Goal: Communication & Community: Share content

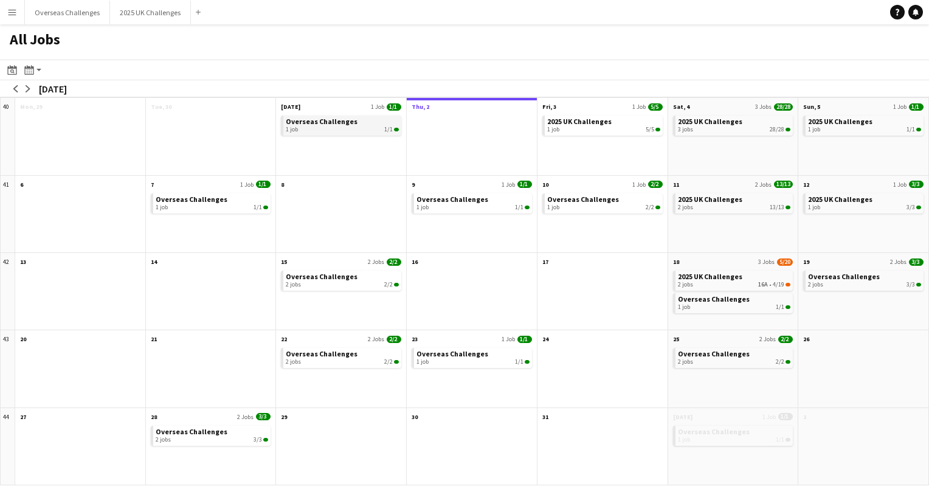
click at [343, 123] on span "Overseas Challenges" at bounding box center [322, 121] width 72 height 9
click at [308, 125] on link "Overseas Challenges 1 job 1/1" at bounding box center [342, 124] width 113 height 18
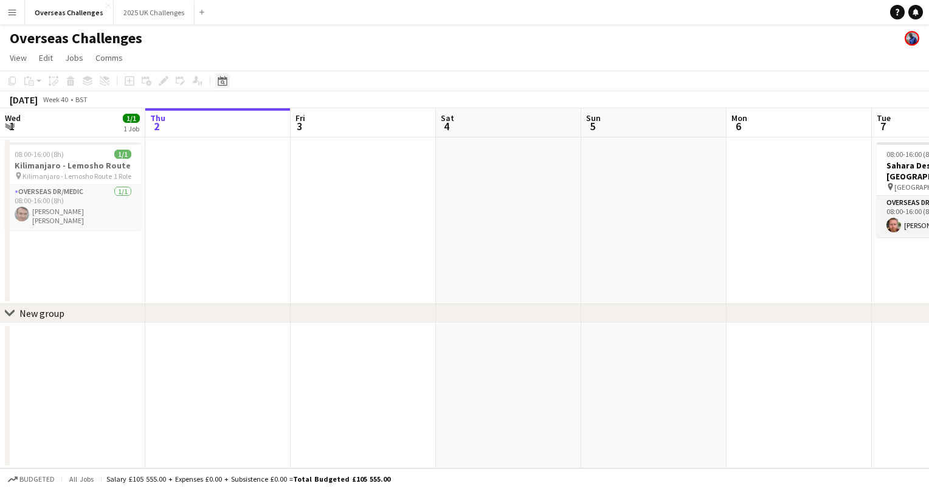
click at [218, 78] on icon "Date picker" at bounding box center [223, 81] width 10 height 10
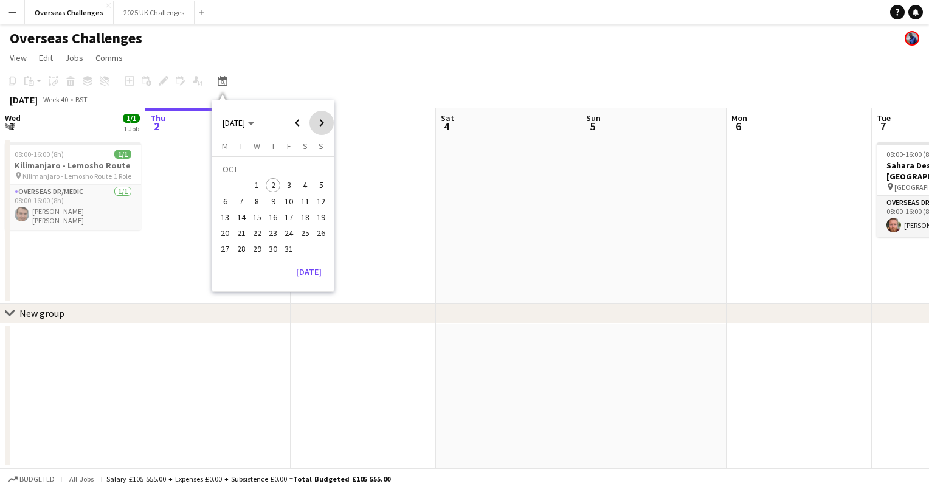
click at [312, 125] on span "Next month" at bounding box center [321, 123] width 24 height 24
click at [289, 124] on span "Previous month" at bounding box center [297, 123] width 24 height 24
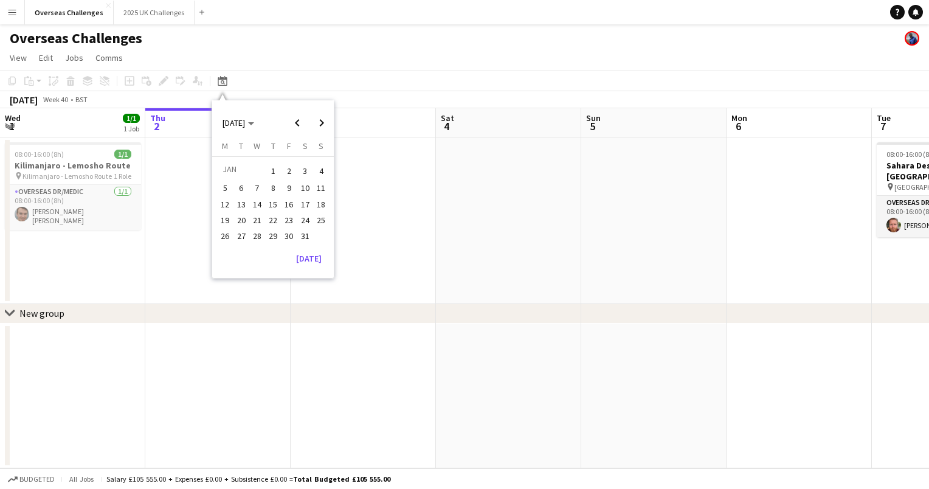
click at [328, 187] on span "11" at bounding box center [321, 188] width 15 height 15
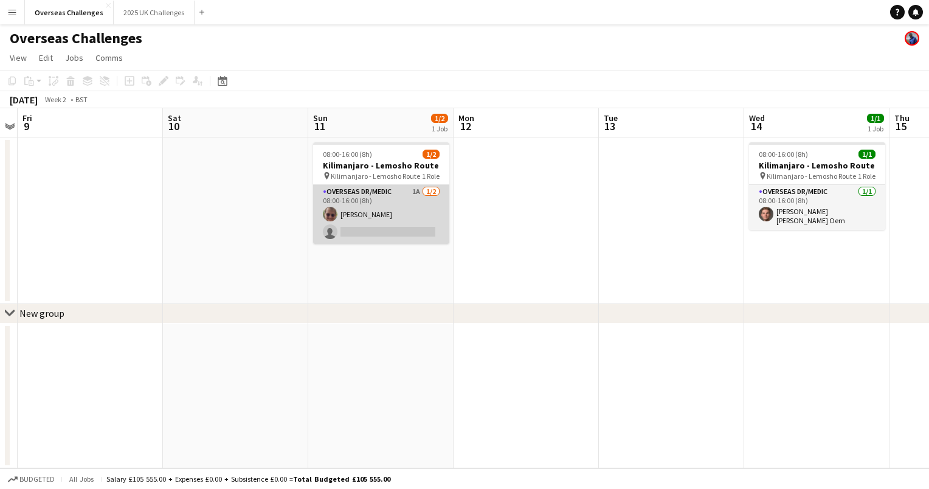
click at [367, 206] on app-card-role "Overseas Dr/Medic 1A [DATE] 08:00-16:00 (8h) [PERSON_NAME] single-neutral-actio…" at bounding box center [381, 214] width 136 height 59
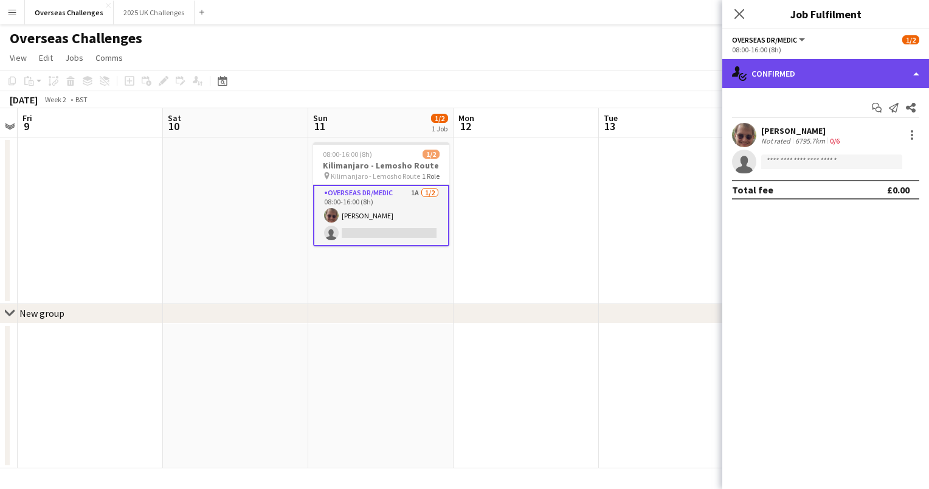
click at [788, 67] on div "single-neutral-actions-check-2 Confirmed" at bounding box center [825, 73] width 207 height 29
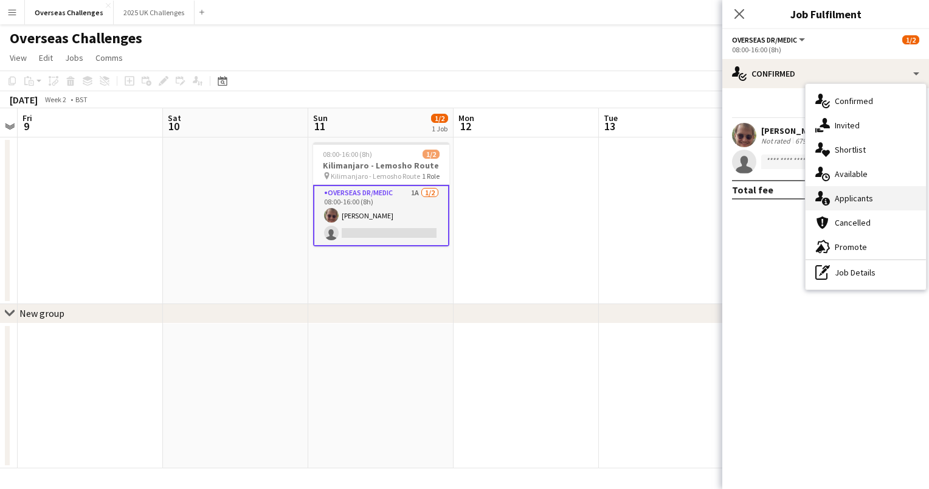
click at [848, 196] on span "Applicants" at bounding box center [853, 198] width 38 height 11
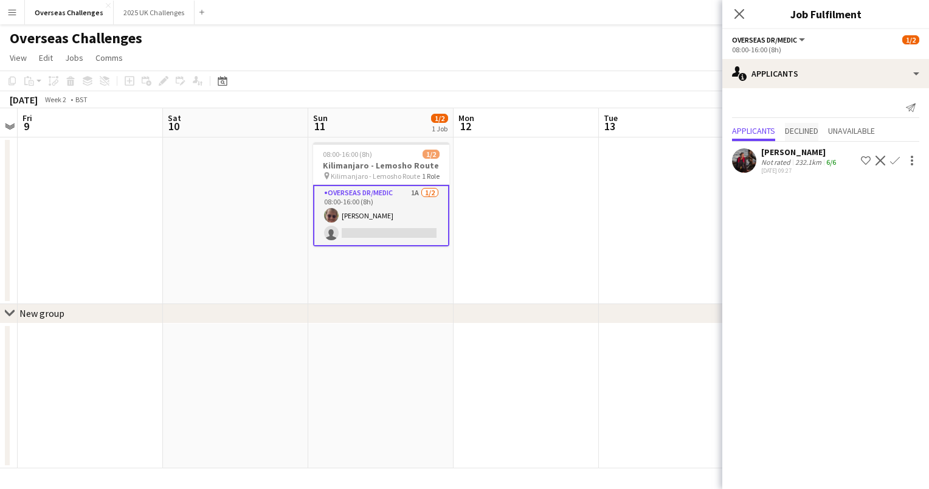
click at [797, 136] on span "Declined" at bounding box center [801, 132] width 33 height 18
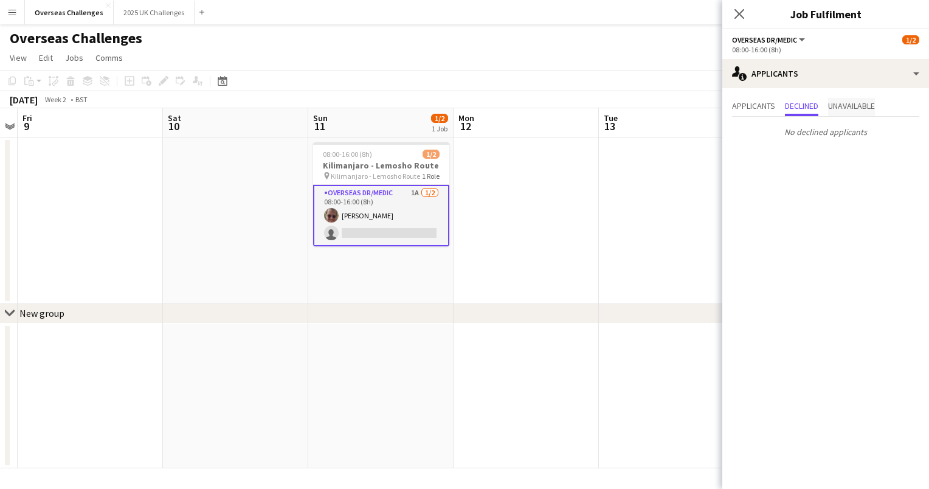
click at [851, 103] on span "Unavailable" at bounding box center [851, 105] width 47 height 9
click at [659, 58] on app-page-menu "View Day view expanded Day view collapsed Month view Date picker Jump to [DATE]…" at bounding box center [464, 58] width 929 height 23
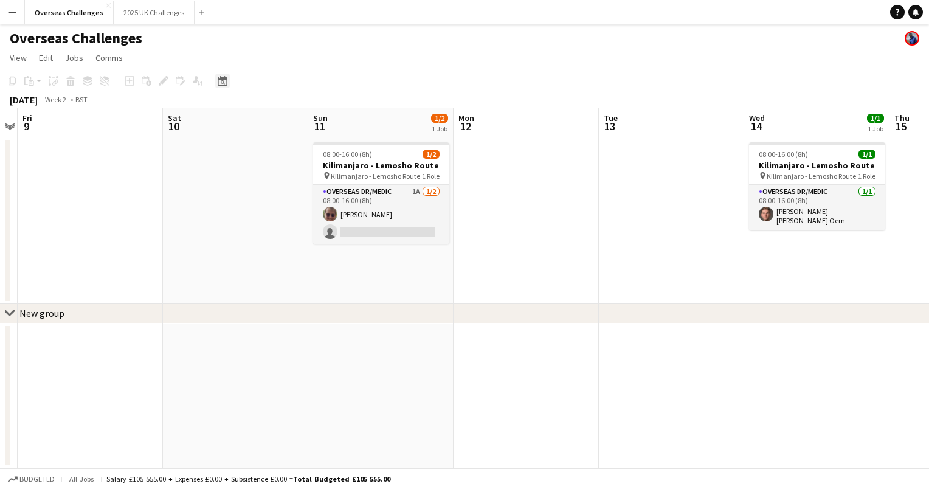
click at [228, 78] on div "Date picker" at bounding box center [222, 81] width 15 height 15
click at [318, 122] on span "Next month" at bounding box center [321, 123] width 24 height 24
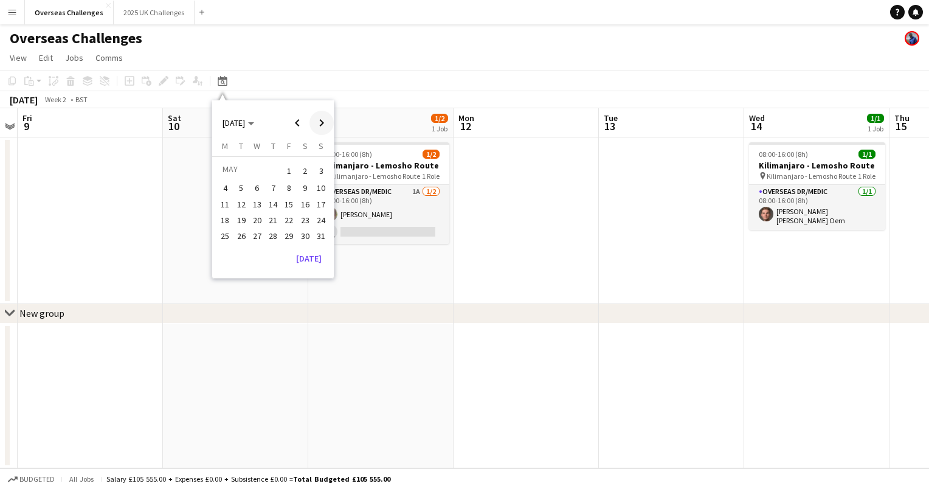
click at [318, 122] on span "Next month" at bounding box center [321, 123] width 24 height 24
click at [255, 198] on span "10" at bounding box center [257, 201] width 15 height 15
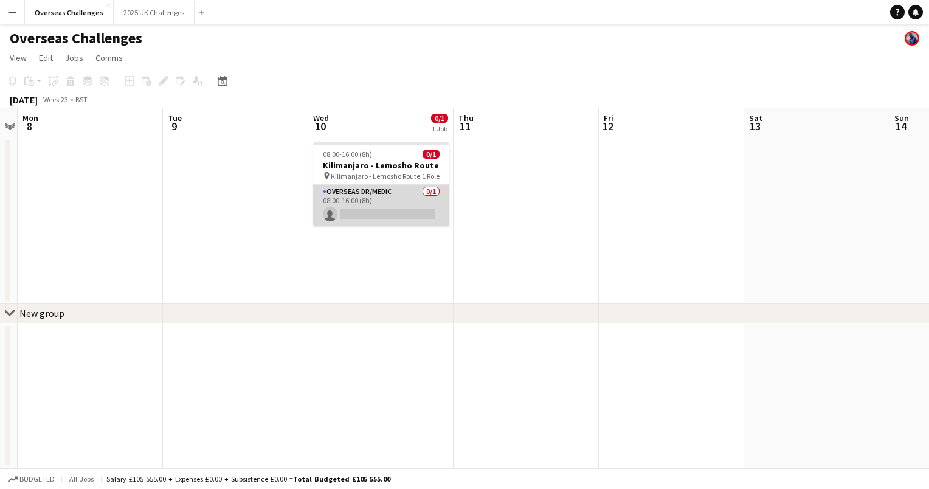
click at [396, 190] on app-card-role "Overseas Dr/Medic 0/1 08:00-16:00 (8h) single-neutral-actions" at bounding box center [381, 205] width 136 height 41
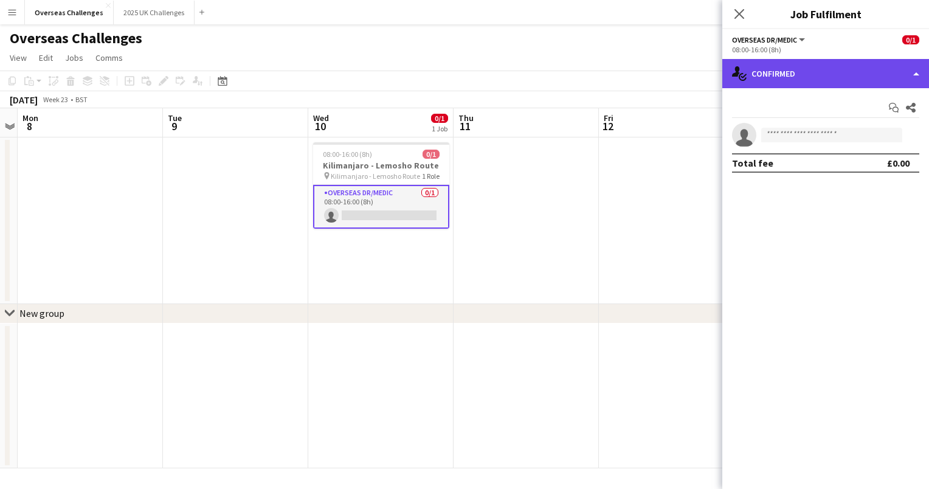
click at [778, 75] on div "single-neutral-actions-check-2 Confirmed" at bounding box center [825, 73] width 207 height 29
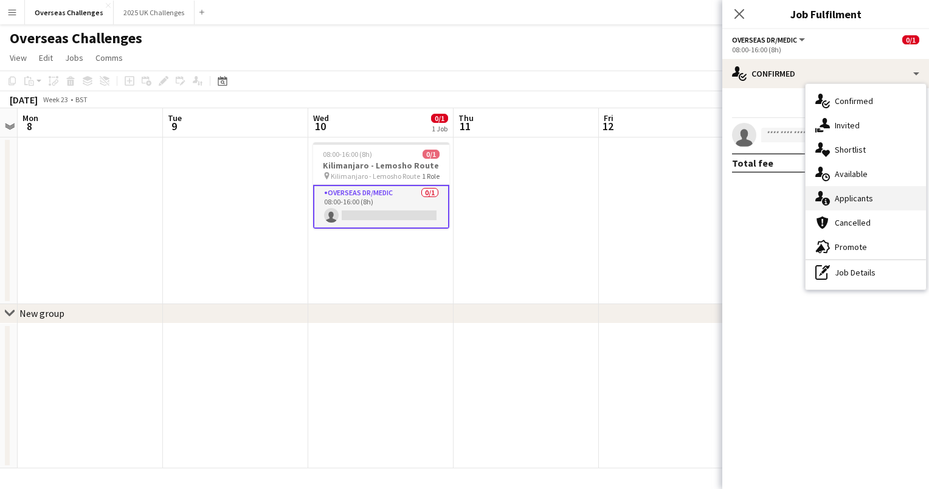
click at [843, 200] on span "Applicants" at bounding box center [853, 198] width 38 height 11
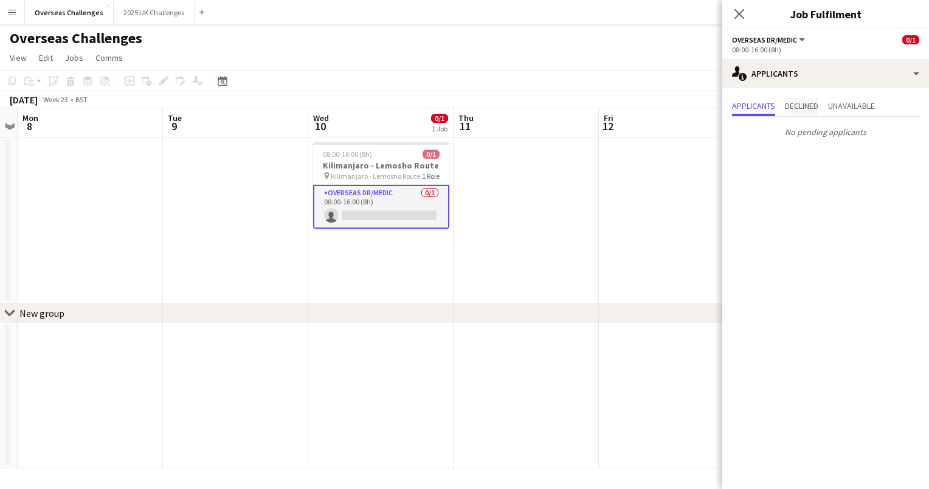
click at [814, 109] on span "Declined" at bounding box center [801, 105] width 33 height 9
click at [856, 107] on span "Unavailable" at bounding box center [851, 105] width 47 height 9
click at [763, 105] on span "Applicants" at bounding box center [753, 105] width 43 height 9
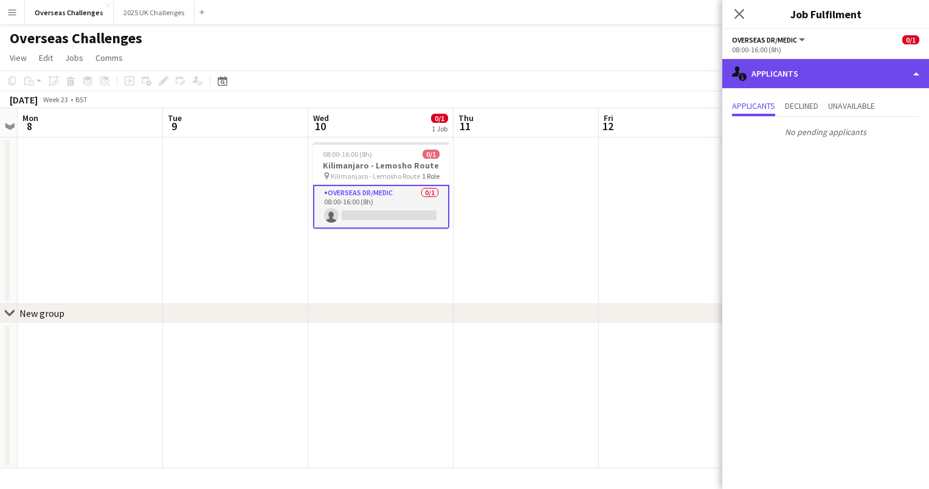
click at [797, 80] on div "single-neutral-actions-information Applicants" at bounding box center [825, 73] width 207 height 29
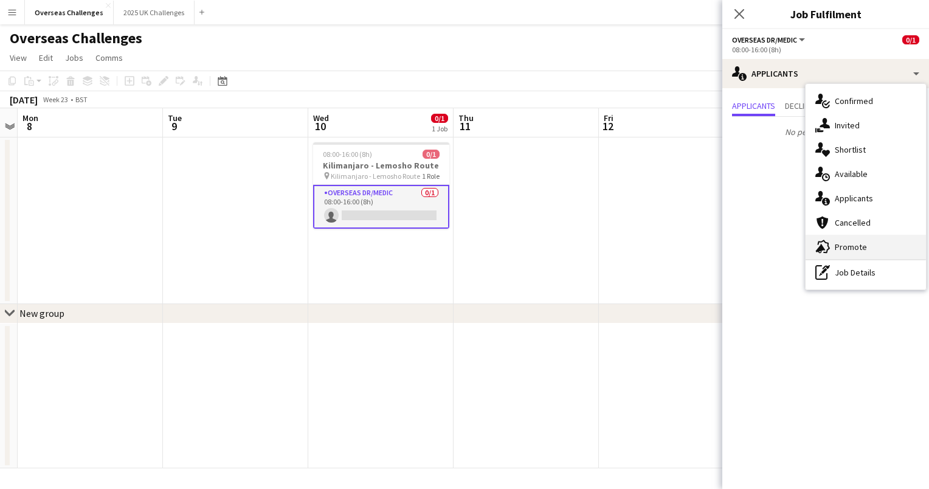
click at [868, 242] on div "advertising-megaphone Promote" at bounding box center [865, 247] width 120 height 24
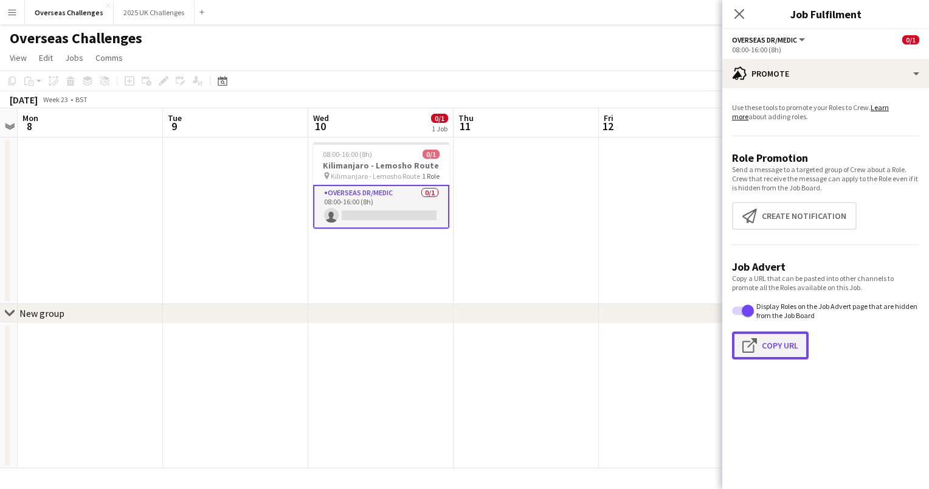
click at [775, 345] on button "Click to copy URL Copy Url" at bounding box center [770, 345] width 77 height 28
click at [14, 16] on app-icon "Menu" at bounding box center [12, 12] width 10 height 10
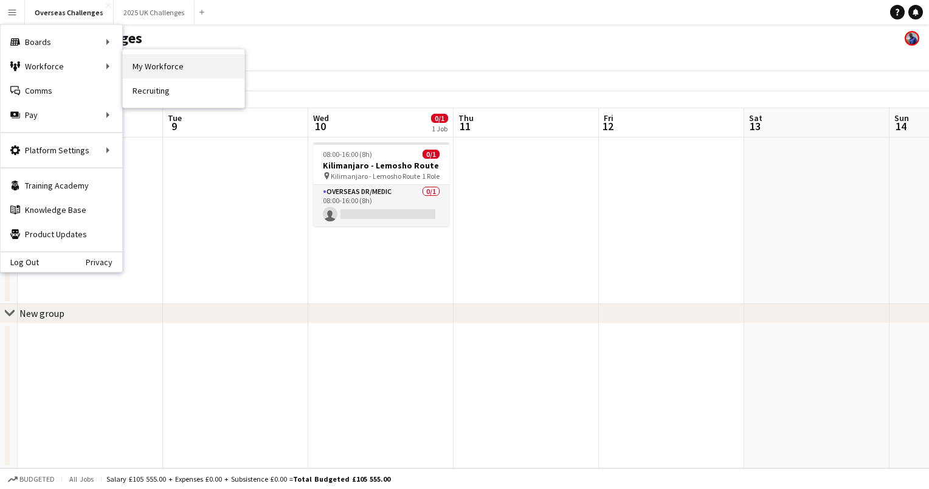
click at [144, 69] on link "My Workforce" at bounding box center [184, 66] width 122 height 24
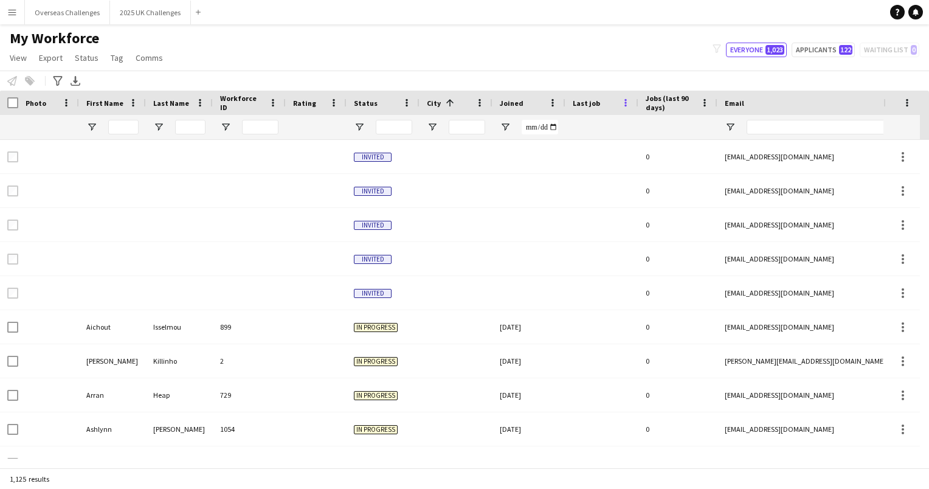
click at [620, 107] on span at bounding box center [625, 102] width 11 height 11
click at [352, 126] on div at bounding box center [382, 127] width 73 height 24
click at [355, 126] on span "Open Filter Menu" at bounding box center [359, 127] width 11 height 11
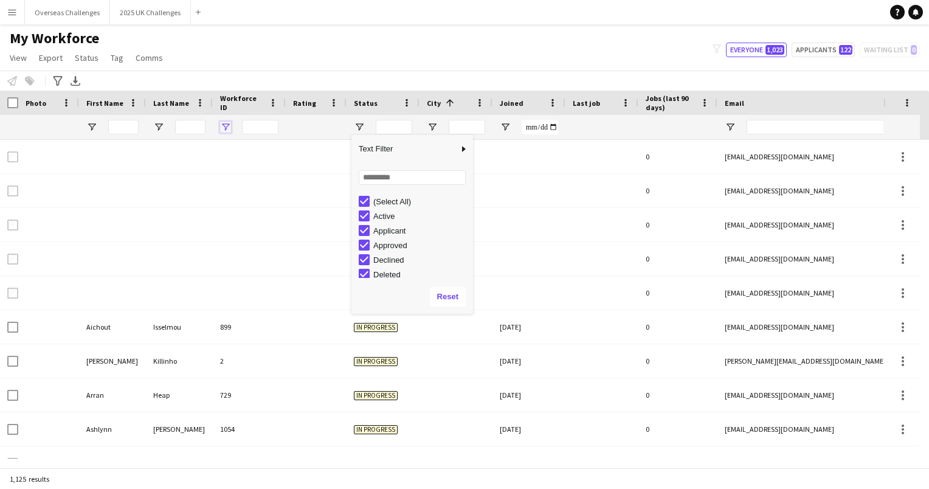
click at [224, 125] on span "Open Filter Menu" at bounding box center [225, 127] width 11 height 11
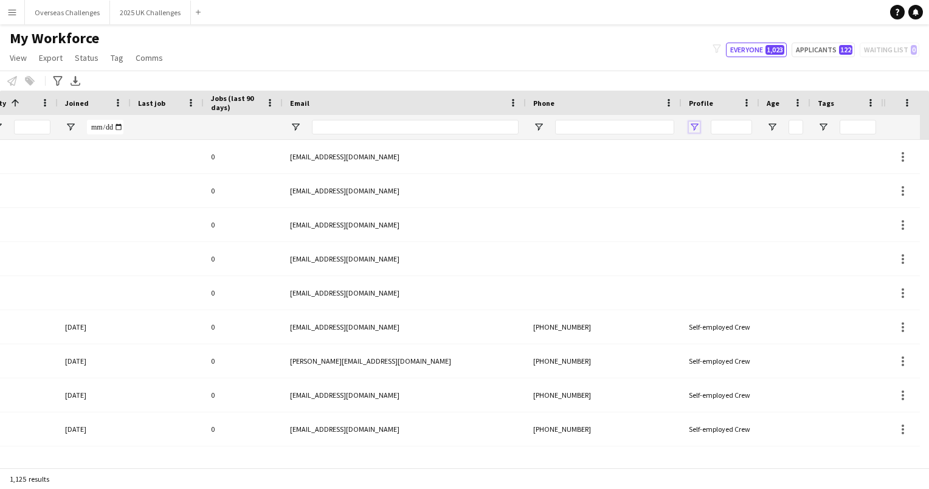
click at [692, 127] on span "Open Filter Menu" at bounding box center [694, 127] width 11 height 11
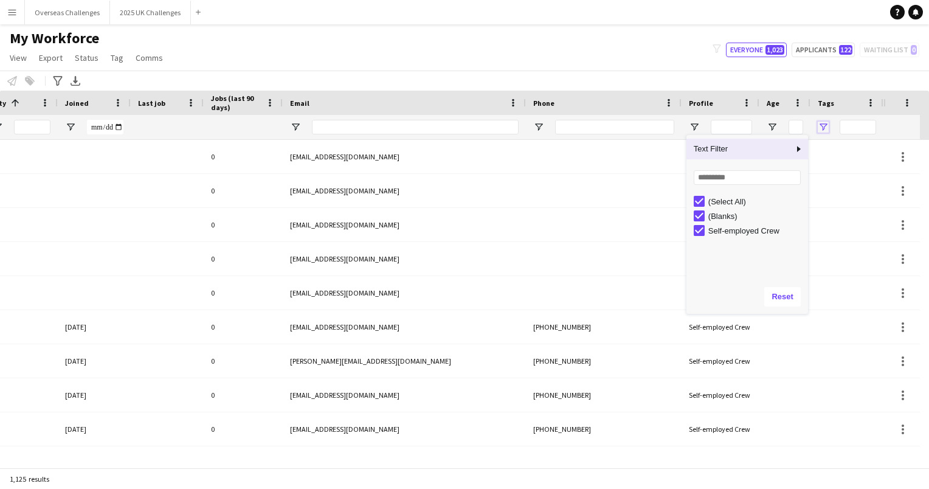
click at [823, 128] on span "Open Filter Menu" at bounding box center [822, 127] width 11 height 11
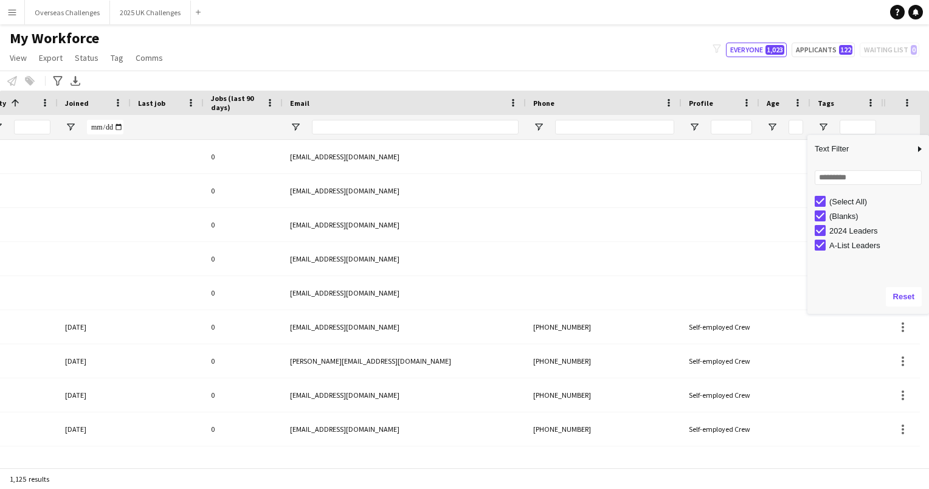
click at [731, 69] on div "My Workforce View Views Default view New view Update view Delete view Edit name…" at bounding box center [464, 49] width 929 height 41
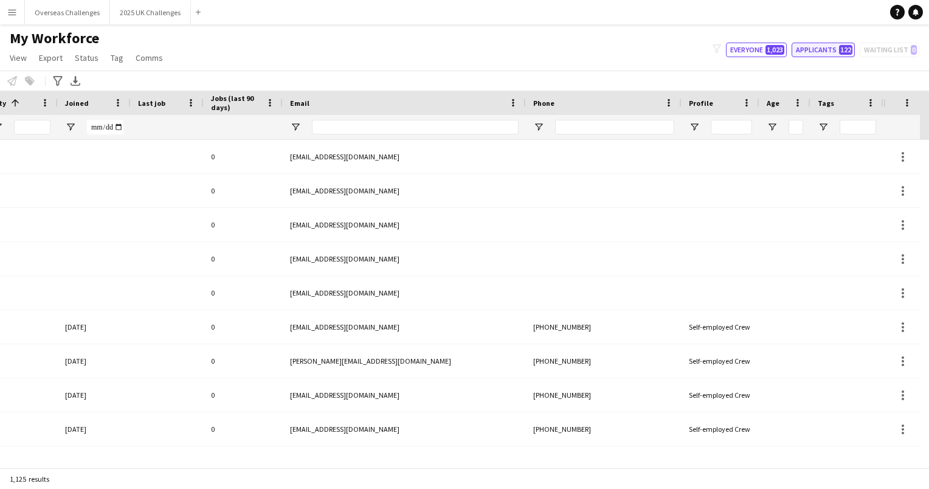
click at [824, 51] on button "Applicants 122" at bounding box center [822, 50] width 63 height 15
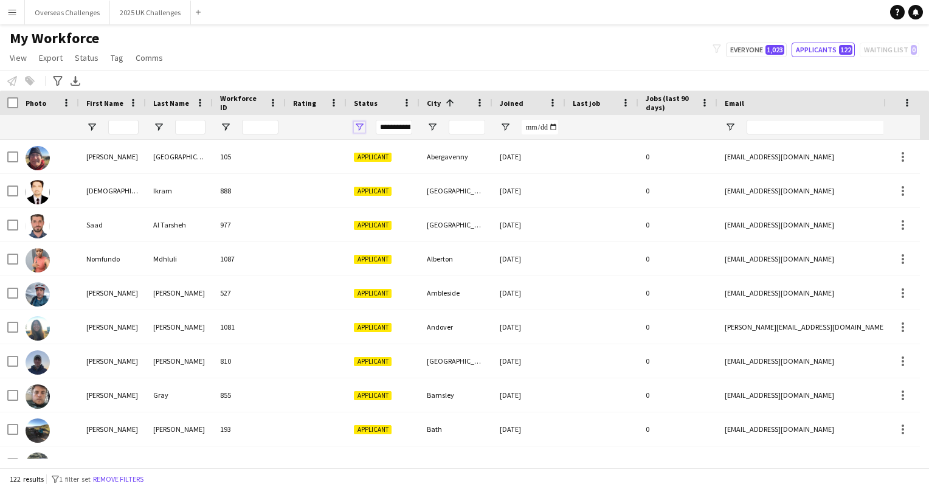
click at [360, 124] on span "Open Filter Menu" at bounding box center [359, 127] width 11 height 11
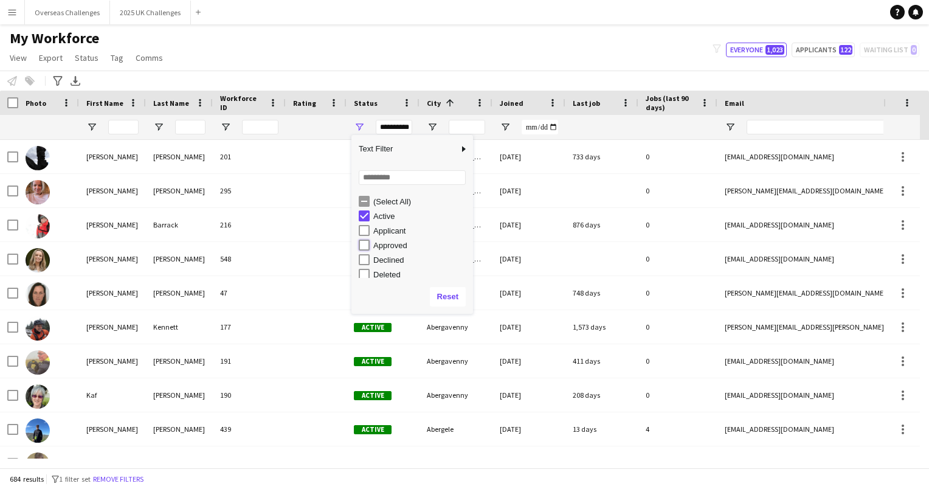
type input "**********"
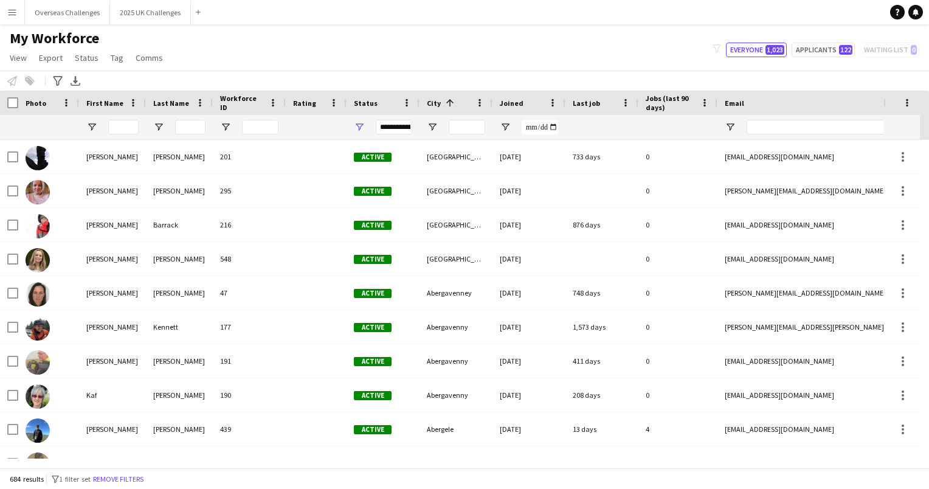
click at [532, 68] on div "My Workforce View Views Default view New view Update view Delete view Edit name…" at bounding box center [464, 49] width 929 height 41
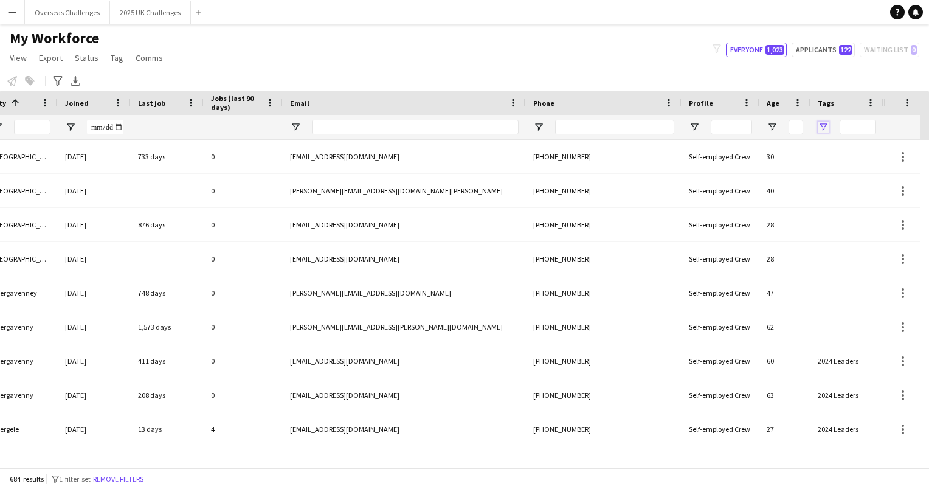
click at [823, 127] on span "Open Filter Menu" at bounding box center [822, 127] width 11 height 11
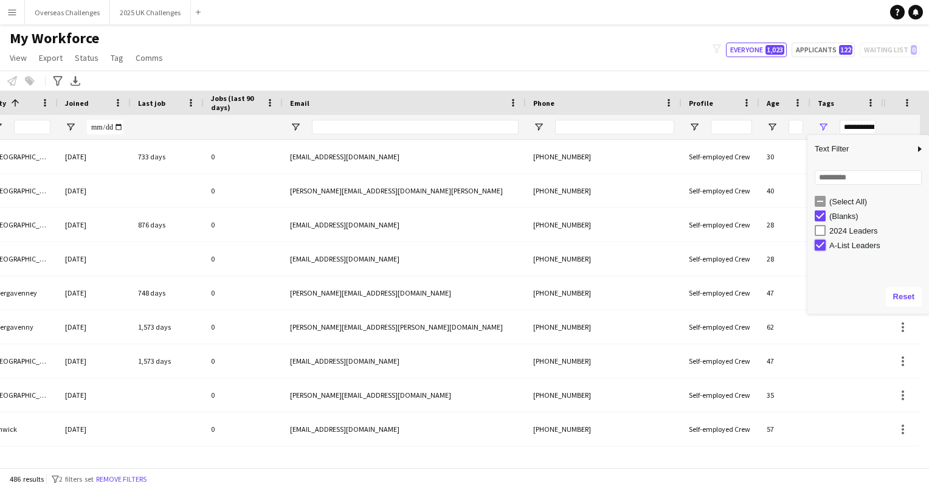
type input "**********"
click at [525, 61] on div "My Workforce View Views Default view New view Update view Delete view Edit name…" at bounding box center [464, 49] width 929 height 41
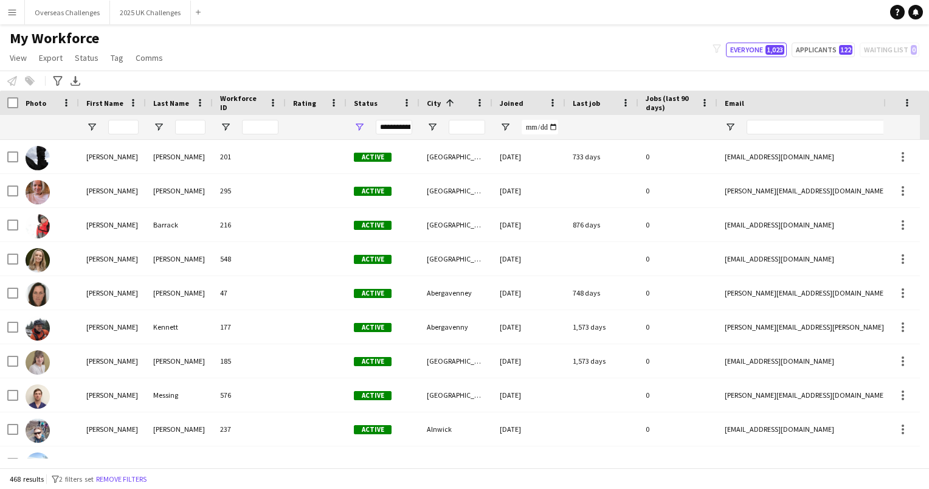
click at [17, 8] on button "Menu" at bounding box center [12, 12] width 24 height 24
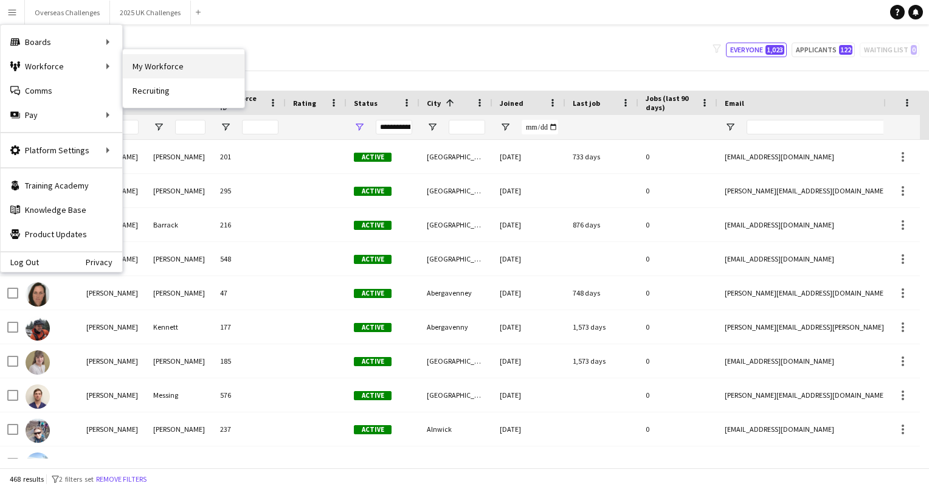
click at [165, 66] on link "My Workforce" at bounding box center [184, 66] width 122 height 24
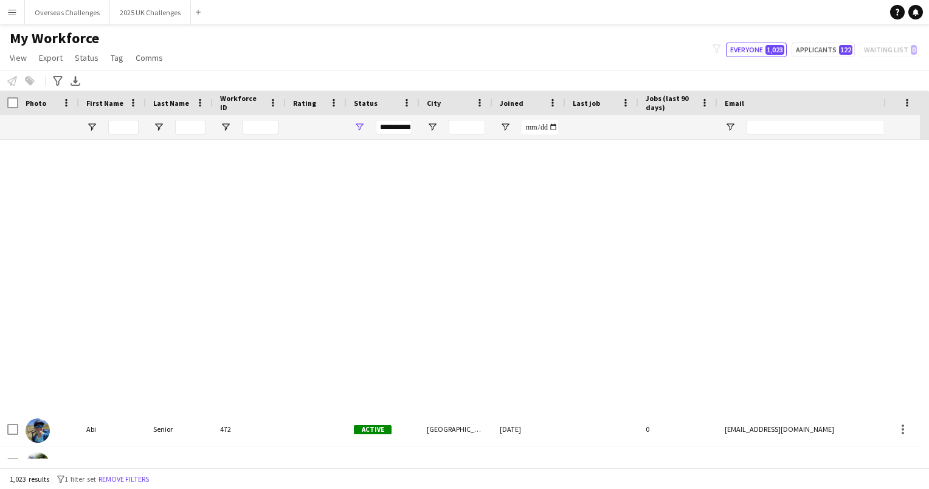
type input "**********"
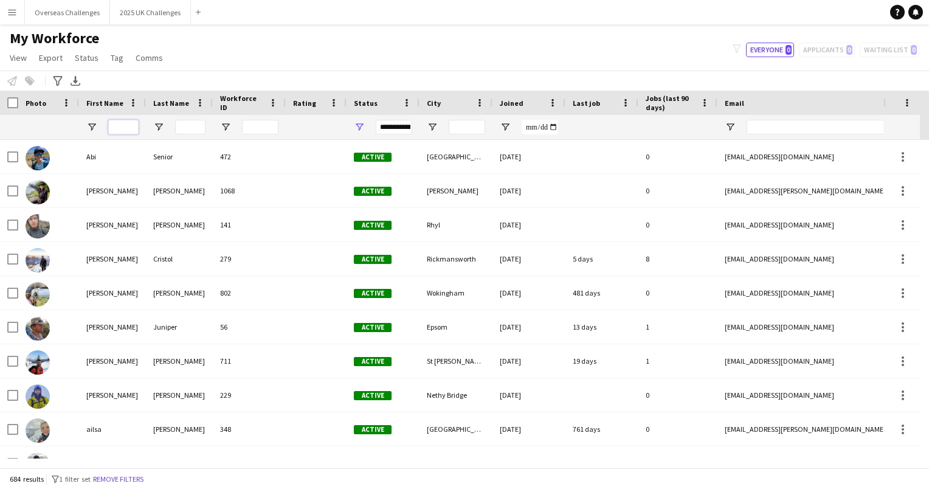
click at [117, 128] on input "First Name Filter Input" at bounding box center [123, 127] width 30 height 15
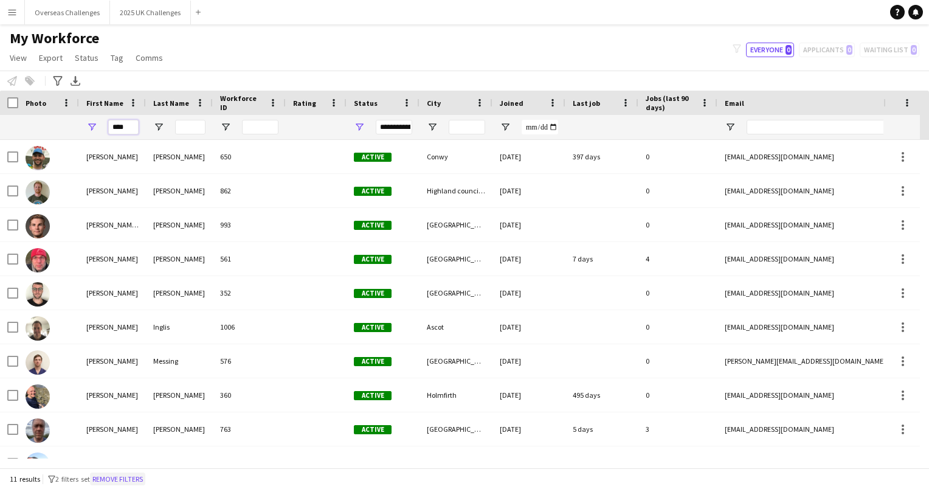
type input "****"
click at [129, 478] on button "Remove filters" at bounding box center [117, 478] width 55 height 13
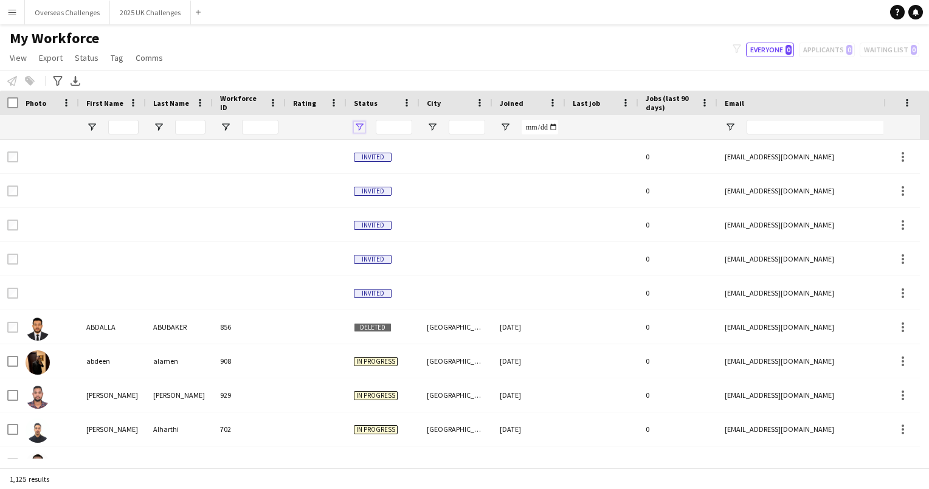
click at [362, 125] on span "Open Filter Menu" at bounding box center [359, 127] width 11 height 11
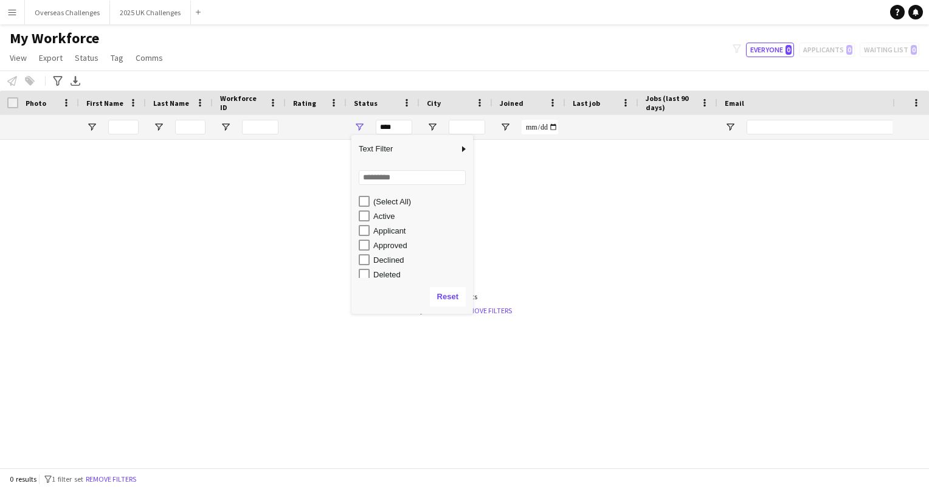
click at [370, 215] on div "Active" at bounding box center [416, 215] width 114 height 15
click at [362, 221] on div "Active" at bounding box center [416, 215] width 114 height 15
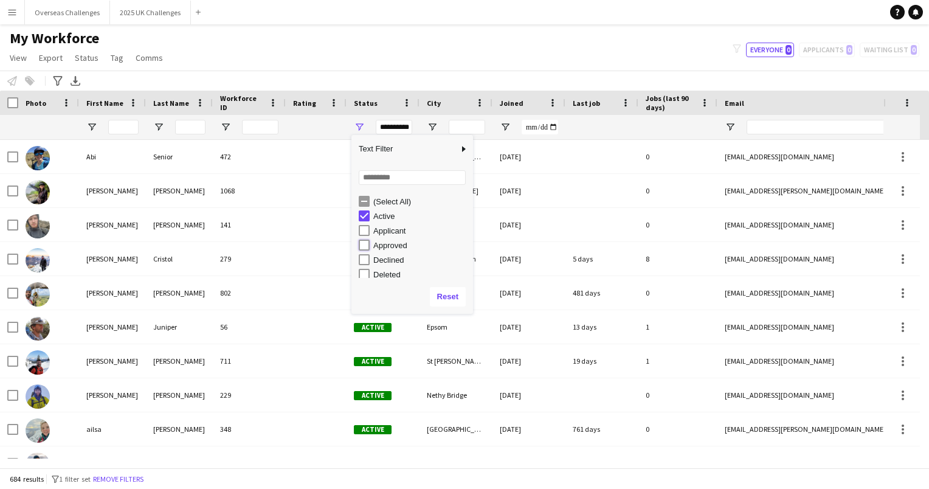
type input "**********"
click at [404, 77] on div "Notify workforce Add to tag Select at least one crew to tag him or her. Advance…" at bounding box center [464, 80] width 929 height 20
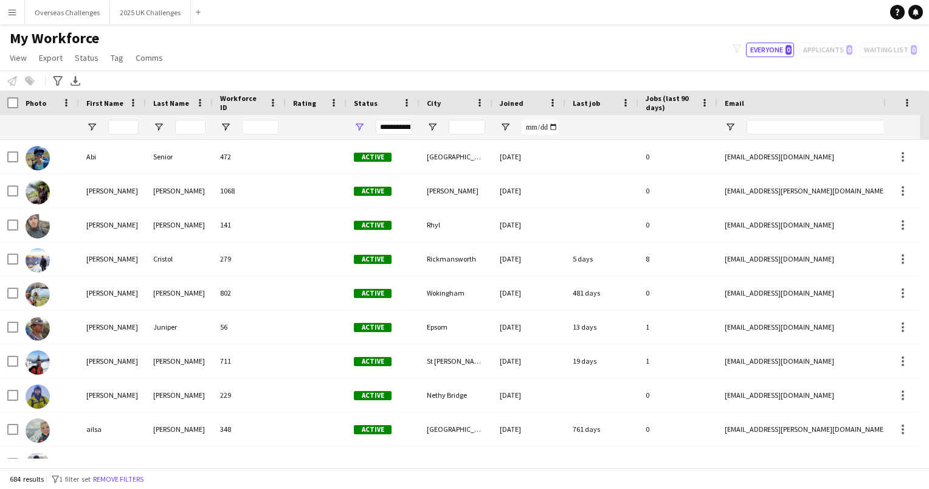
click at [502, 120] on div at bounding box center [528, 127] width 73 height 24
click at [506, 128] on span "Open Filter Menu" at bounding box center [505, 127] width 11 height 11
click at [582, 49] on div "My Workforce View Views Default view New view Update view Delete view Edit name…" at bounding box center [464, 49] width 929 height 41
click at [622, 103] on span at bounding box center [625, 102] width 11 height 11
click at [599, 78] on div "Notify workforce Add to tag Select at least one crew to tag him or her. Advance…" at bounding box center [464, 80] width 929 height 20
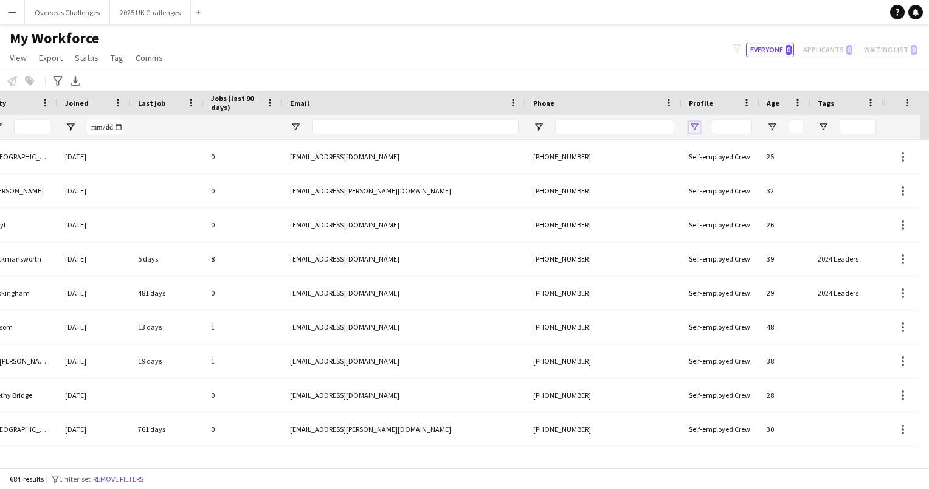
click at [690, 129] on span "Open Filter Menu" at bounding box center [694, 127] width 11 height 11
type input "***"
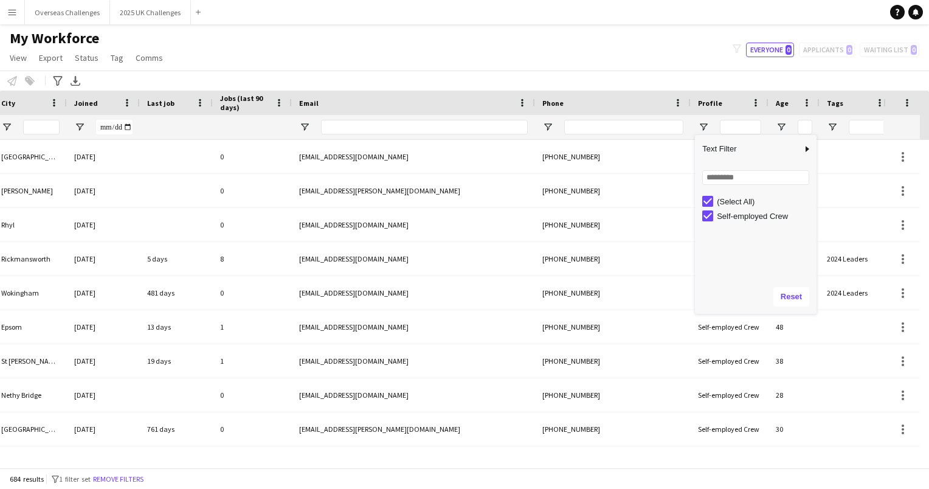
click at [655, 68] on div "My Workforce View Views Default view New view Update view Delete view Edit name…" at bounding box center [464, 49] width 929 height 41
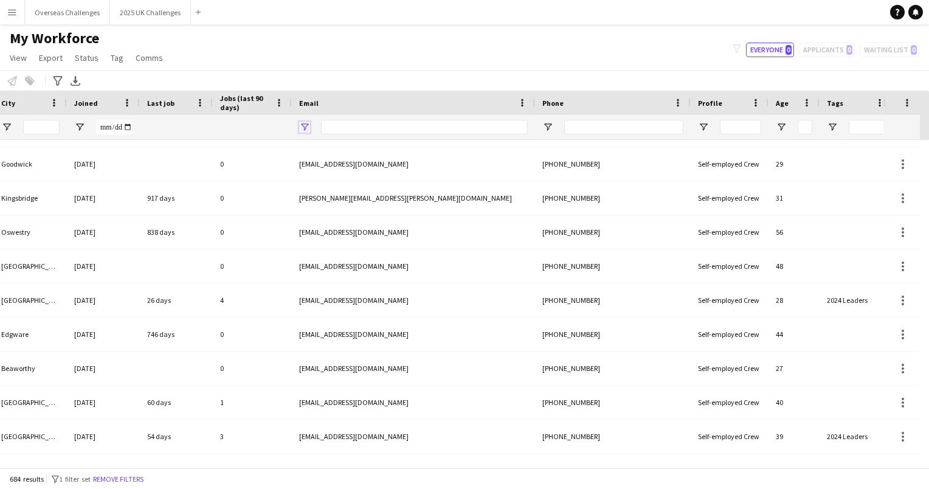
click at [306, 123] on span "Open Filter Menu" at bounding box center [304, 127] width 11 height 11
click at [910, 97] on span at bounding box center [906, 102] width 11 height 11
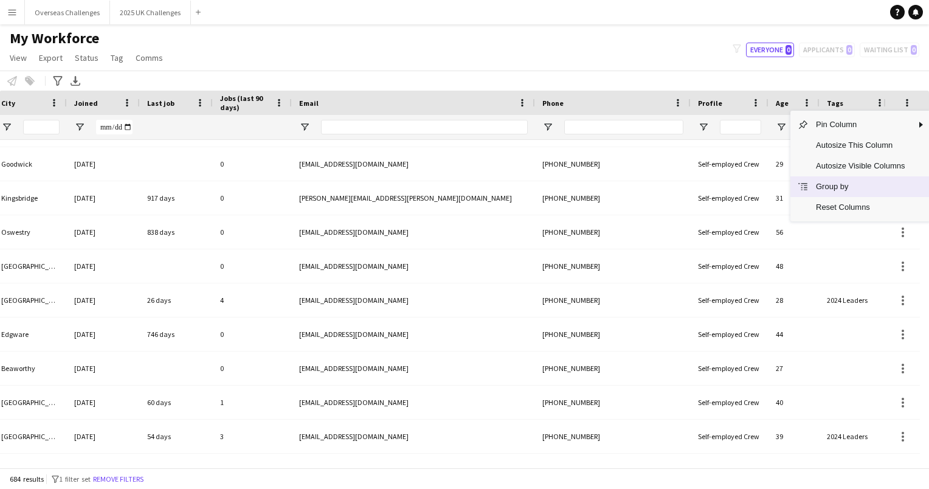
click at [863, 194] on span "Group by" at bounding box center [859, 186] width 103 height 21
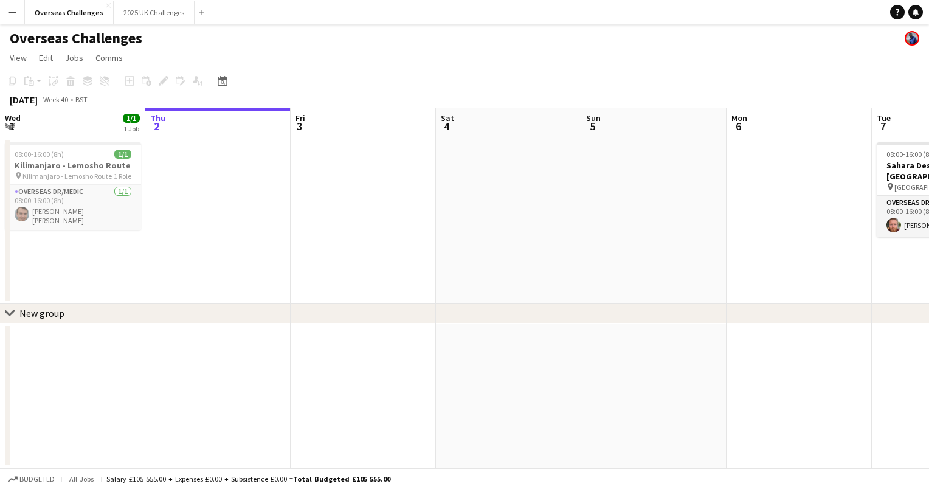
click at [13, 7] on button "Menu" at bounding box center [12, 12] width 24 height 24
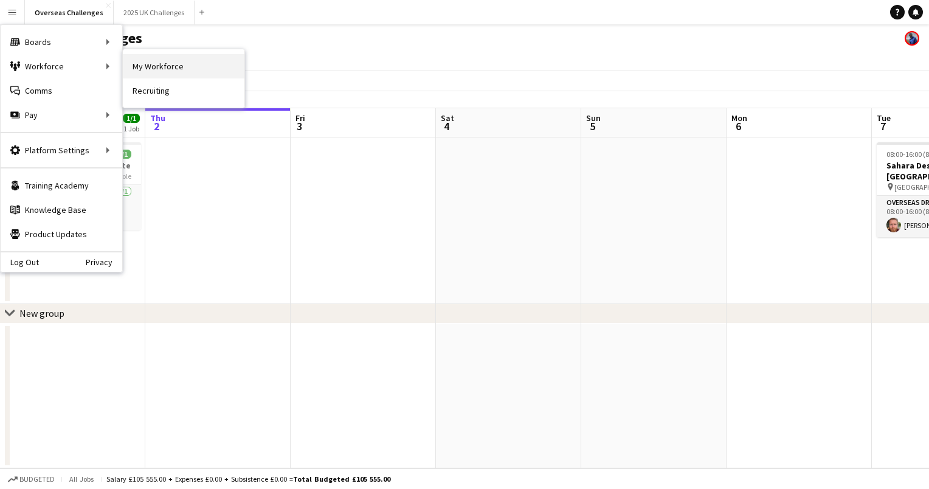
click at [153, 65] on link "My Workforce" at bounding box center [184, 66] width 122 height 24
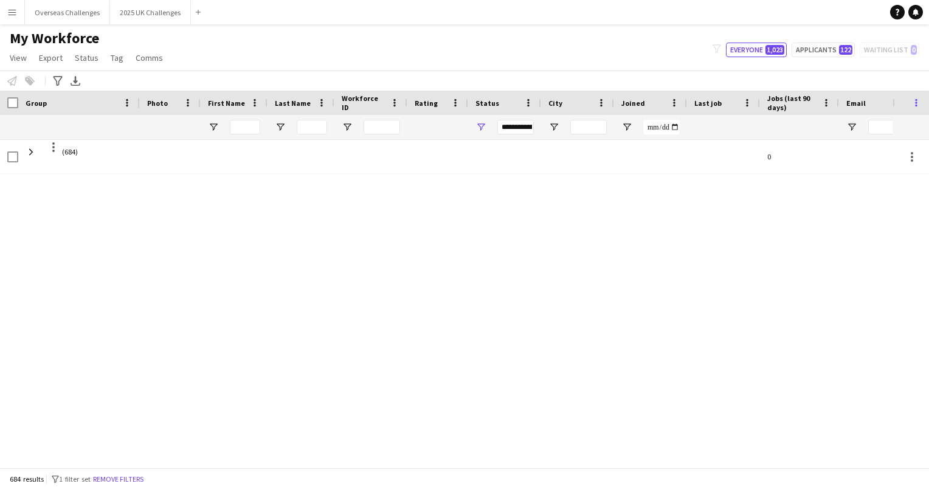
click at [915, 102] on span at bounding box center [915, 102] width 11 height 11
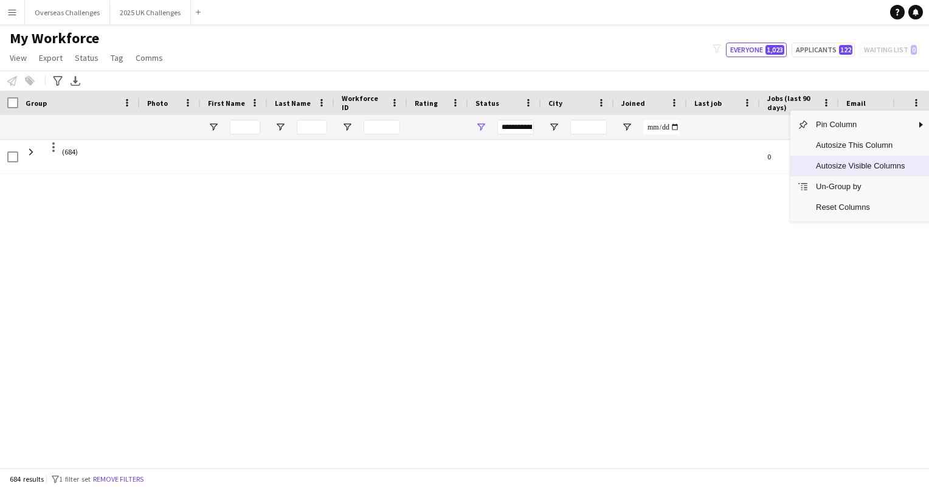
click at [895, 172] on span "Autosize Visible Columns" at bounding box center [859, 166] width 103 height 21
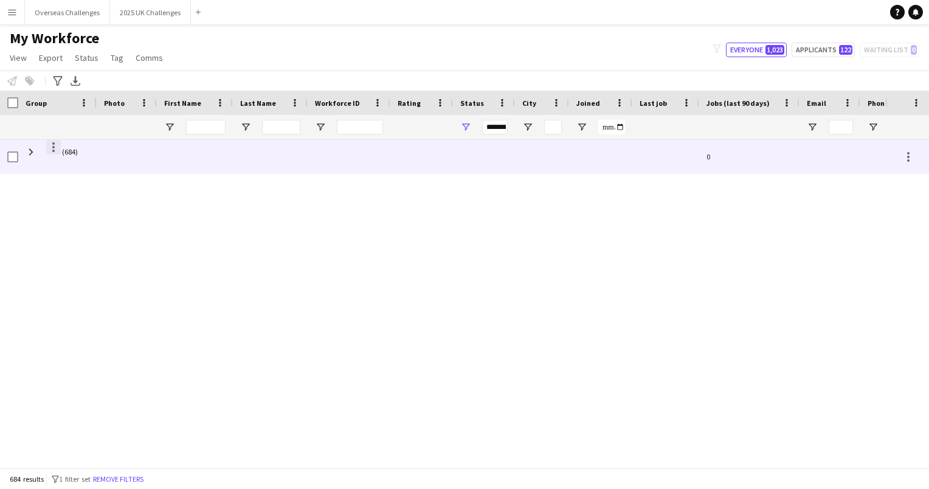
click at [50, 145] on div at bounding box center [53, 147] width 15 height 15
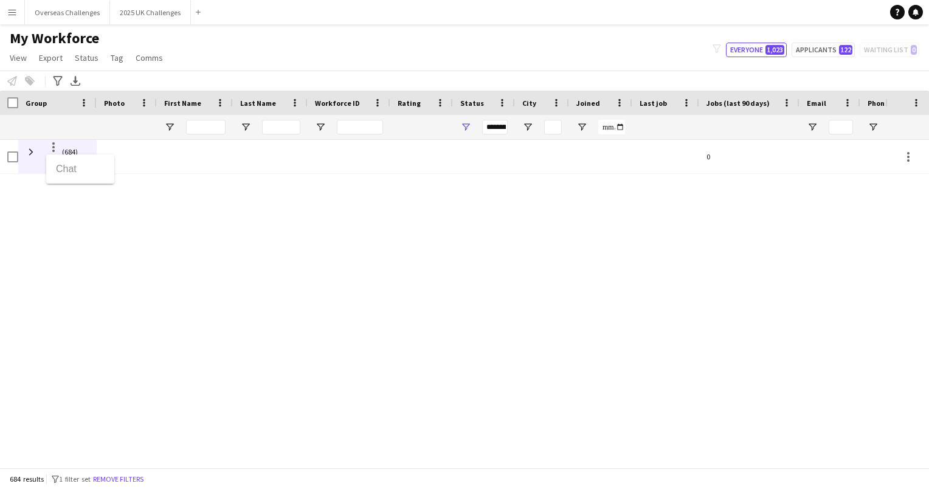
click at [32, 152] on div at bounding box center [464, 244] width 929 height 489
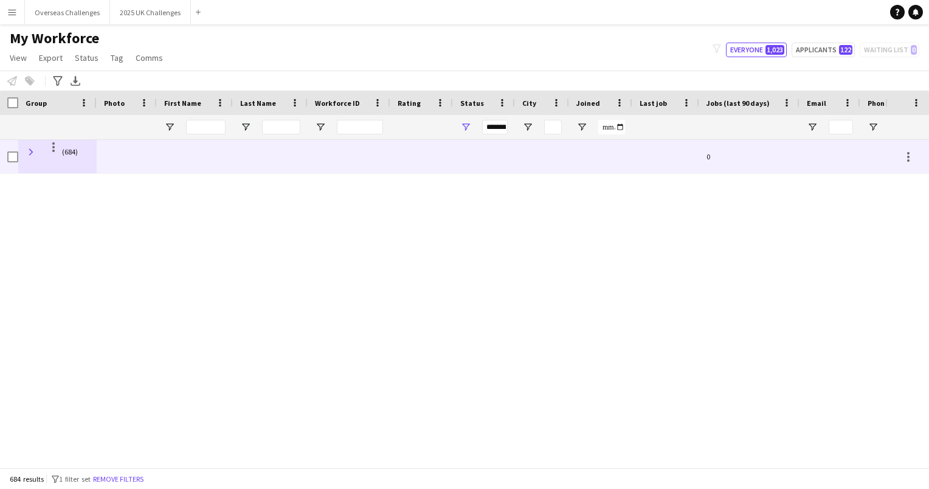
click at [32, 150] on span at bounding box center [31, 151] width 11 height 11
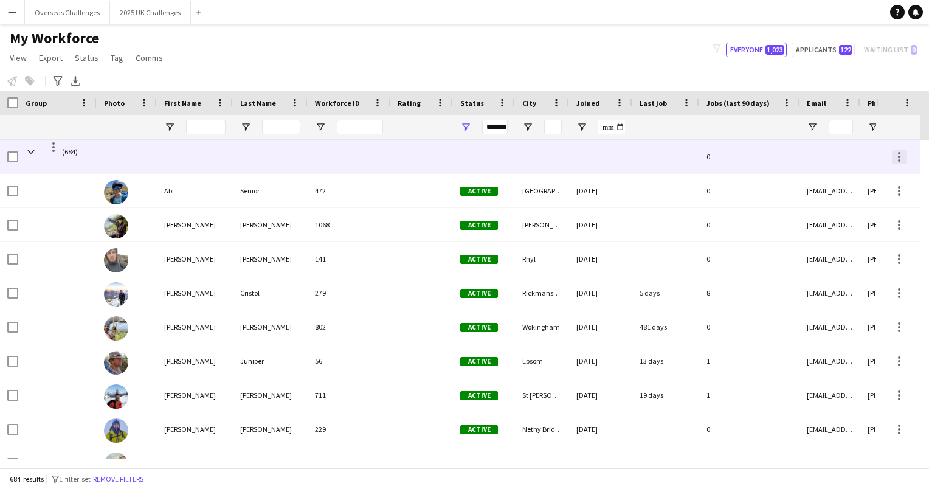
click at [896, 157] on div at bounding box center [899, 157] width 15 height 15
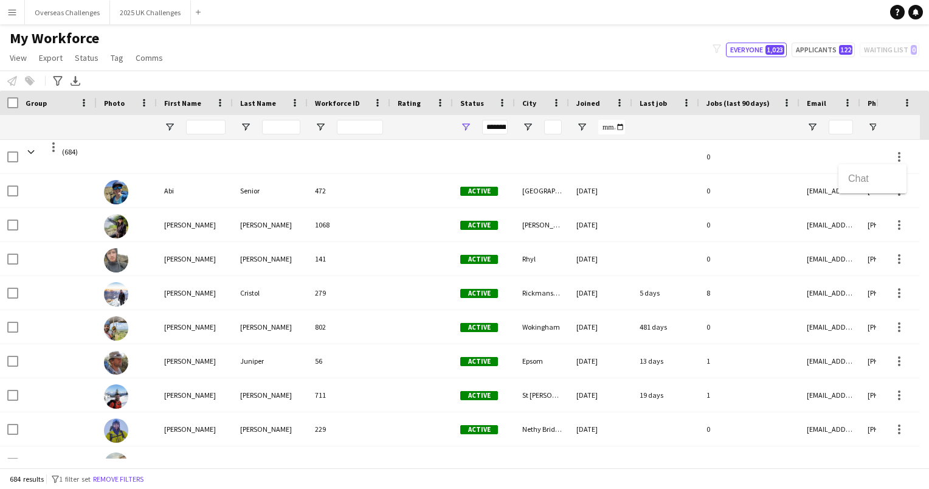
drag, startPoint x: 277, startPoint y: 459, endPoint x: 387, endPoint y: 460, distance: 109.4
click at [387, 460] on div at bounding box center [464, 244] width 929 height 489
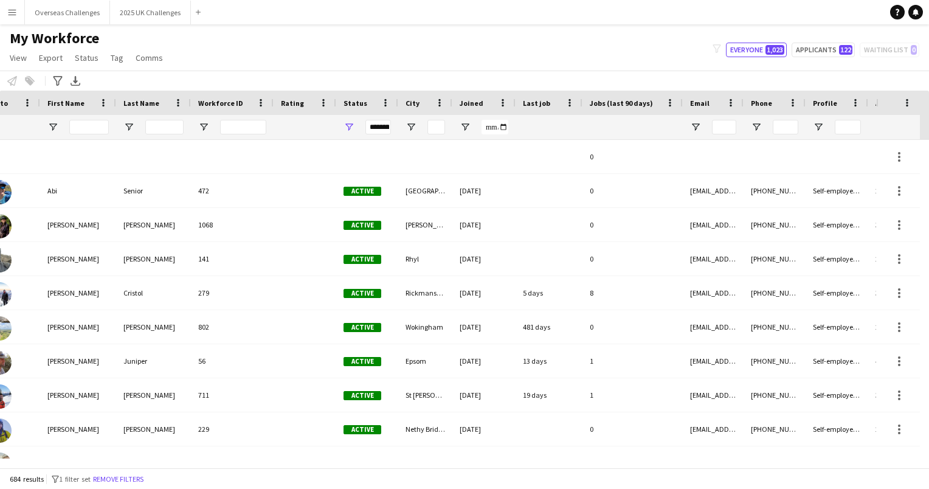
scroll to position [0, 190]
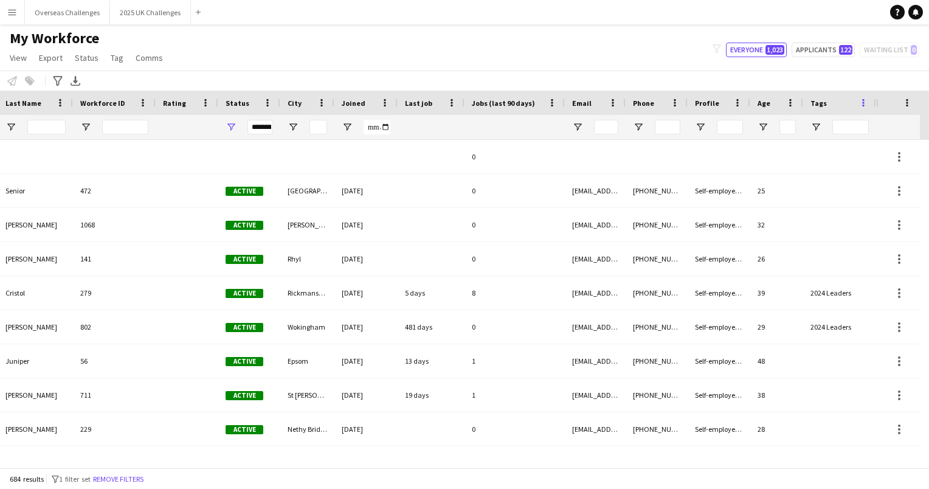
click at [860, 106] on span at bounding box center [863, 102] width 11 height 11
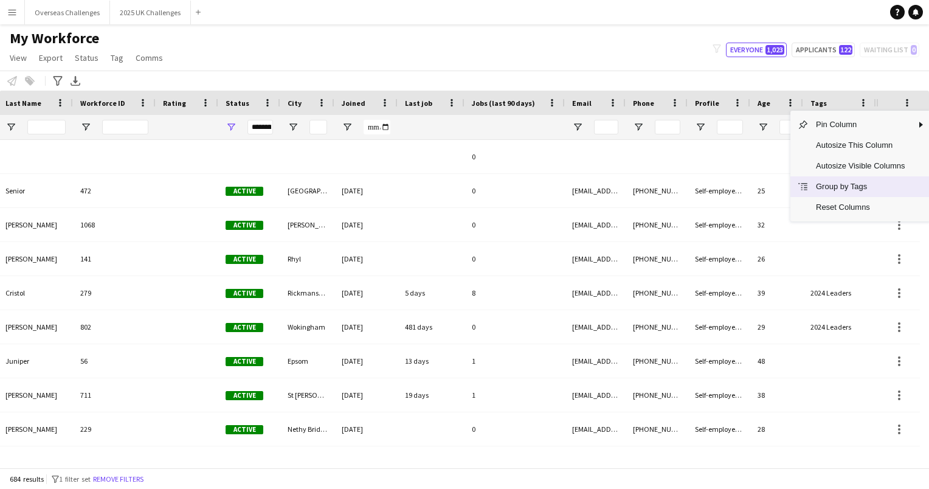
click at [864, 185] on span "Group by Tags" at bounding box center [859, 186] width 103 height 21
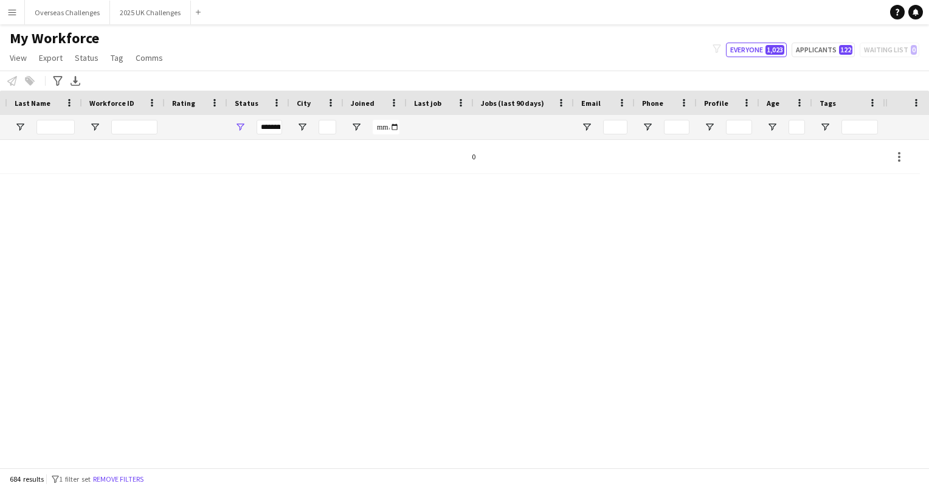
scroll to position [0, 225]
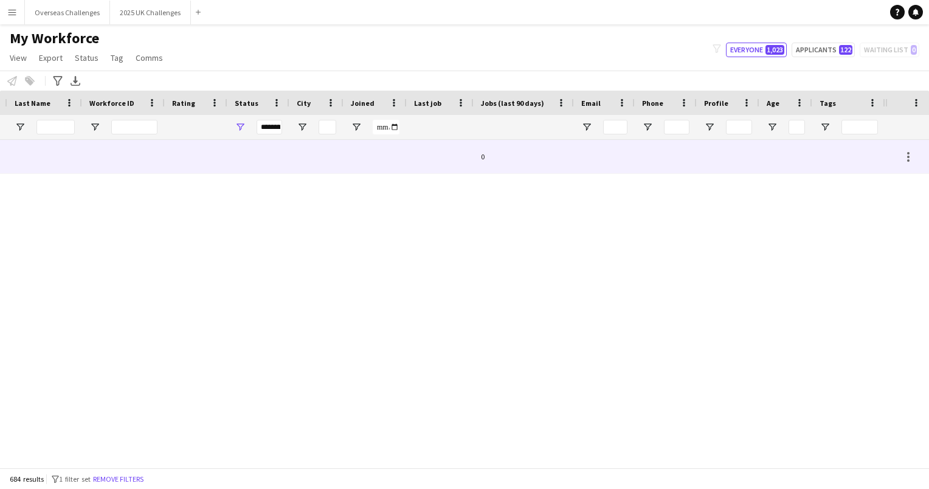
click at [896, 157] on div at bounding box center [907, 156] width 44 height 33
click at [914, 158] on div at bounding box center [908, 157] width 15 height 15
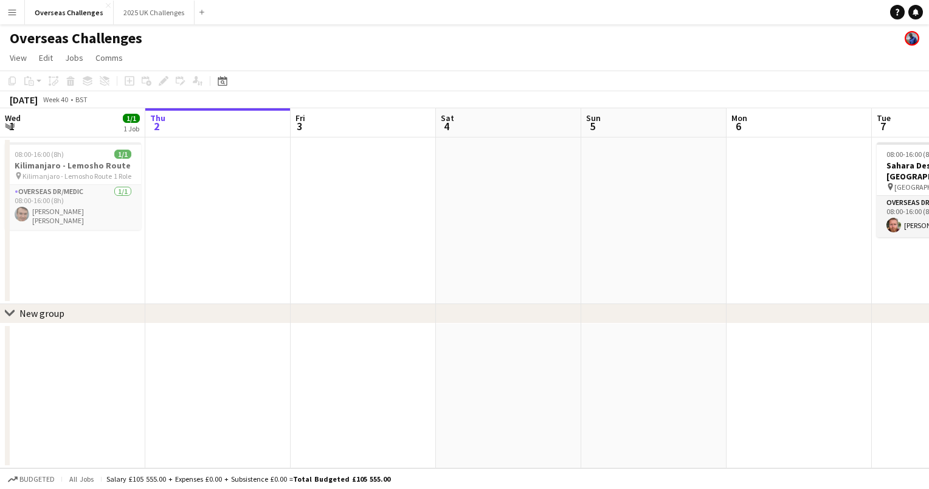
click at [10, 12] on app-icon "Menu" at bounding box center [12, 12] width 10 height 10
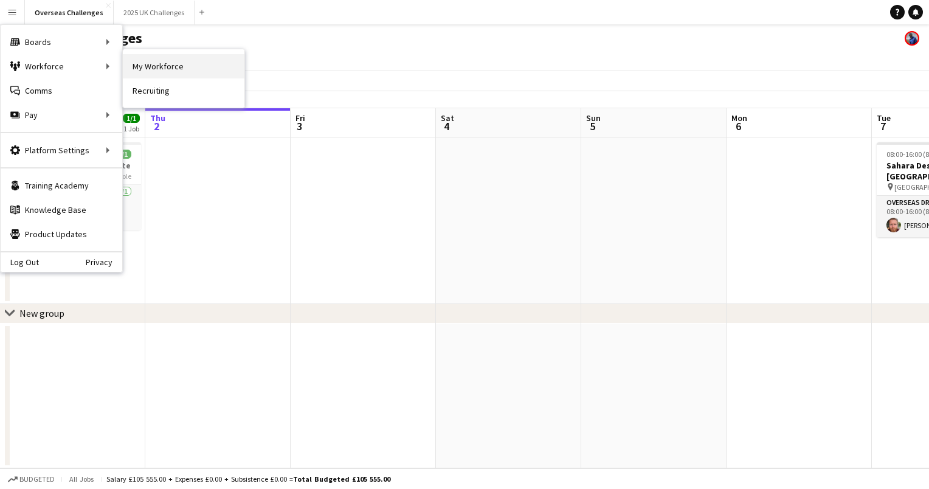
click at [146, 67] on link "My Workforce" at bounding box center [184, 66] width 122 height 24
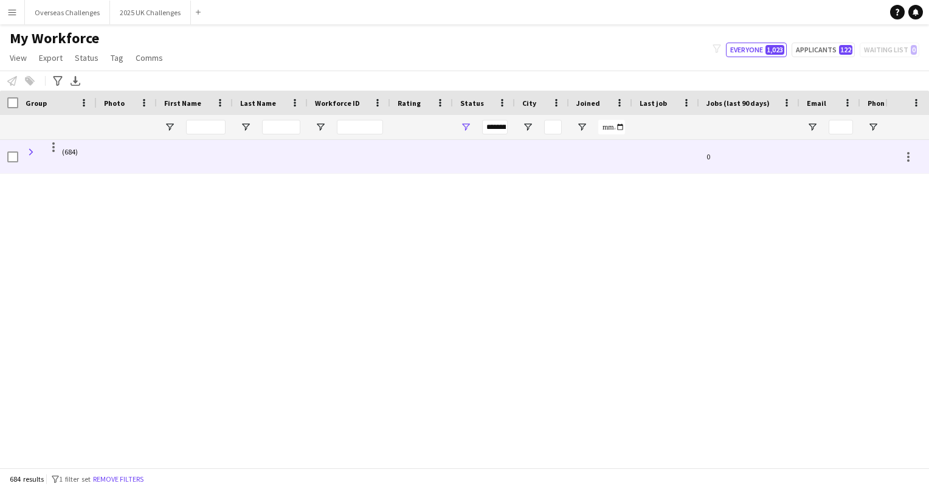
click at [35, 151] on span at bounding box center [31, 151] width 11 height 11
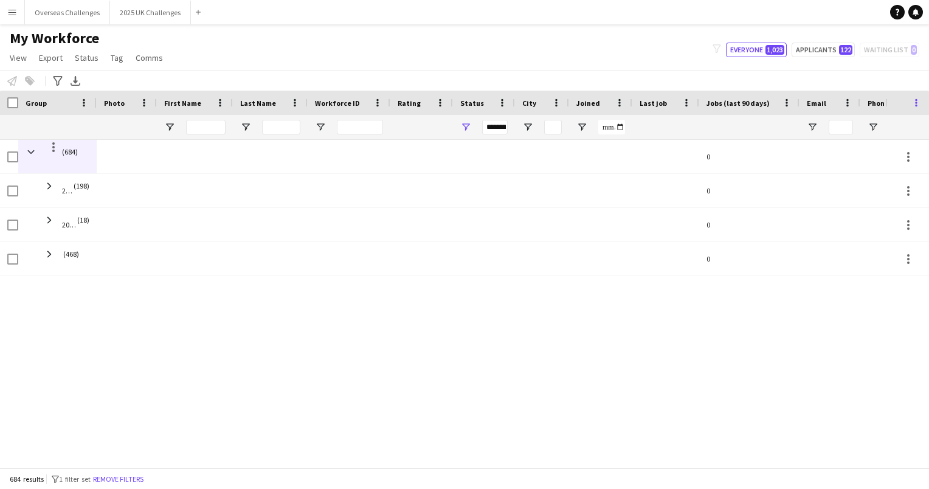
click at [916, 102] on span at bounding box center [915, 102] width 11 height 11
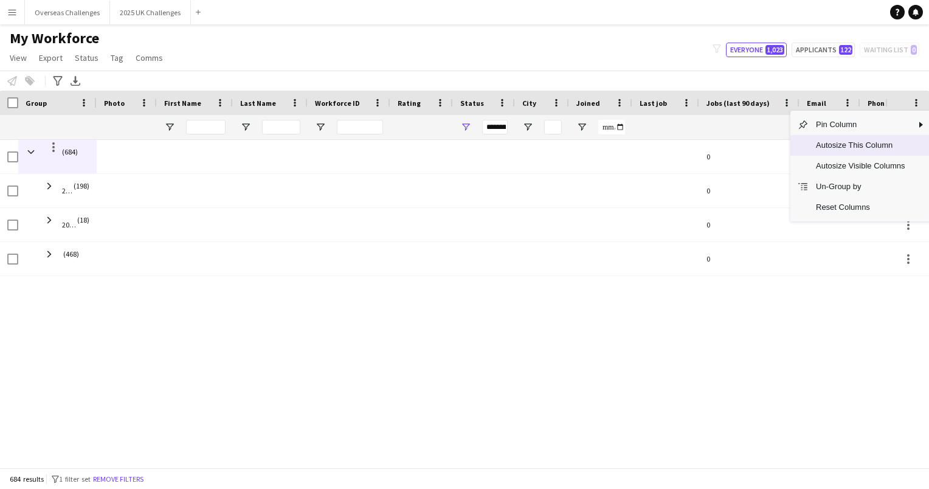
click at [884, 146] on span "Autosize This Column" at bounding box center [859, 145] width 103 height 21
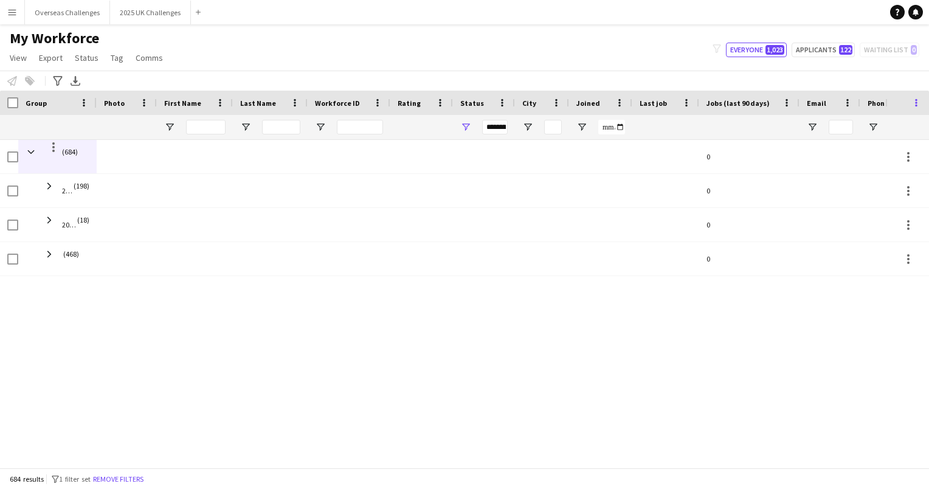
click at [919, 106] on span at bounding box center [915, 102] width 11 height 11
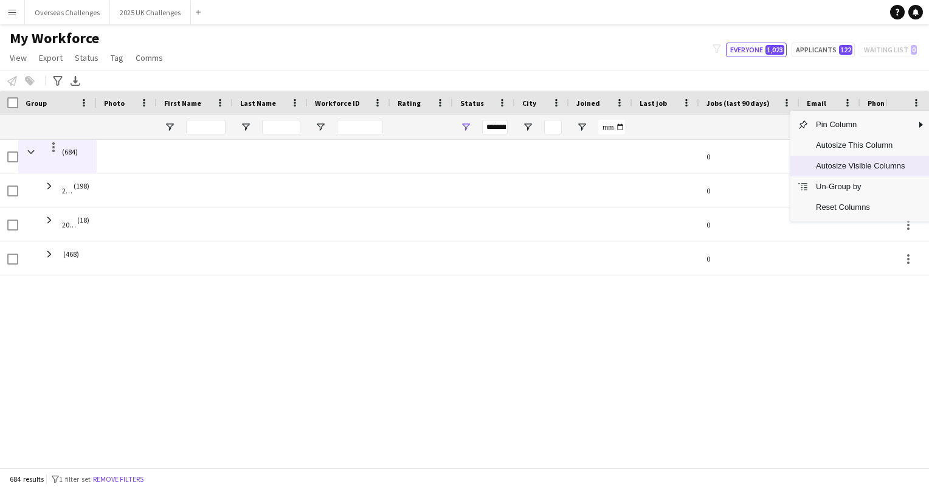
click at [906, 166] on span "Autosize Visible Columns" at bounding box center [859, 166] width 103 height 21
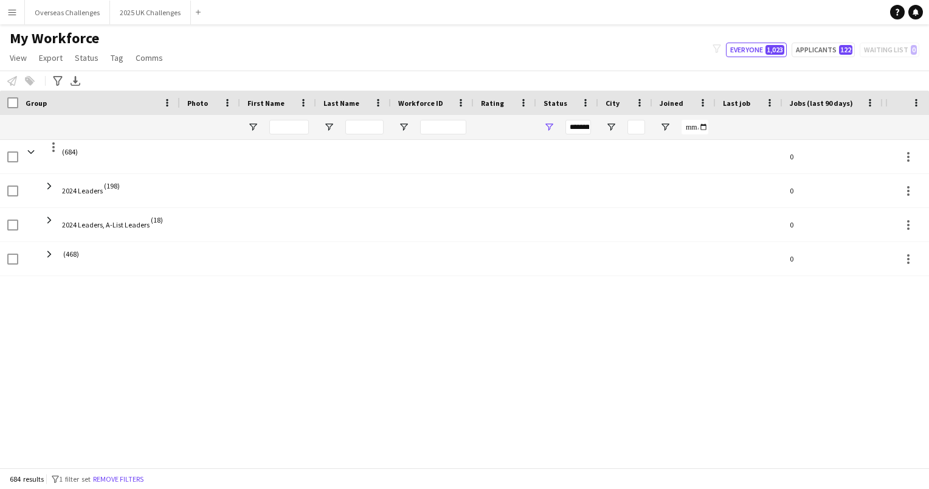
click at [882, 103] on div "Email" at bounding box center [912, 103] width 61 height 24
drag, startPoint x: 887, startPoint y: 104, endPoint x: 930, endPoint y: 109, distance: 44.0
click at [928, 109] on html "Menu Boards Boards Boards All jobs Status Workforce Workforce My Workforce Recr…" at bounding box center [464, 244] width 929 height 489
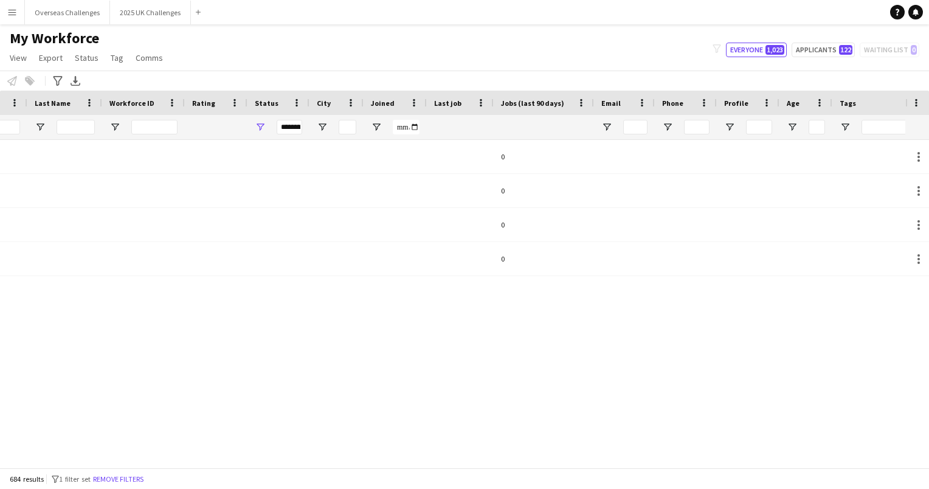
drag, startPoint x: 903, startPoint y: 106, endPoint x: 930, endPoint y: 106, distance: 27.4
click at [928, 106] on html "Menu Boards Boards Boards All jobs Status Workforce Workforce My Workforce Recr…" at bounding box center [464, 244] width 929 height 489
click at [912, 103] on span at bounding box center [915, 102] width 11 height 11
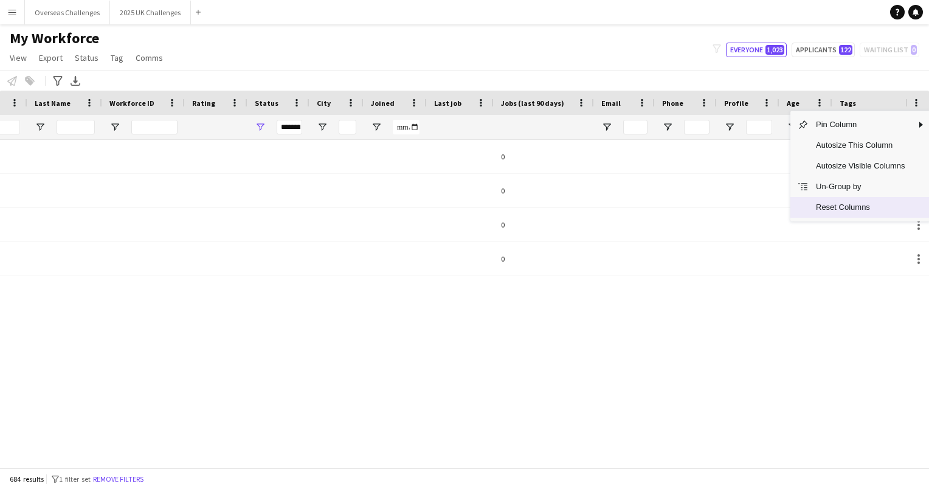
click at [865, 211] on span "Reset Columns" at bounding box center [859, 207] width 103 height 21
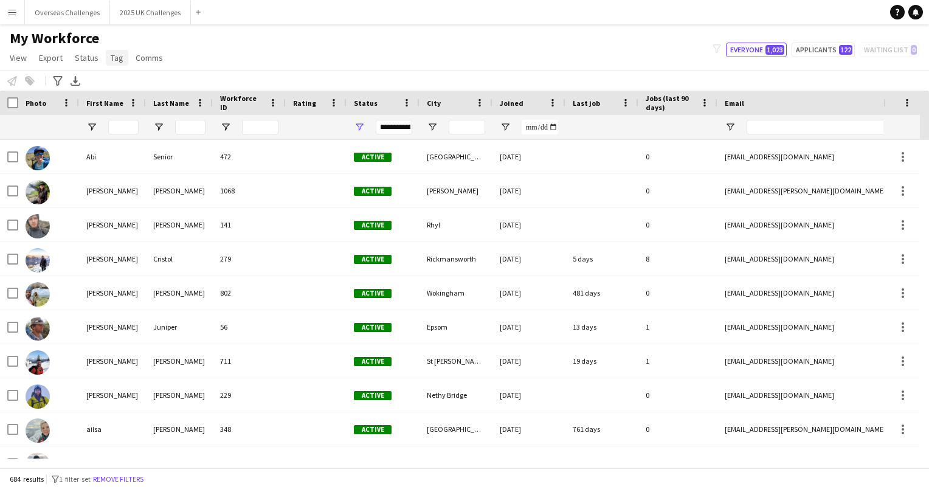
click at [120, 58] on span "Tag" at bounding box center [117, 57] width 13 height 11
click at [84, 59] on span "Status" at bounding box center [87, 57] width 24 height 11
click at [18, 52] on span "View" at bounding box center [18, 57] width 17 height 11
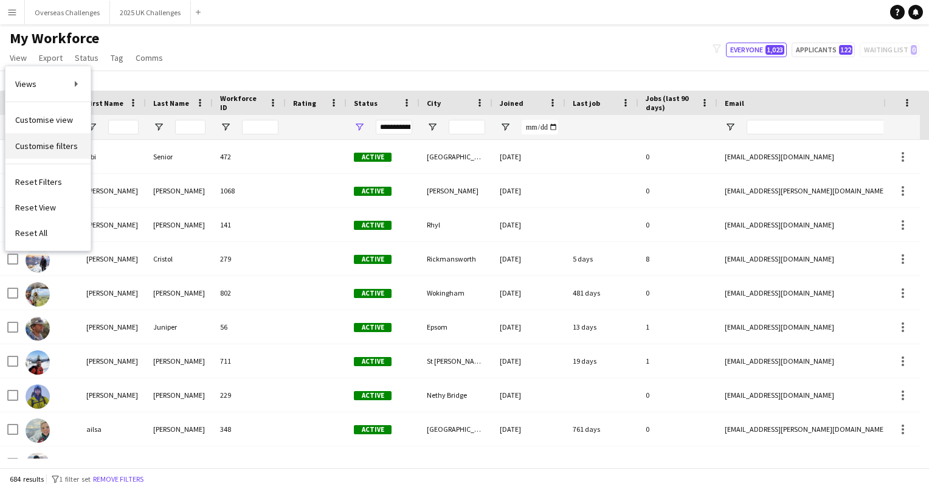
click at [58, 143] on span "Customise filters" at bounding box center [46, 145] width 63 height 11
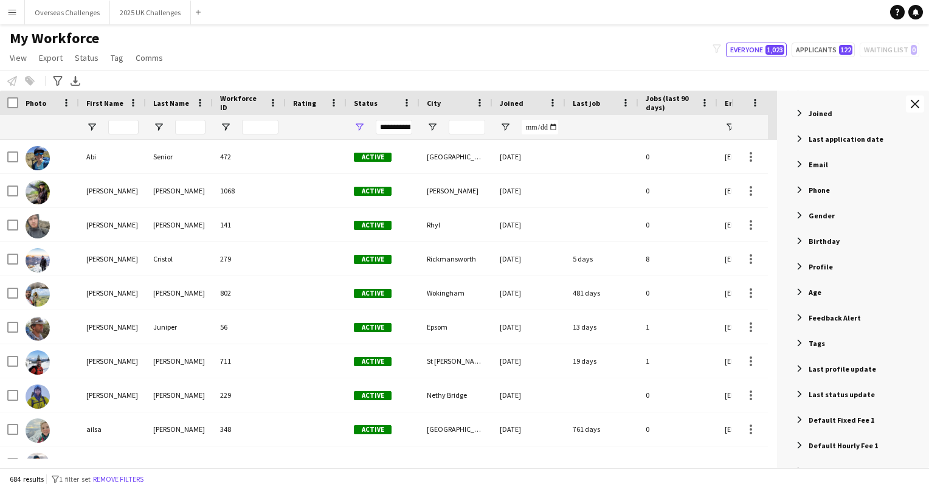
click at [795, 264] on span "Filter List 71 Filters" at bounding box center [799, 266] width 11 height 11
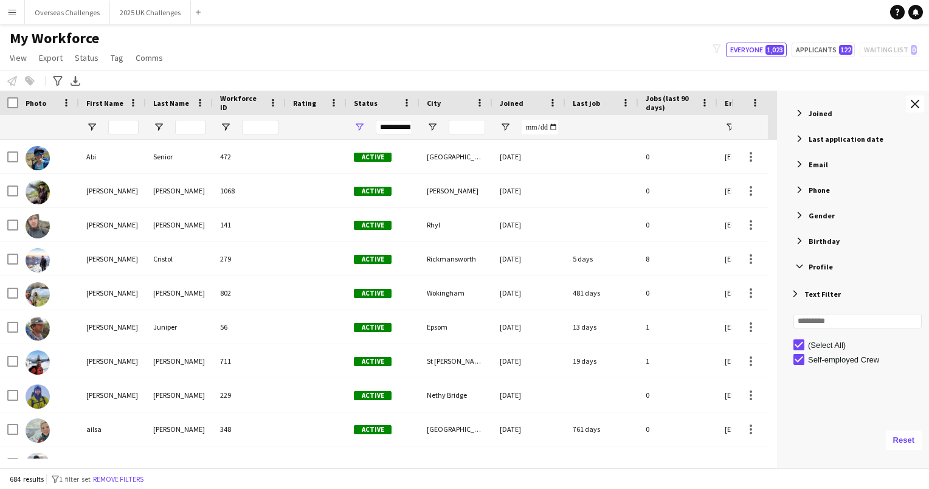
click at [798, 264] on span "Filter List 71 Filters" at bounding box center [799, 266] width 11 height 11
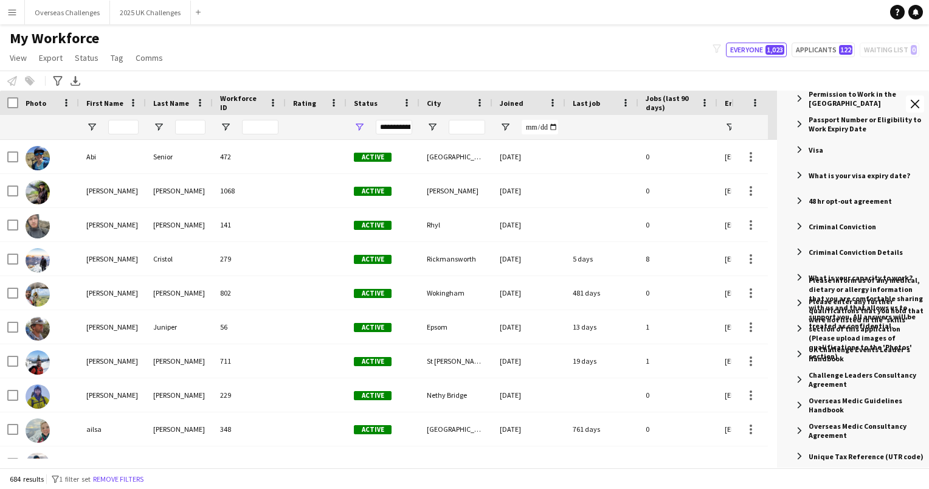
scroll to position [1523, 0]
click at [802, 429] on span "Filter List 71 Filters" at bounding box center [799, 429] width 11 height 11
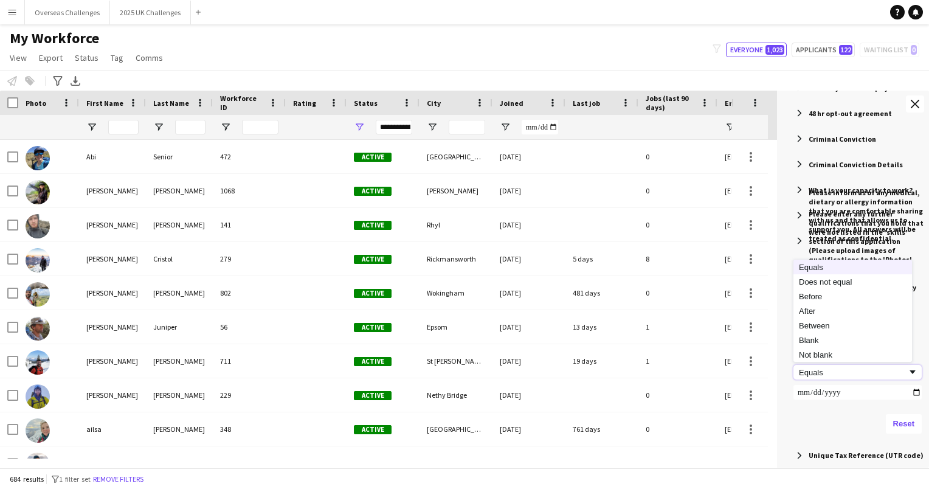
click at [842, 371] on div "Equals" at bounding box center [853, 372] width 108 height 9
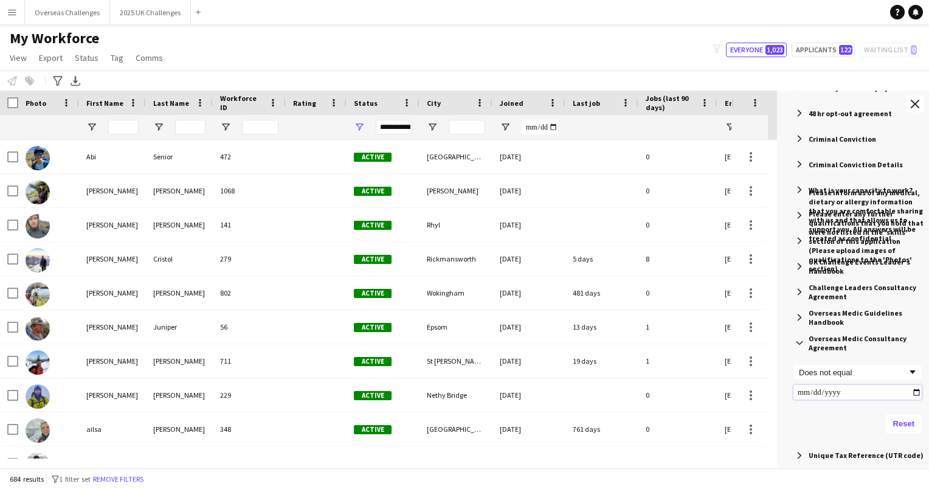
click at [884, 394] on input "Filter Value" at bounding box center [857, 392] width 128 height 15
click at [862, 372] on div "Does not equal" at bounding box center [853, 372] width 108 height 9
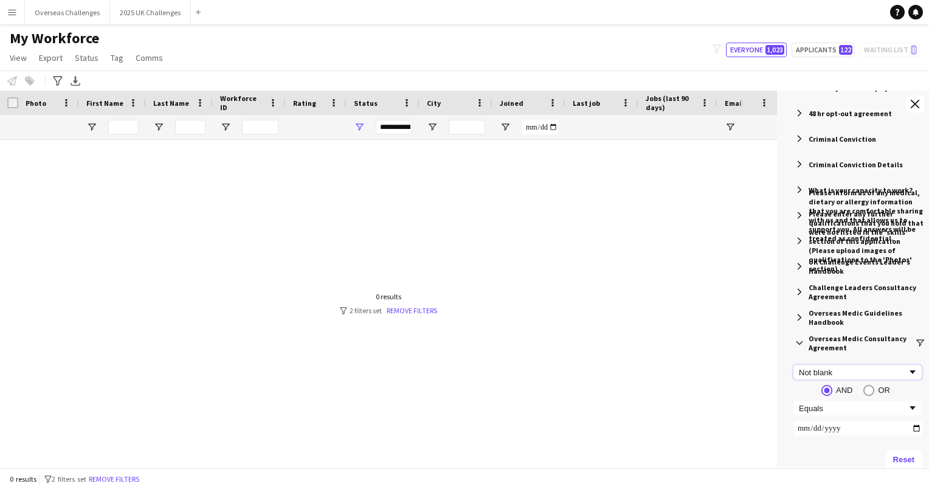
click at [849, 371] on div "Not blank" at bounding box center [853, 372] width 108 height 9
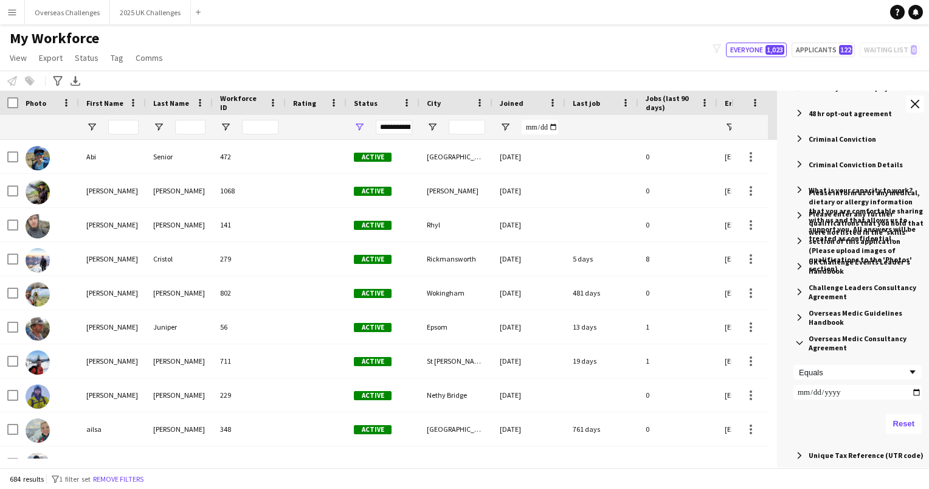
click at [844, 313] on span "Overseas Medic Guidelines Handbook" at bounding box center [866, 317] width 117 height 18
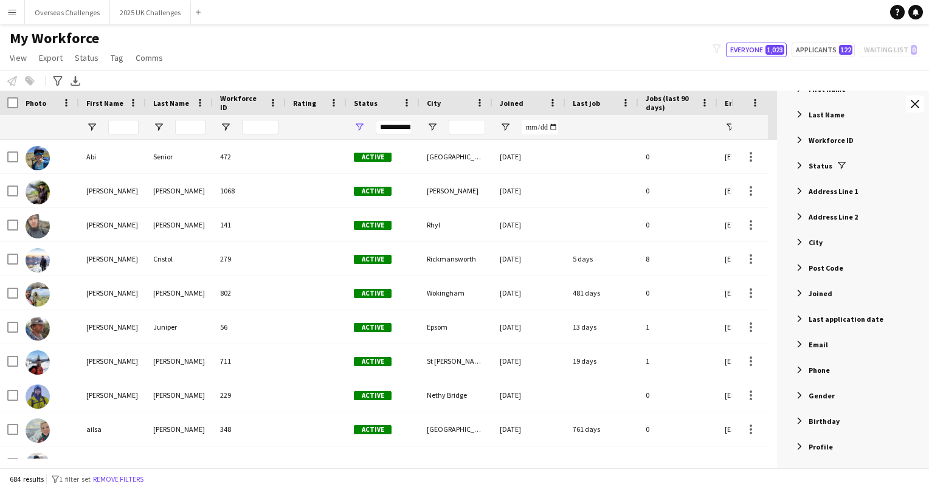
scroll to position [304, 0]
click at [797, 368] on span "Filter List 71 Filters" at bounding box center [799, 368] width 11 height 11
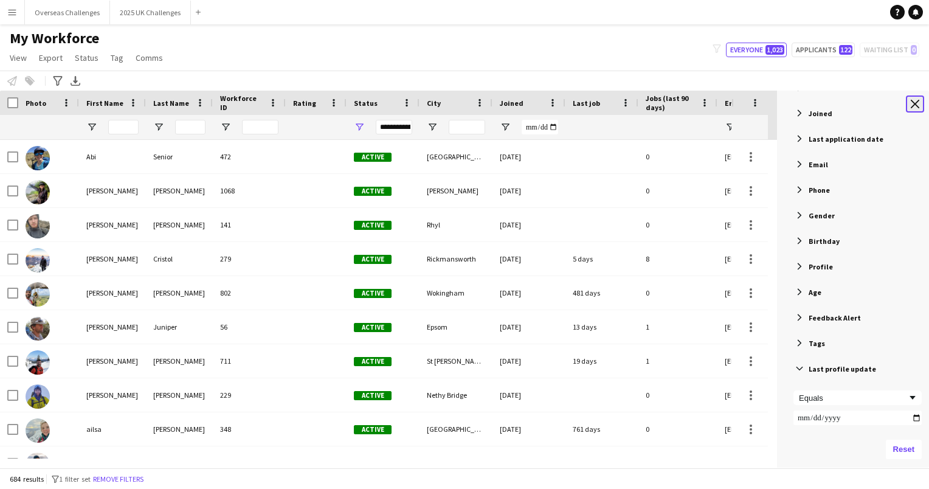
click at [910, 105] on button "Close tool panel" at bounding box center [915, 103] width 18 height 17
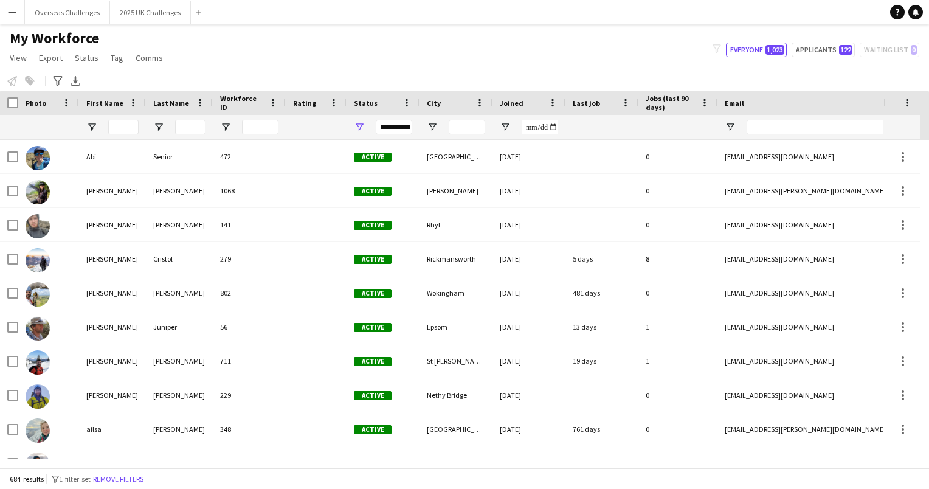
click at [910, 105] on span at bounding box center [906, 102] width 11 height 11
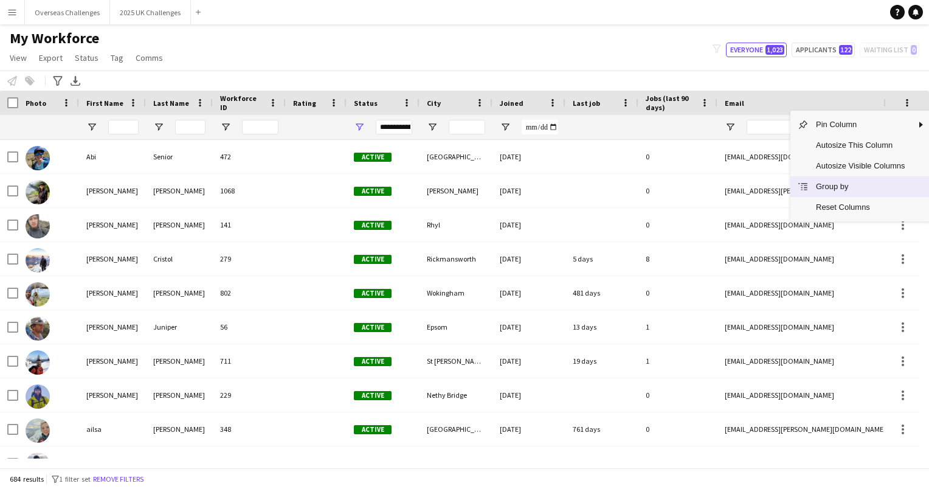
click at [884, 187] on span "Group by" at bounding box center [859, 186] width 103 height 21
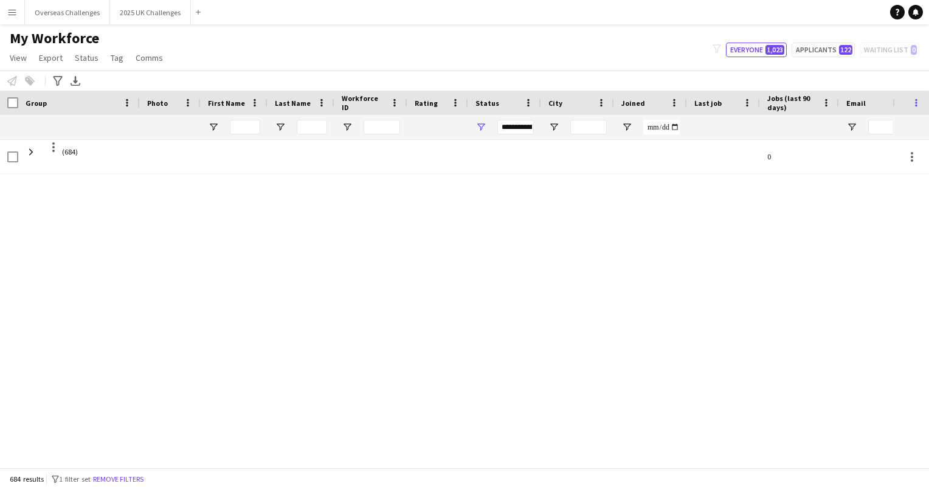
click at [917, 102] on span at bounding box center [915, 102] width 11 height 11
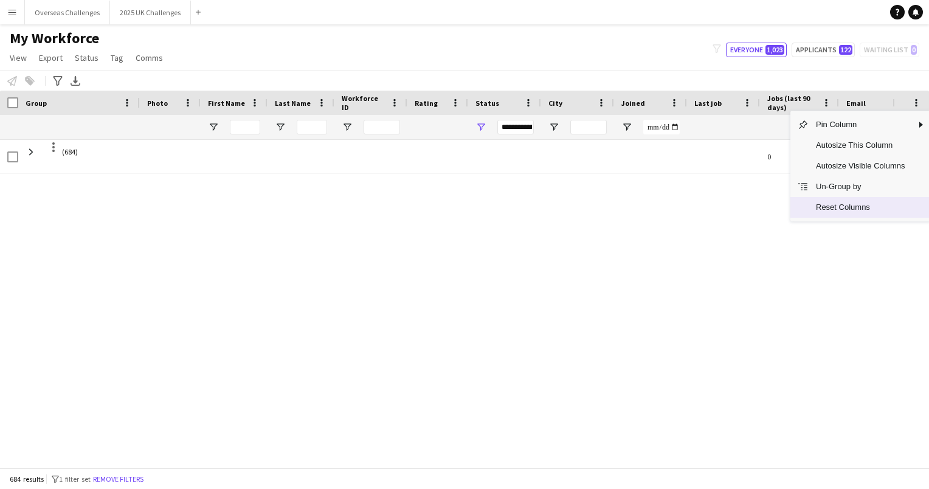
click at [870, 209] on span "Reset Columns" at bounding box center [859, 207] width 103 height 21
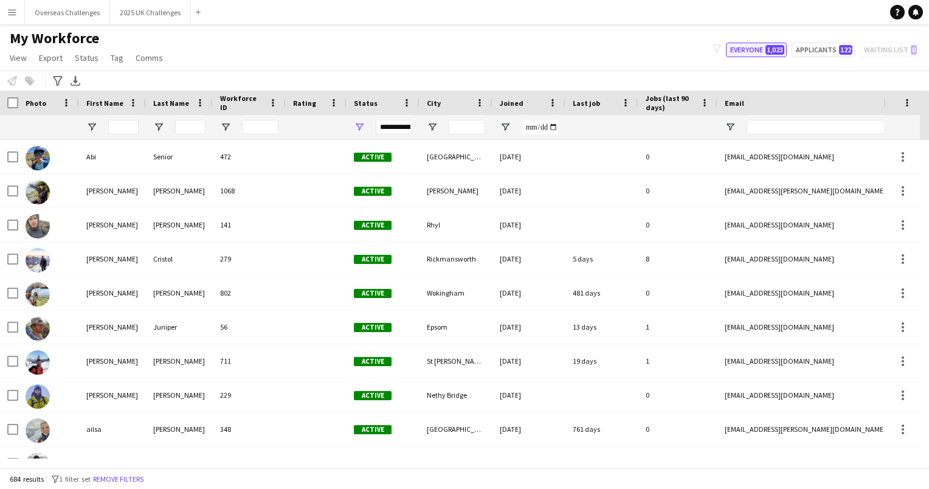
click at [768, 49] on span "1,023" at bounding box center [774, 50] width 19 height 10
type input "**********"
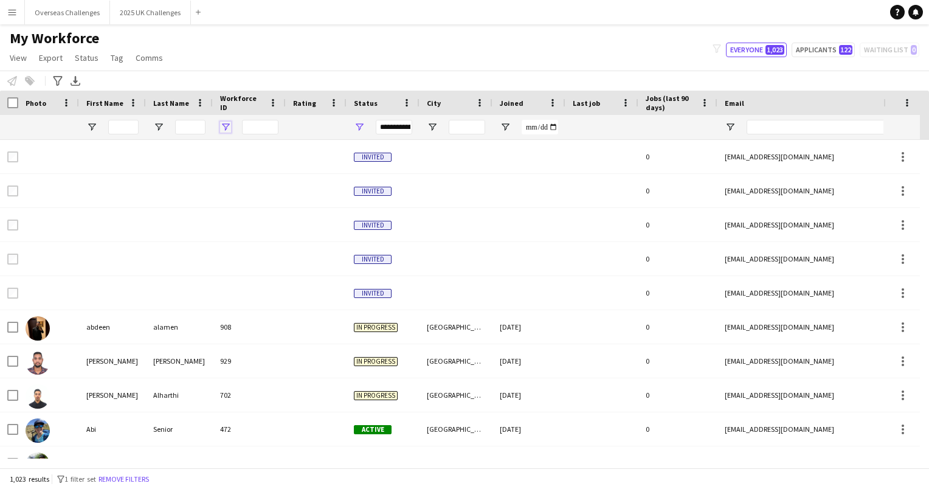
click at [227, 127] on span "Open Filter Menu" at bounding box center [225, 127] width 11 height 11
click at [199, 103] on span at bounding box center [199, 102] width 11 height 11
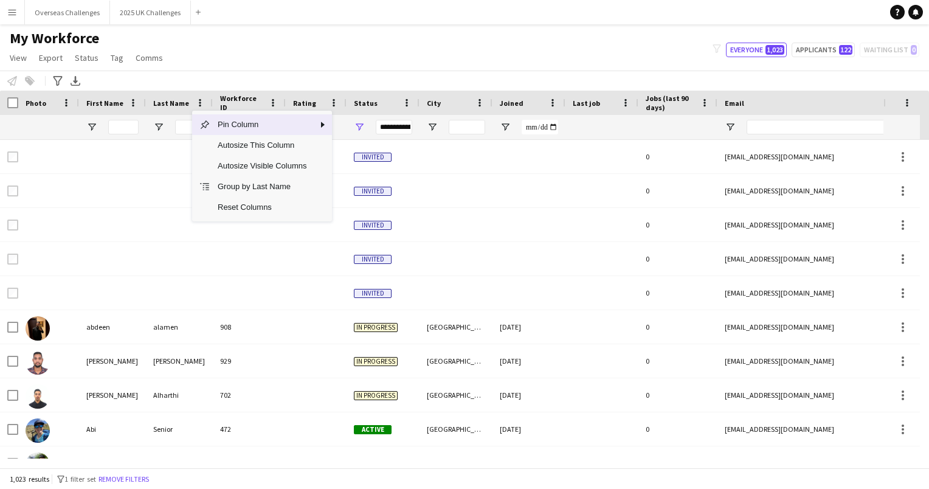
click at [160, 120] on div at bounding box center [179, 127] width 67 height 24
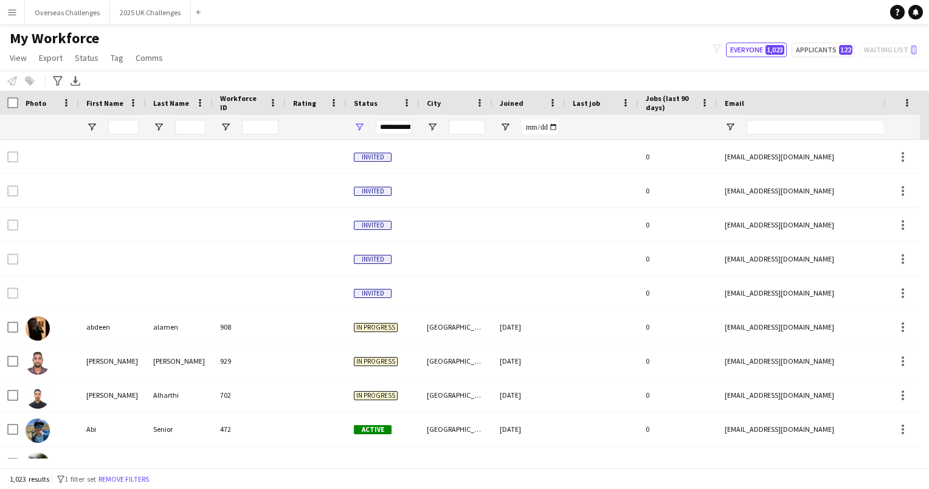
click at [160, 120] on div at bounding box center [179, 127] width 67 height 24
click at [166, 126] on div at bounding box center [179, 127] width 67 height 24
click at [162, 125] on span "Open Filter Menu" at bounding box center [158, 127] width 11 height 11
click at [215, 148] on div "Contains" at bounding box center [200, 149] width 74 height 9
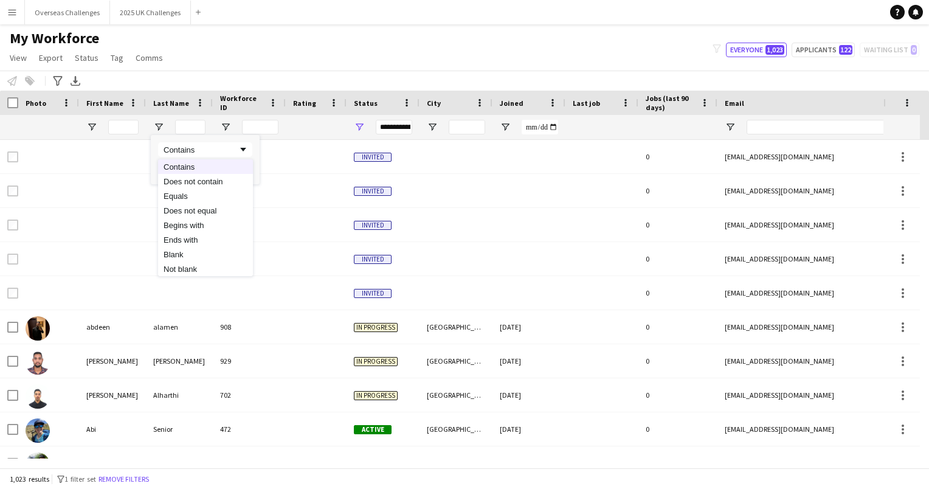
click at [320, 103] on div "Rating" at bounding box center [309, 103] width 32 height 18
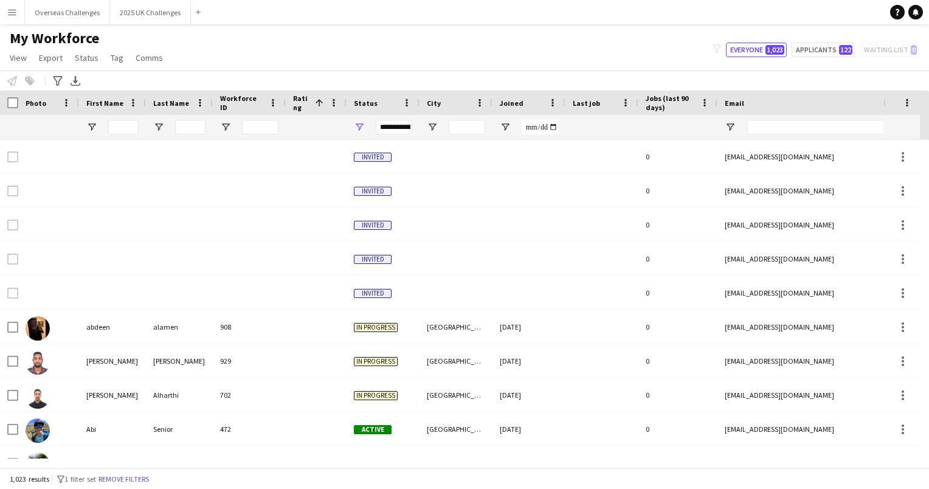
click at [327, 104] on div "Rating 1" at bounding box center [316, 103] width 46 height 24
click at [328, 105] on span at bounding box center [333, 102] width 11 height 11
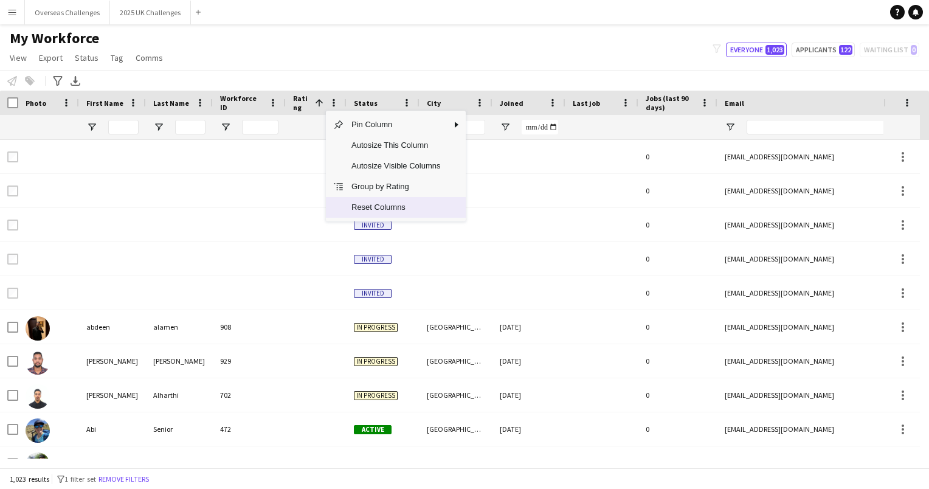
click at [384, 214] on span "Reset Columns" at bounding box center [395, 207] width 103 height 21
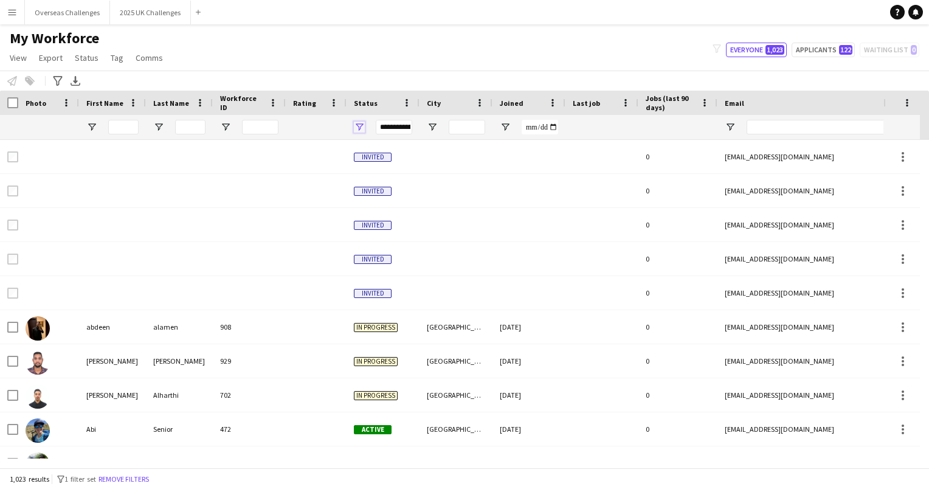
click at [358, 128] on span "Open Filter Menu" at bounding box center [359, 127] width 11 height 11
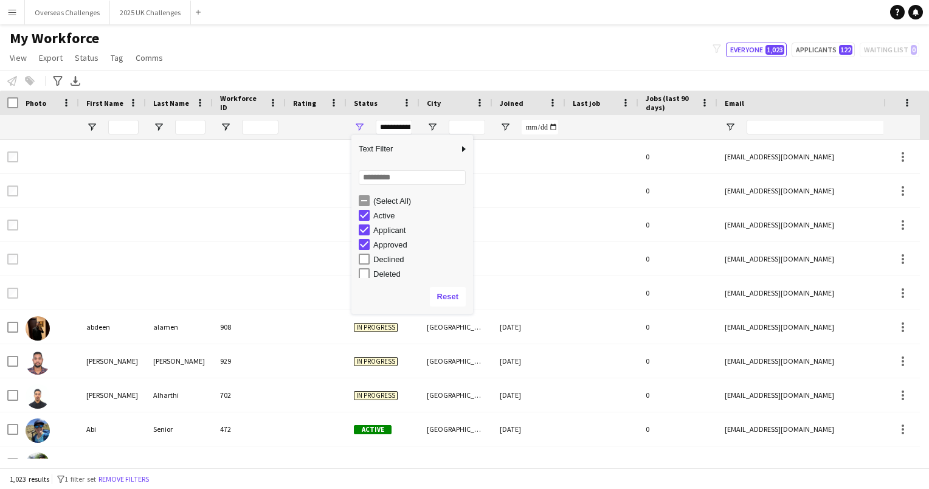
scroll to position [0, 0]
click at [464, 66] on div "My Workforce View Views Default view New view Update view Delete view Edit name…" at bounding box center [464, 49] width 929 height 41
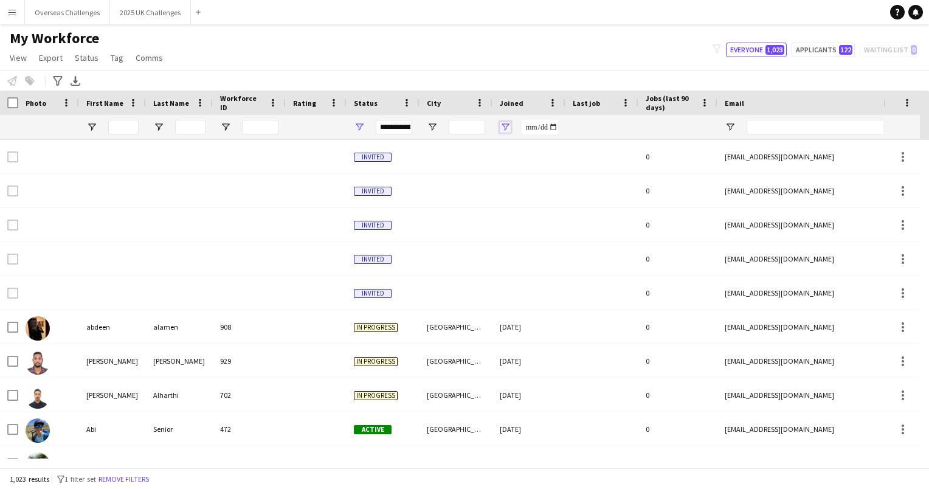
click at [506, 126] on span "Open Filter Menu" at bounding box center [505, 127] width 11 height 11
click at [603, 105] on div "Last job" at bounding box center [594, 103] width 44 height 18
click at [842, 49] on span "122" at bounding box center [845, 50] width 13 height 10
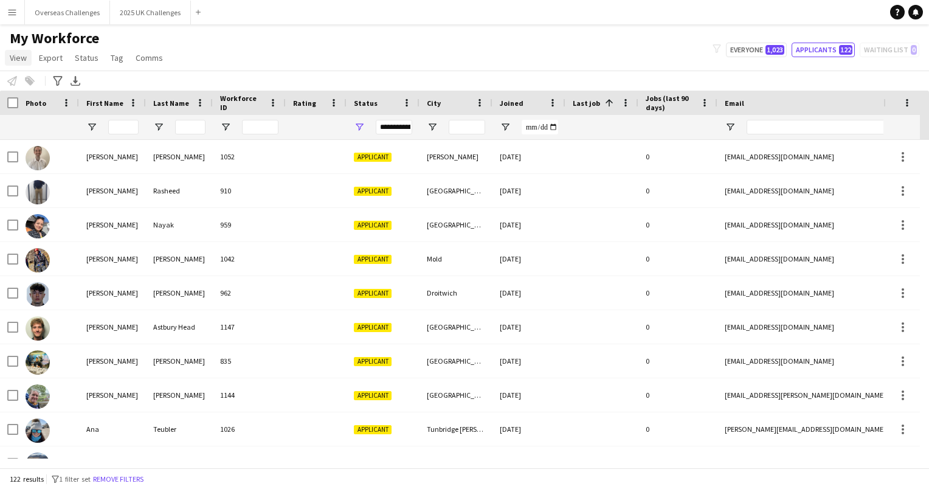
click at [17, 52] on span "View" at bounding box center [18, 57] width 17 height 11
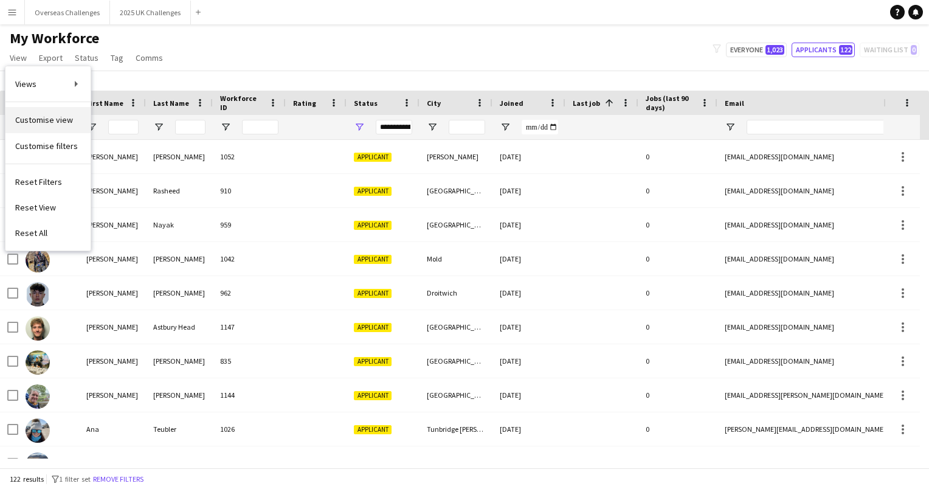
click at [58, 119] on span "Customise view" at bounding box center [44, 119] width 58 height 11
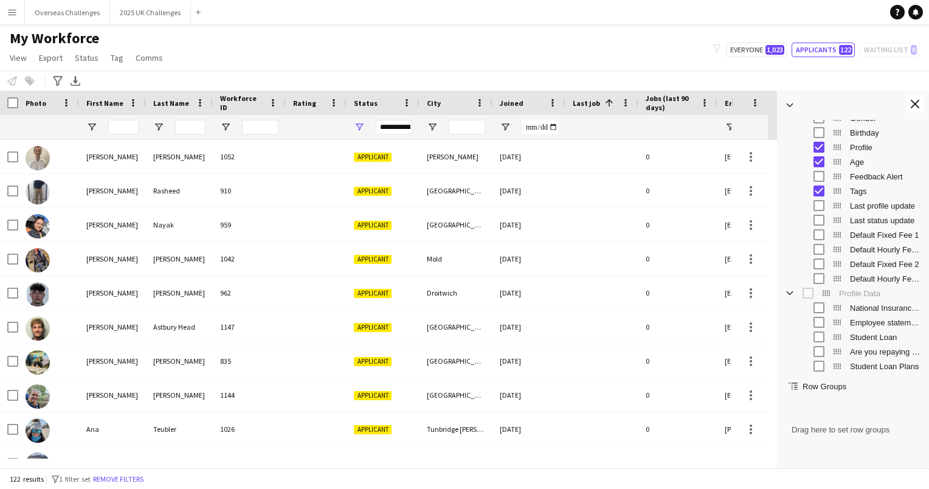
scroll to position [269, 0]
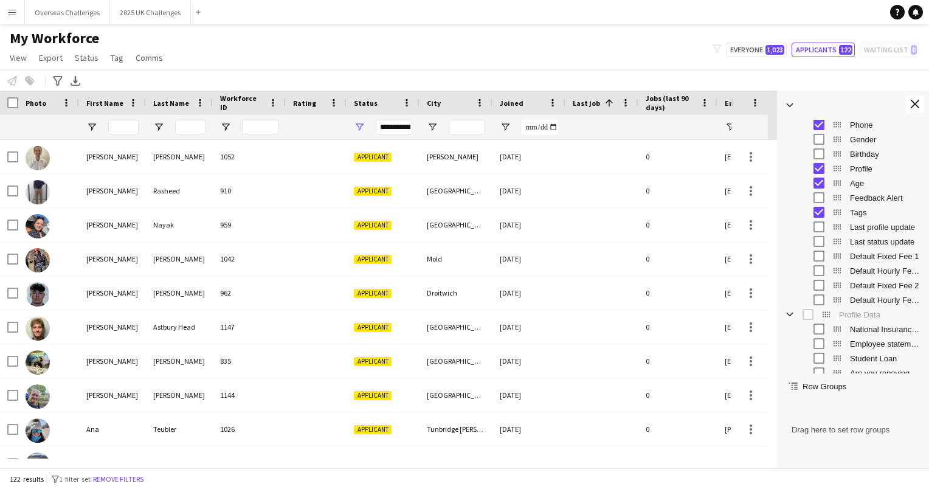
click at [889, 284] on span "Default Fixed Fee 2" at bounding box center [886, 285] width 72 height 9
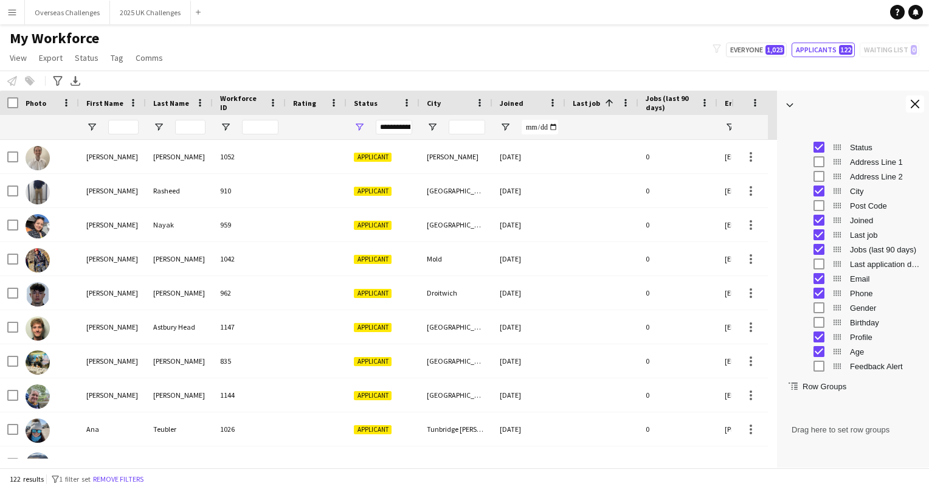
scroll to position [122, 0]
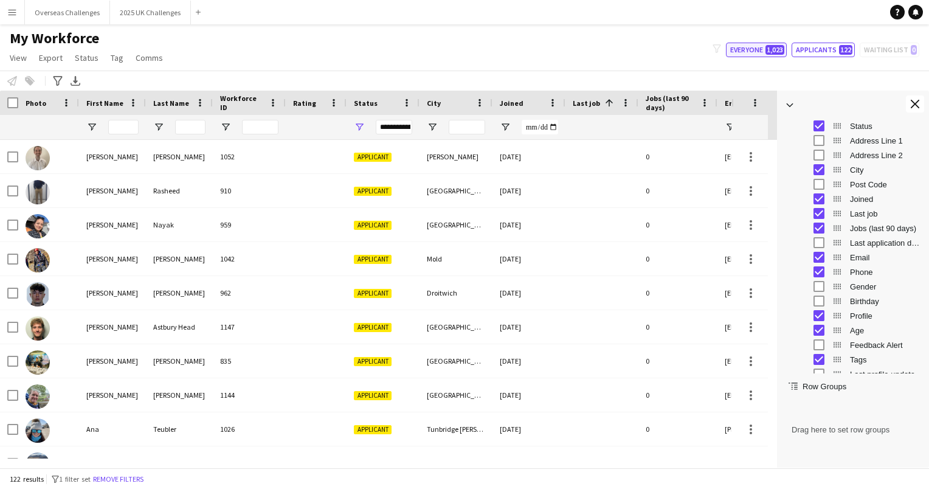
click at [761, 43] on button "Everyone 1,023" at bounding box center [756, 50] width 61 height 15
type input "**********"
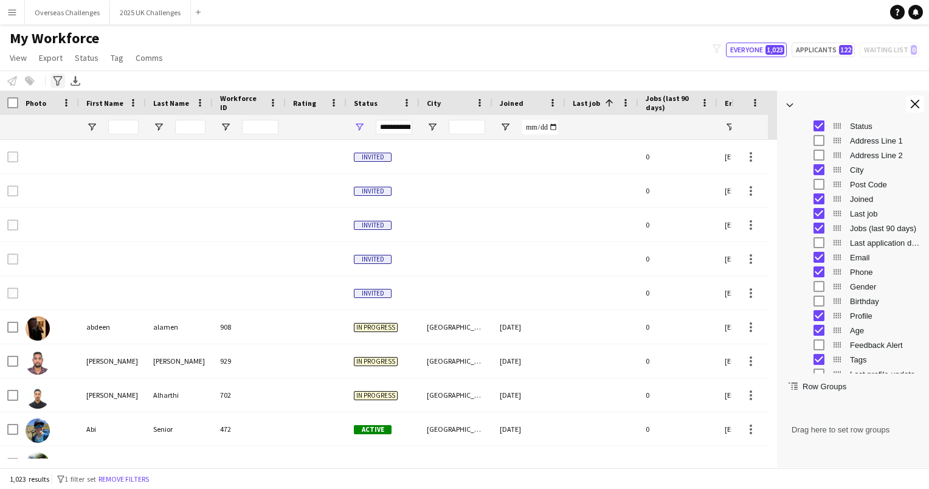
click at [61, 77] on icon "Advanced filters" at bounding box center [58, 81] width 10 height 10
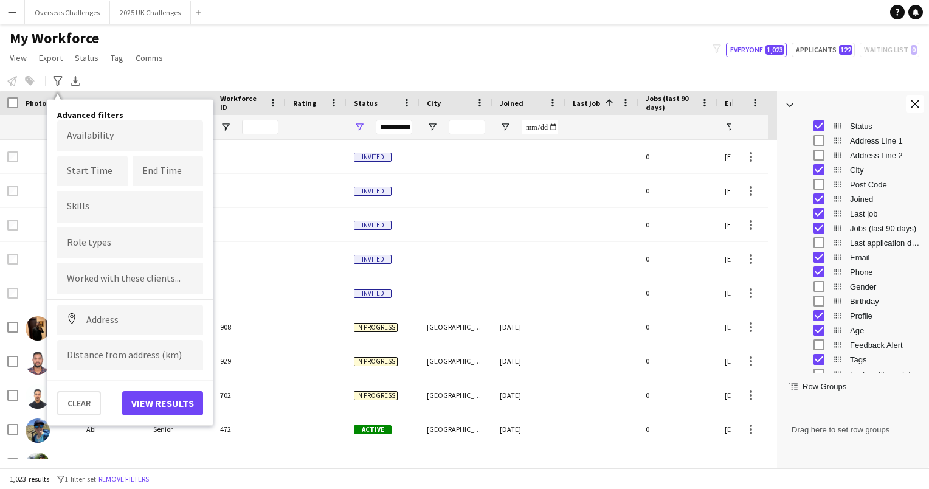
click at [119, 236] on div at bounding box center [130, 242] width 146 height 31
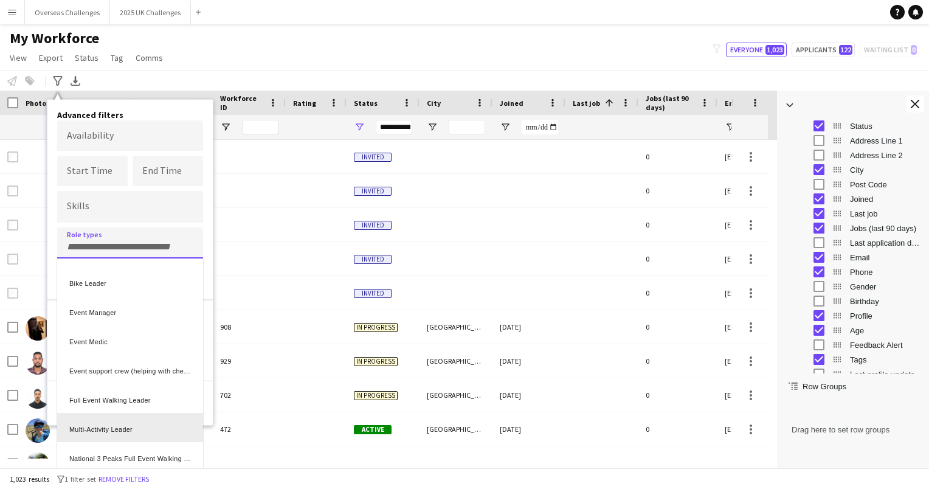
scroll to position [75, 0]
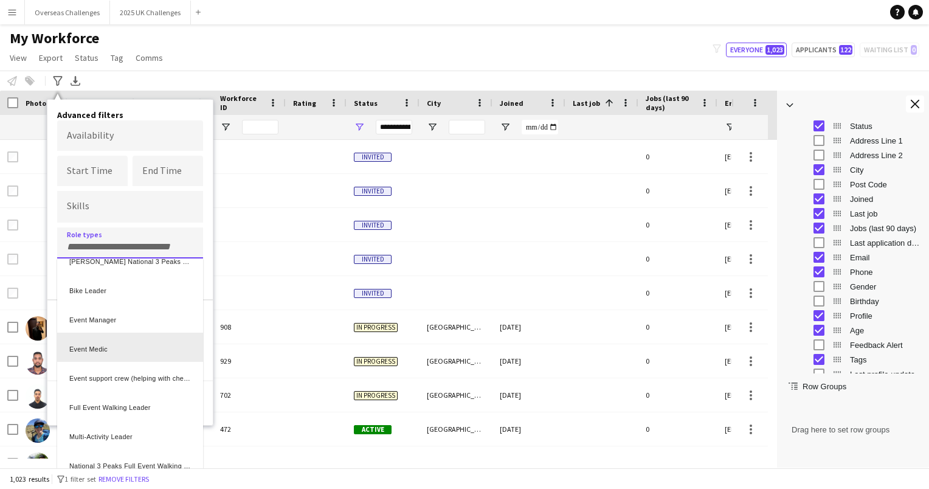
click at [133, 346] on div "Event Medic" at bounding box center [130, 346] width 146 height 29
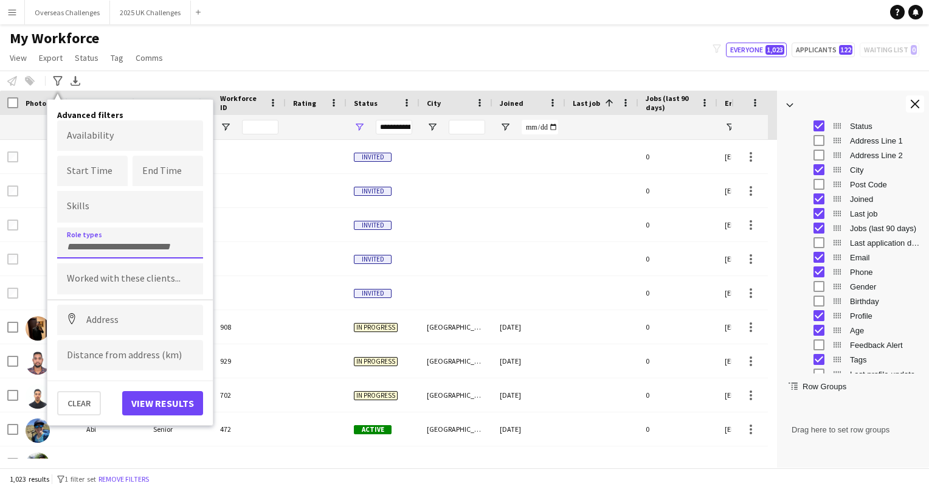
scroll to position [0, 0]
click at [153, 393] on button "View results" at bounding box center [162, 403] width 81 height 24
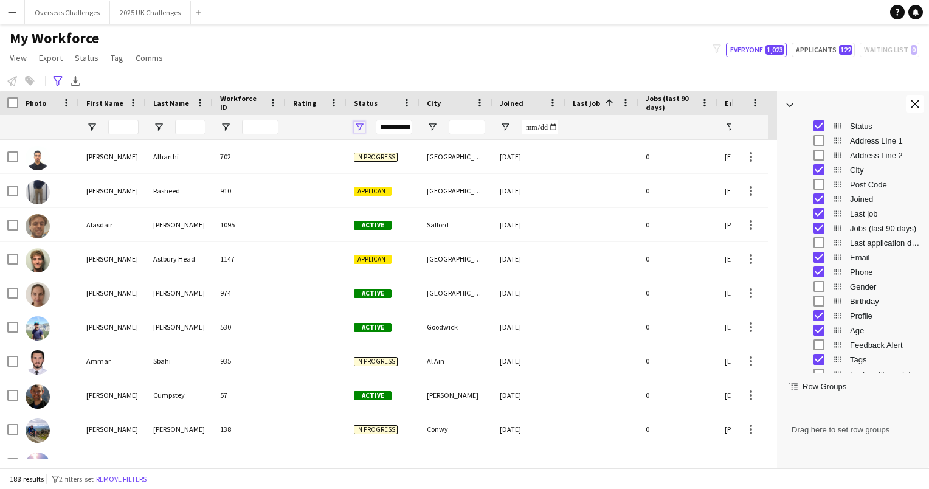
click at [356, 124] on span "Open Filter Menu" at bounding box center [359, 127] width 11 height 11
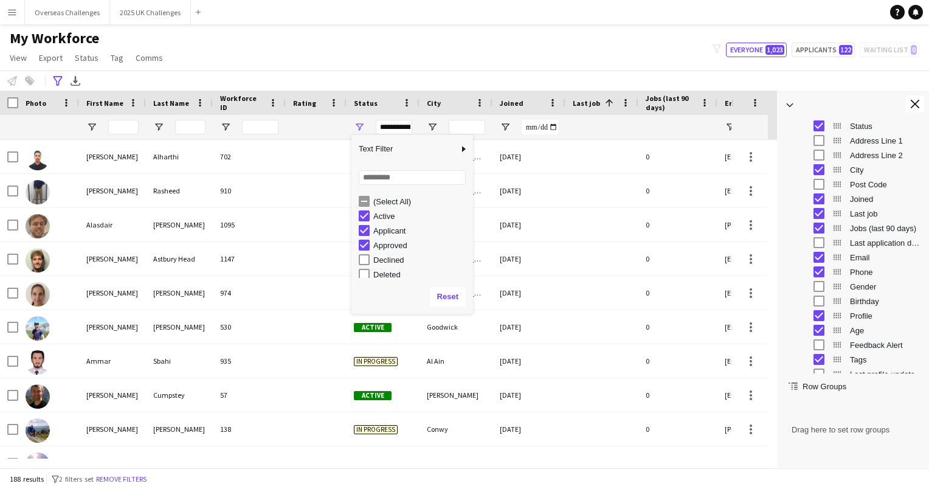
click at [385, 232] on div "Applicant" at bounding box center [421, 230] width 96 height 9
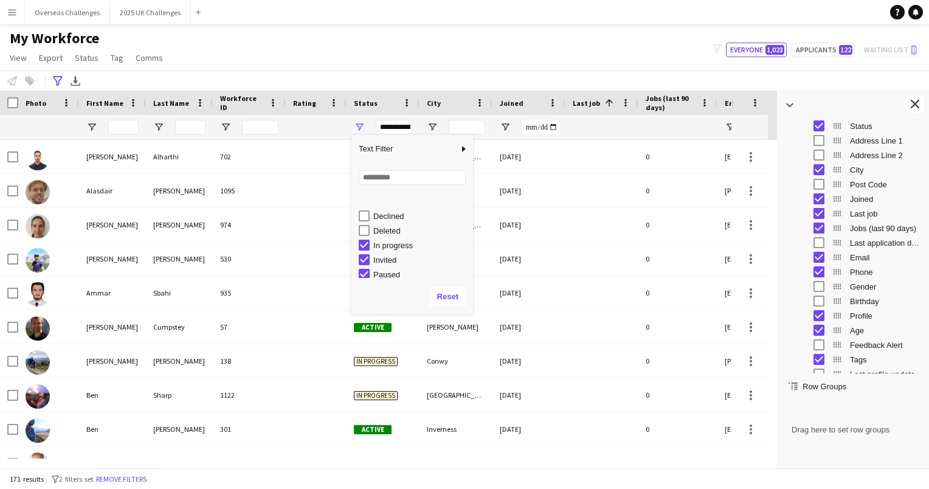
scroll to position [76, 0]
click at [405, 272] on div "Waiting list" at bounding box center [421, 271] width 96 height 9
click at [380, 243] on div "Paused" at bounding box center [421, 242] width 96 height 9
click at [380, 229] on div "Invited" at bounding box center [421, 227] width 96 height 9
click at [380, 213] on div "In progress" at bounding box center [421, 212] width 96 height 9
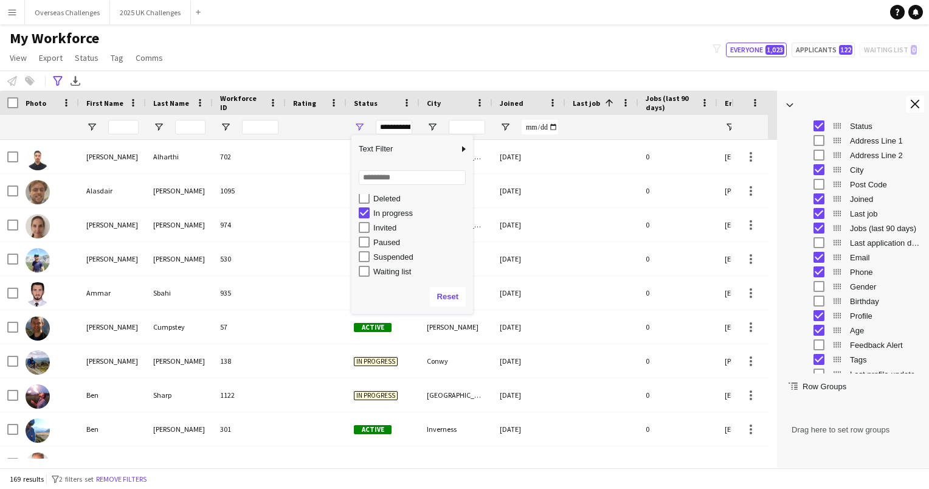
type input "**********"
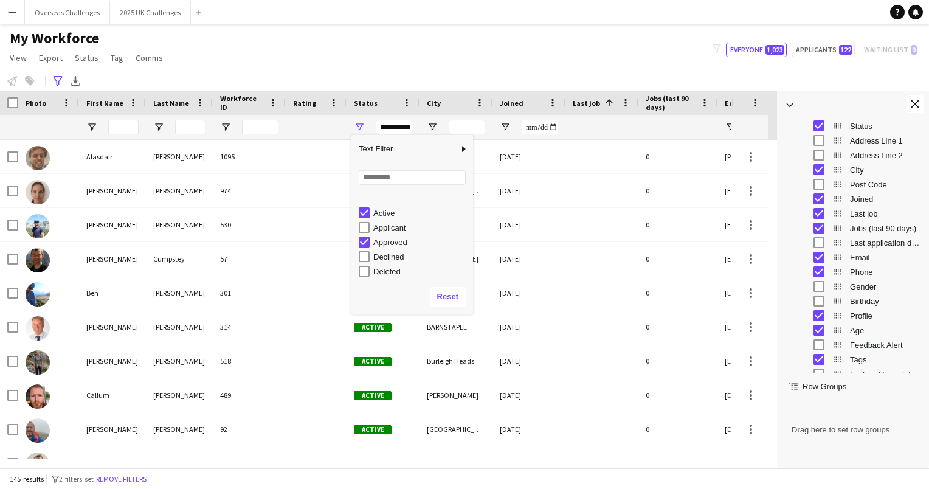
scroll to position [0, 0]
click at [418, 75] on div "**********" at bounding box center [464, 80] width 929 height 20
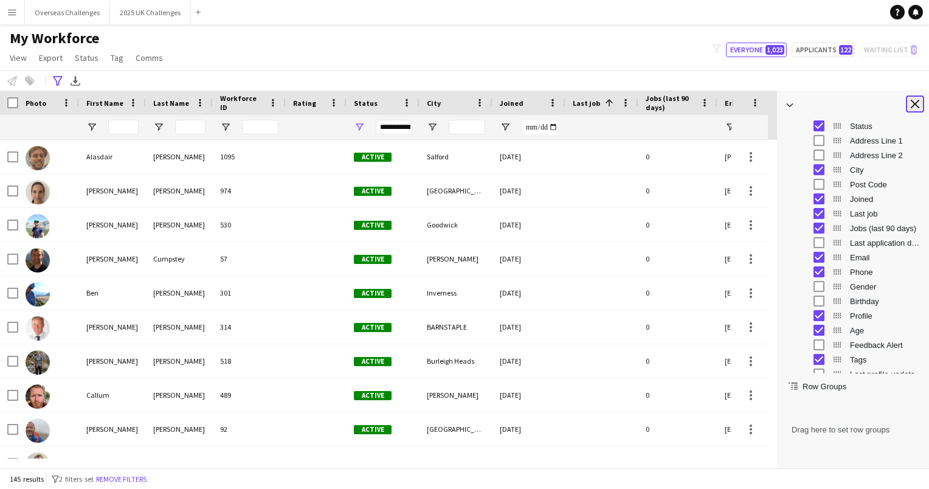
click at [918, 101] on app-icon "Close tool panel" at bounding box center [914, 104] width 9 height 9
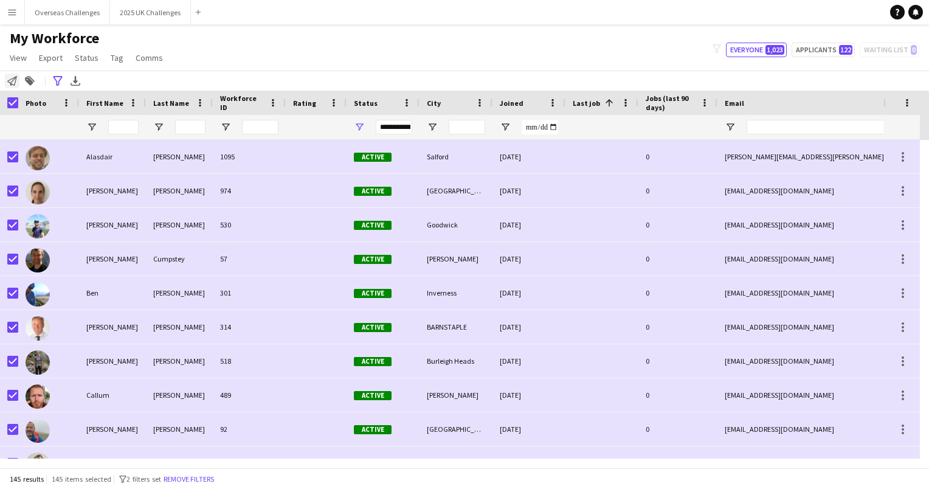
click at [12, 77] on icon "Notify workforce" at bounding box center [12, 81] width 10 height 10
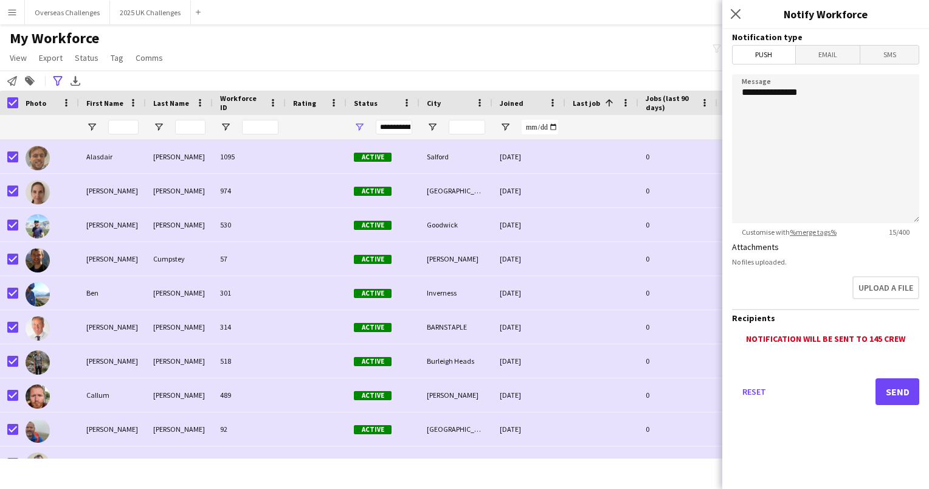
click at [830, 59] on span "Email" at bounding box center [828, 55] width 64 height 18
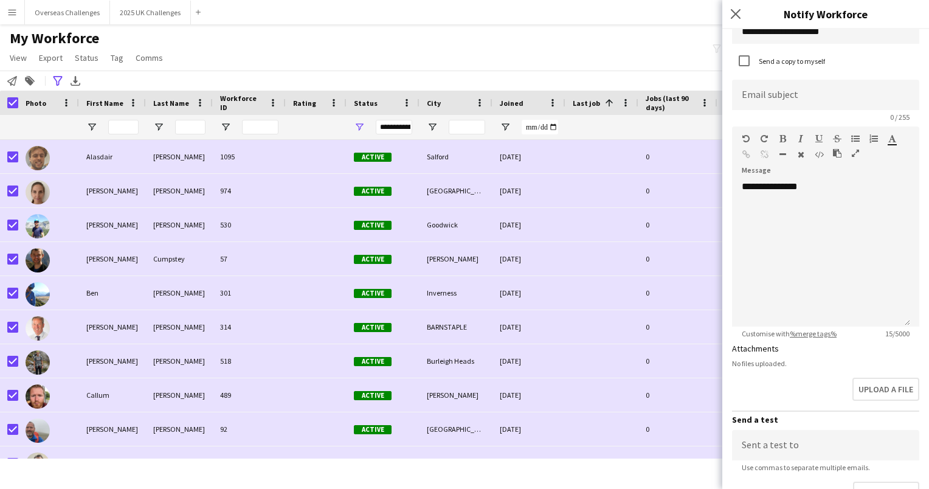
scroll to position [122, 0]
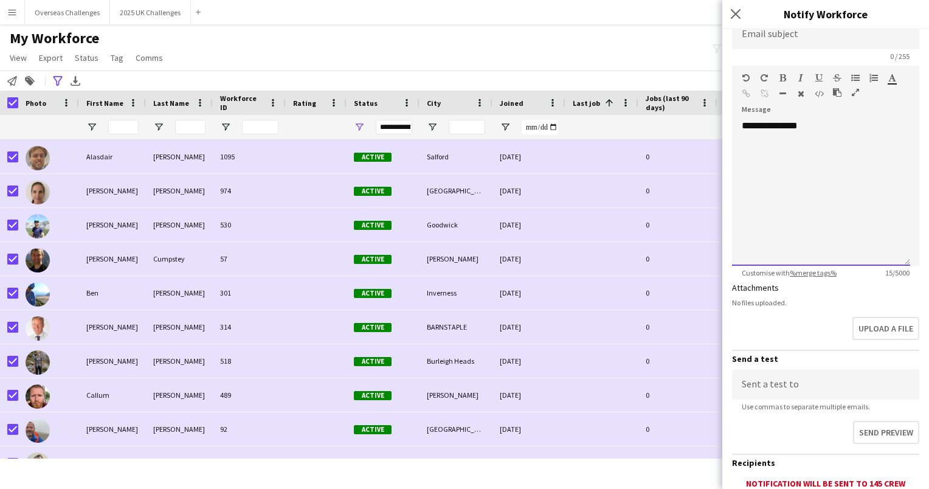
click at [794, 153] on div "**********" at bounding box center [821, 193] width 178 height 146
click at [820, 129] on div "**********" at bounding box center [821, 193] width 178 height 146
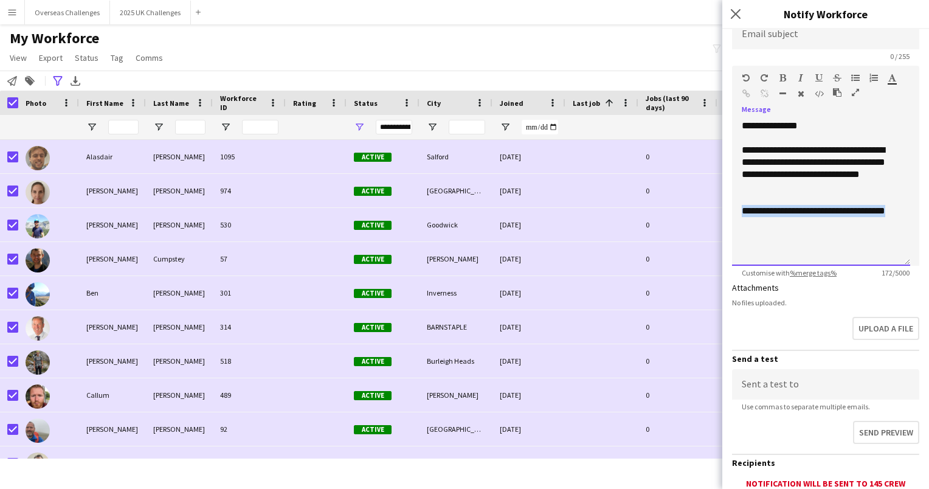
drag, startPoint x: 758, startPoint y: 224, endPoint x: 741, endPoint y: 215, distance: 18.5
click at [741, 215] on div "**********" at bounding box center [820, 217] width 159 height 24
drag, startPoint x: 768, startPoint y: 224, endPoint x: 742, endPoint y: 209, distance: 29.4
click at [742, 209] on div "**********" at bounding box center [820, 217] width 159 height 24
copy div "**********"
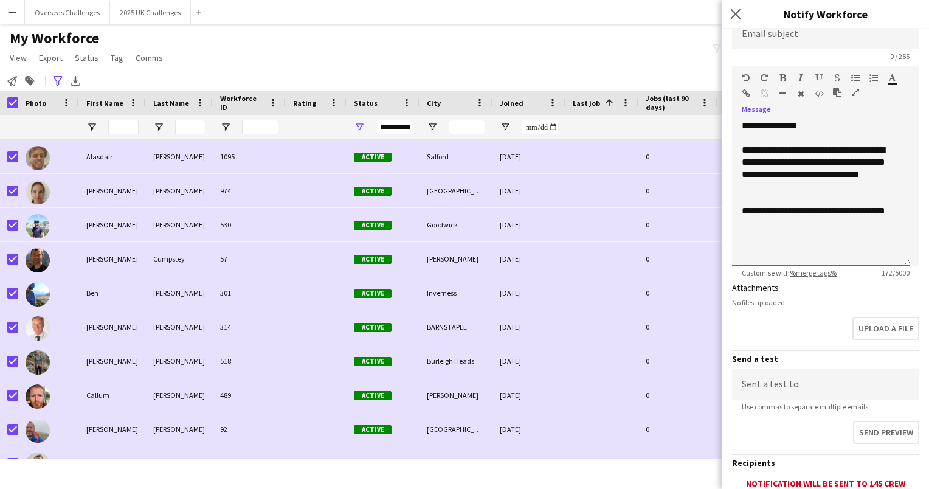
click at [758, 194] on div at bounding box center [820, 199] width 159 height 12
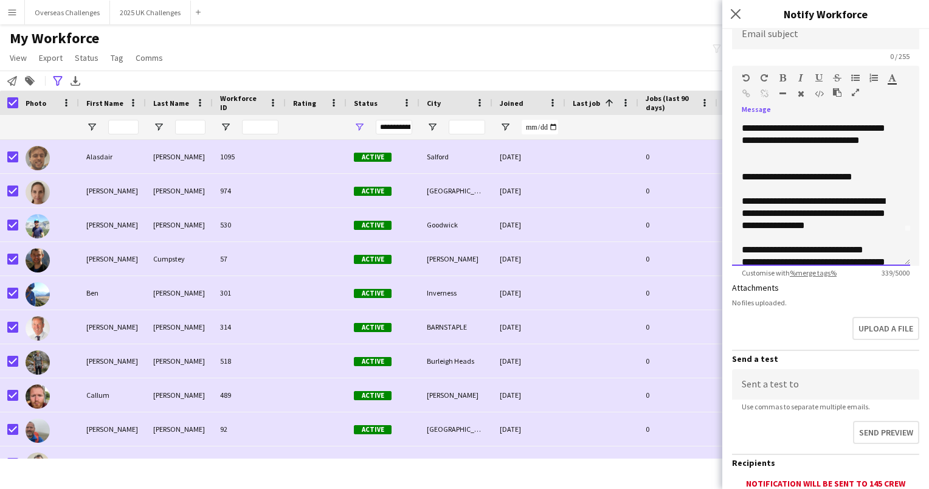
scroll to position [58, 0]
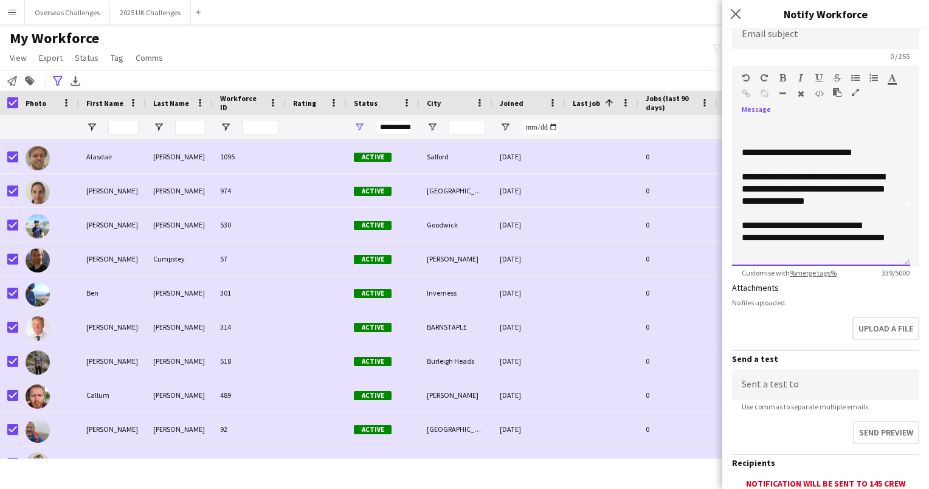
click at [767, 258] on div "**********" at bounding box center [821, 193] width 178 height 146
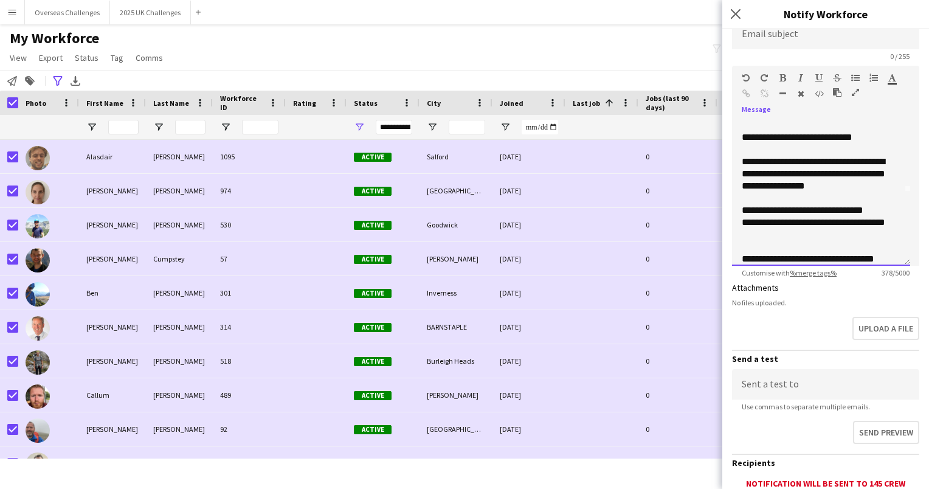
scroll to position [86, 0]
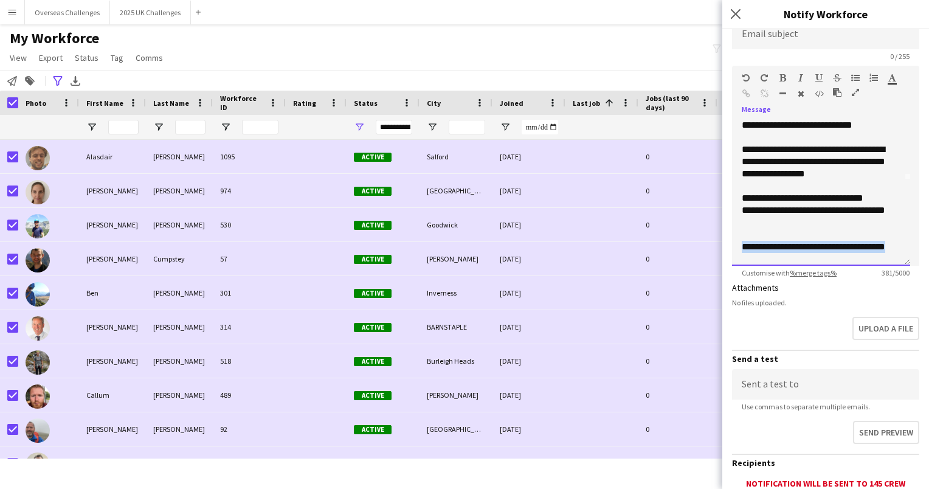
drag, startPoint x: 767, startPoint y: 258, endPoint x: 741, endPoint y: 242, distance: 29.7
click at [741, 242] on div "**********" at bounding box center [821, 193] width 178 height 146
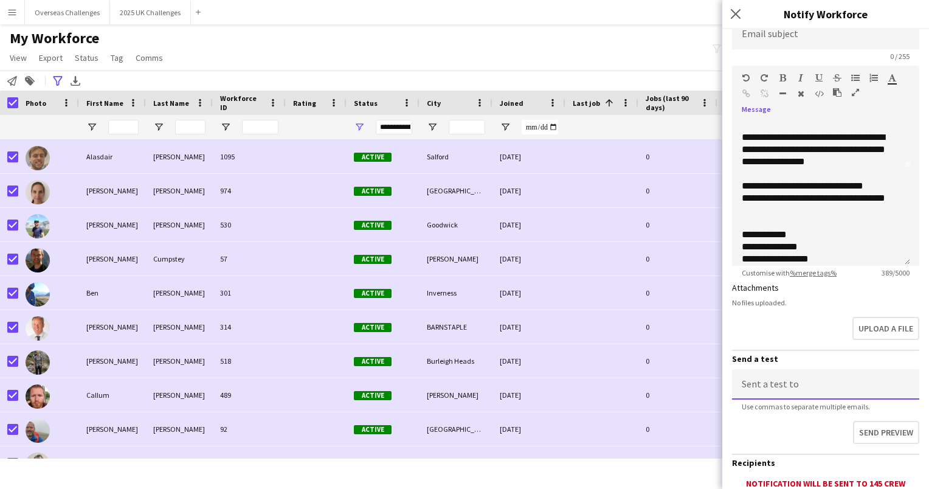
click at [759, 386] on input at bounding box center [825, 384] width 187 height 30
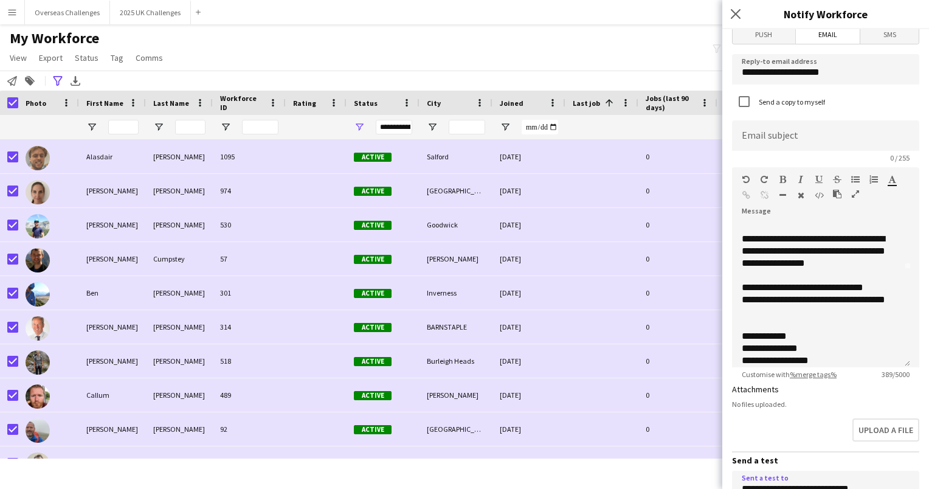
scroll to position [0, 0]
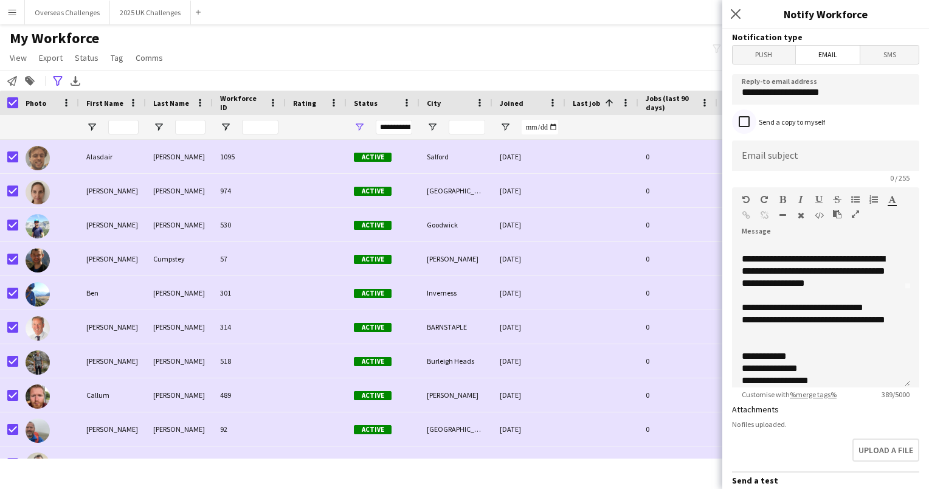
type input "**********"
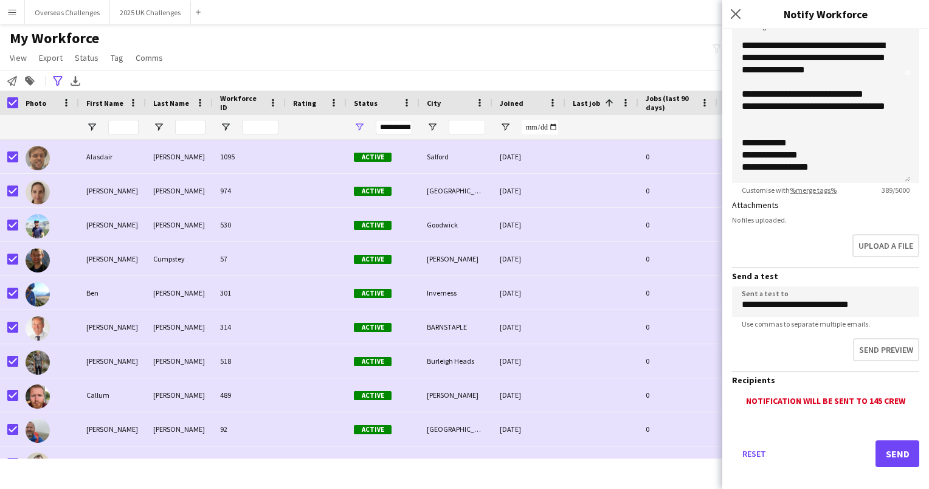
scroll to position [214, 0]
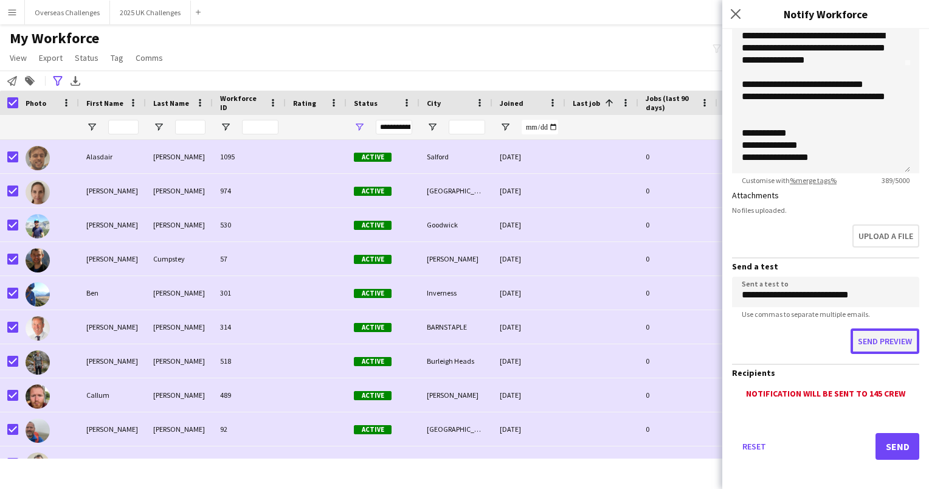
click at [867, 336] on button "Send preview" at bounding box center [884, 341] width 69 height 26
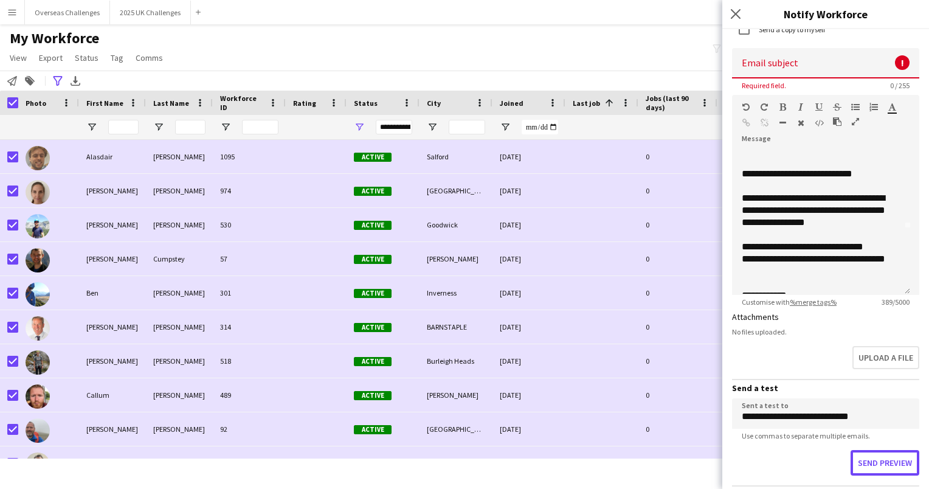
scroll to position [46, 0]
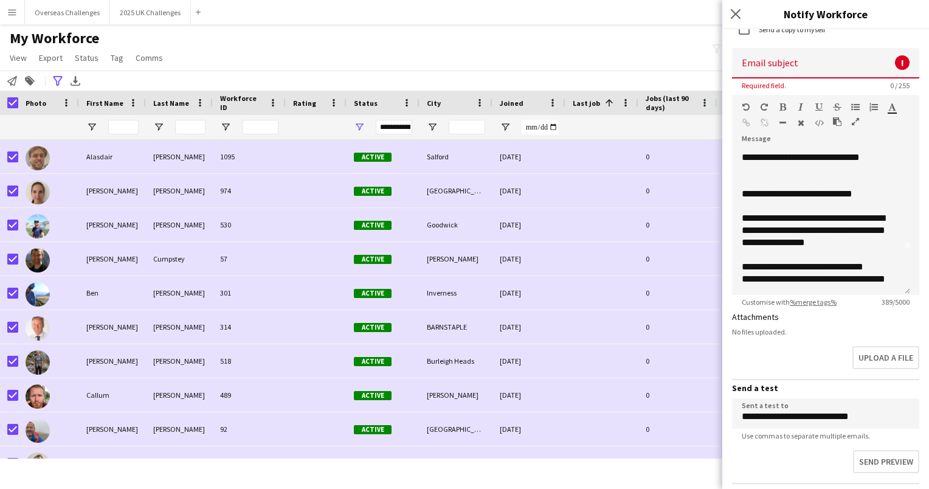
click at [788, 61] on input at bounding box center [825, 63] width 187 height 30
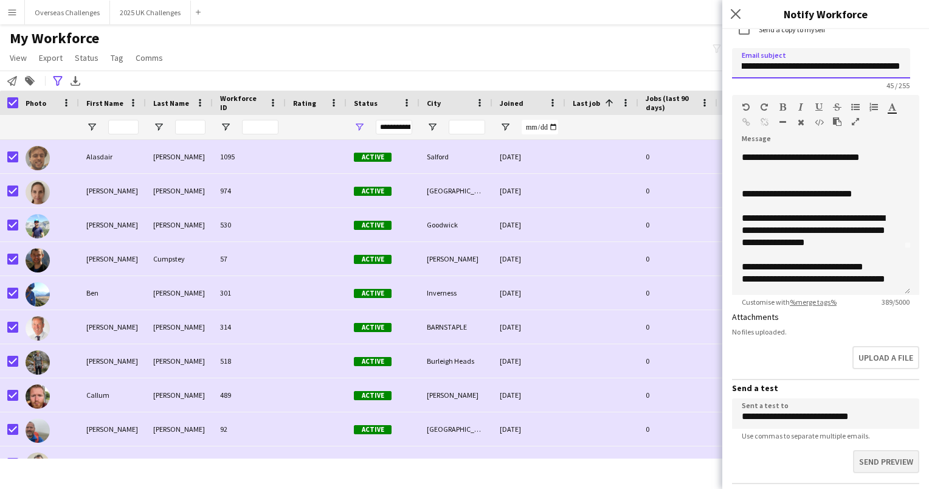
type input "**********"
click at [871, 459] on button "Send preview" at bounding box center [884, 463] width 69 height 26
click at [775, 182] on div at bounding box center [820, 182] width 159 height 12
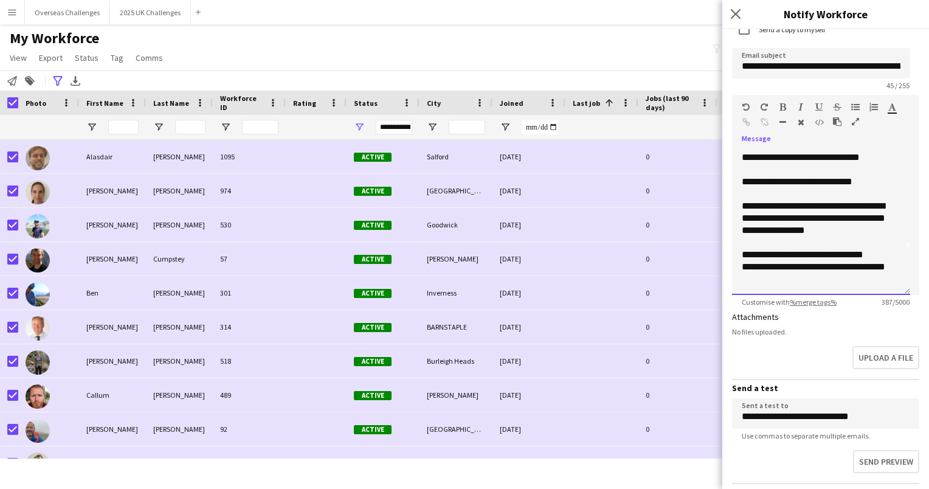
click at [774, 192] on div at bounding box center [820, 194] width 159 height 12
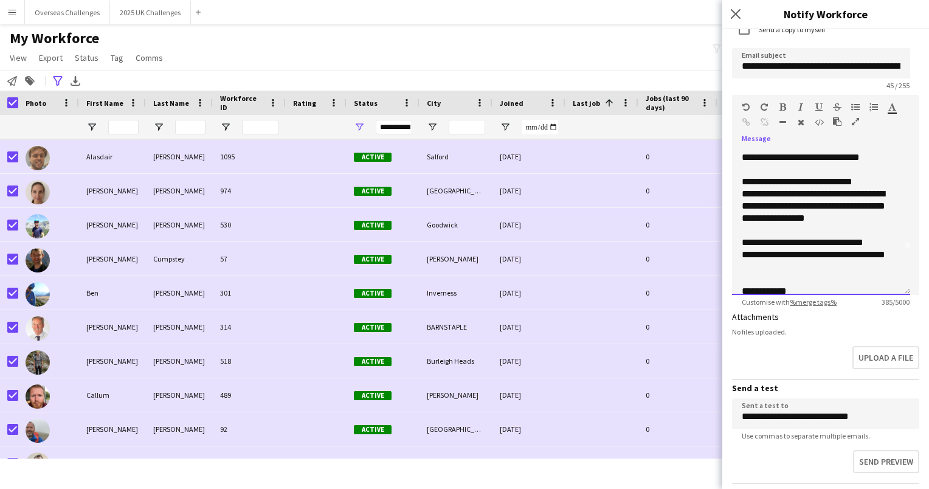
click at [769, 226] on div at bounding box center [820, 230] width 159 height 12
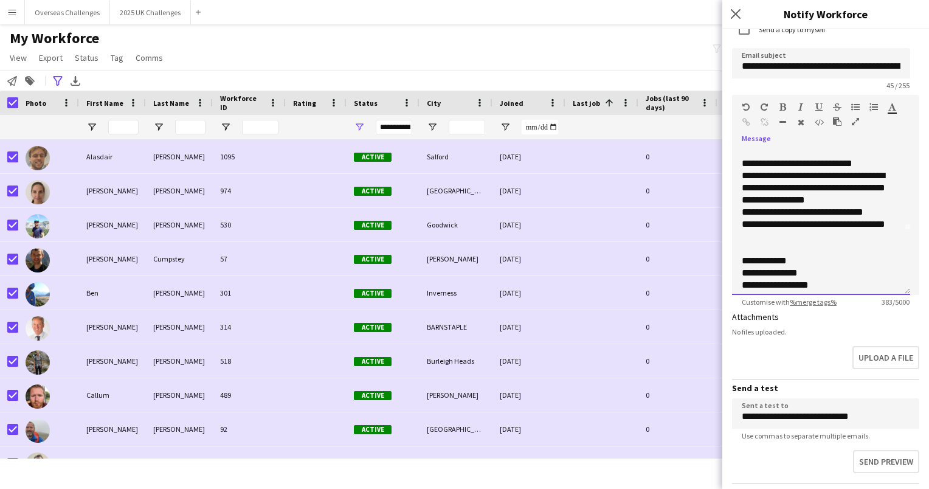
scroll to position [70, 0]
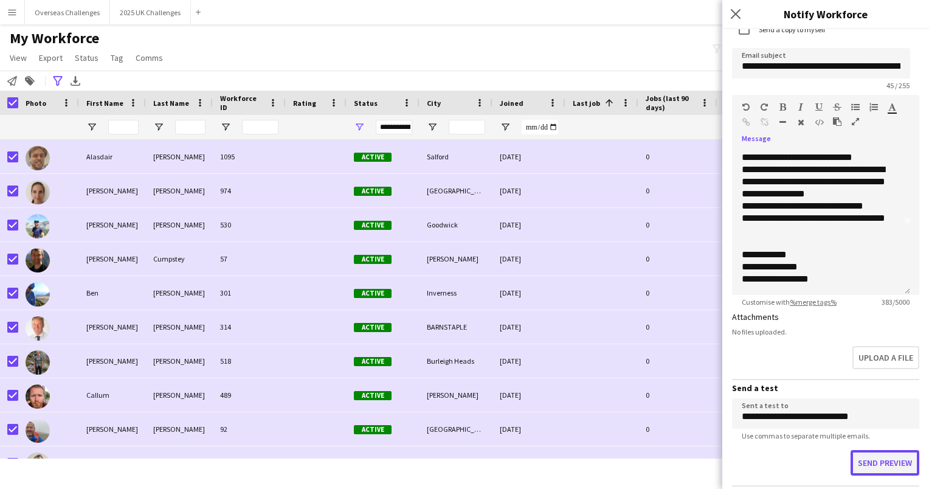
click at [871, 458] on button "Send preview" at bounding box center [884, 463] width 69 height 26
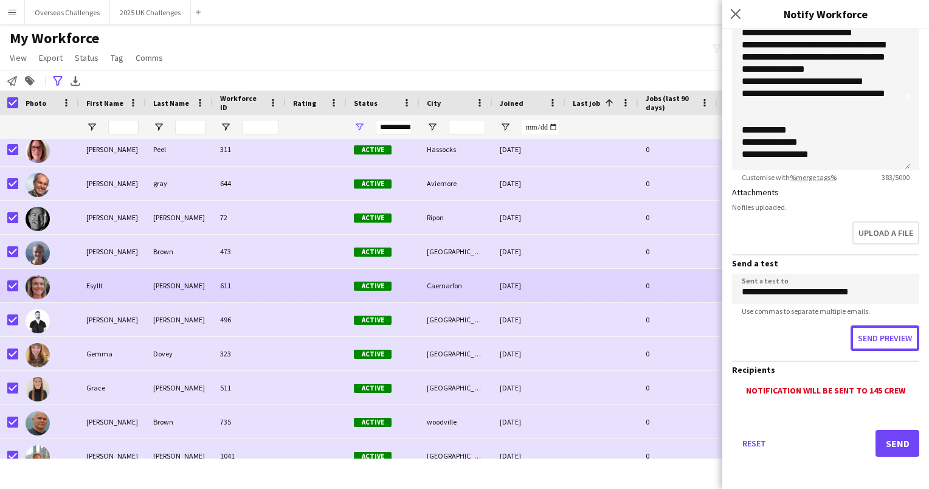
scroll to position [729, 0]
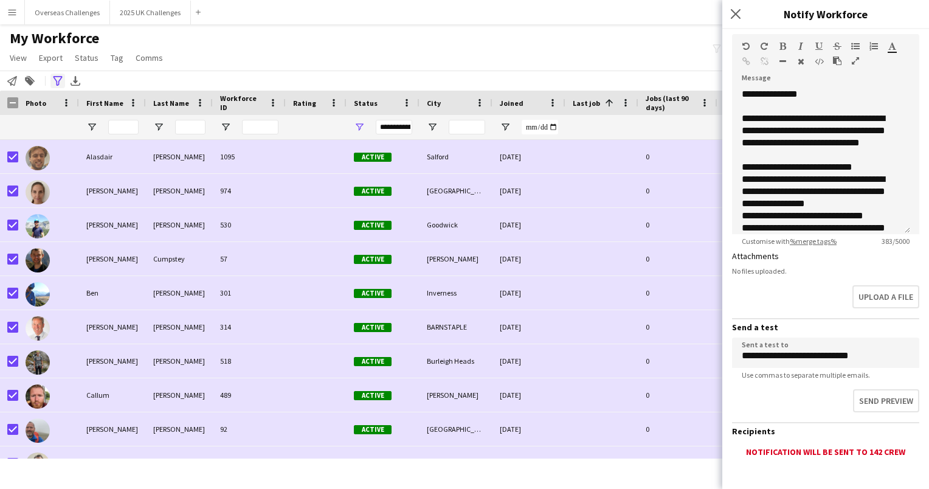
click at [55, 80] on icon "Advanced filters" at bounding box center [58, 81] width 10 height 10
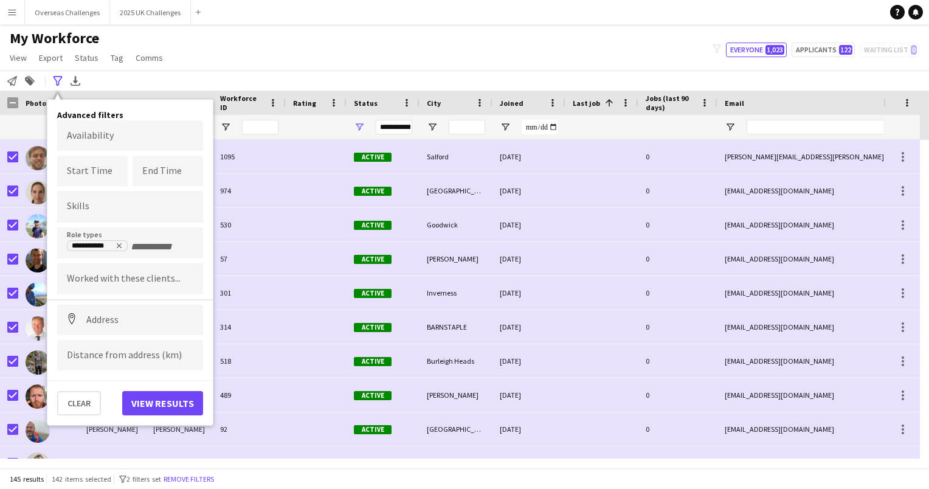
click at [689, 52] on div "My Workforce View Views Default view New view Update view Delete view Edit name…" at bounding box center [464, 49] width 929 height 41
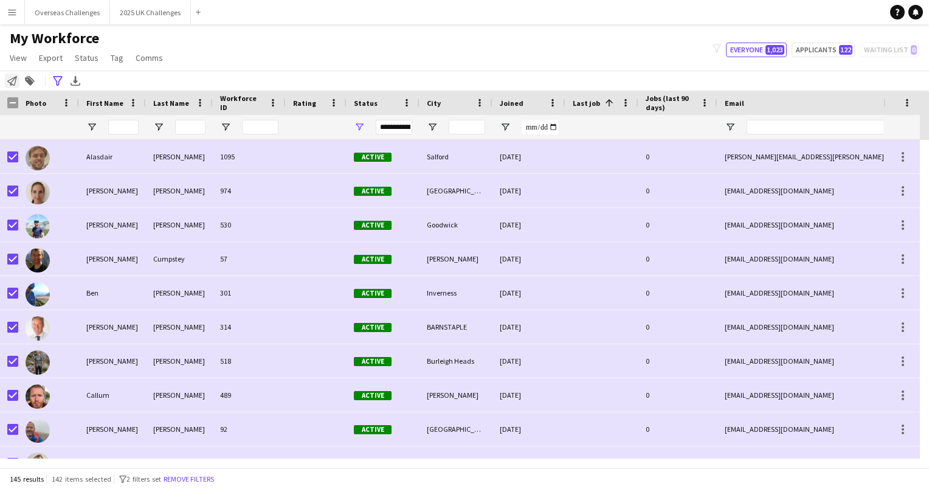
click at [13, 80] on icon at bounding box center [12, 81] width 10 height 10
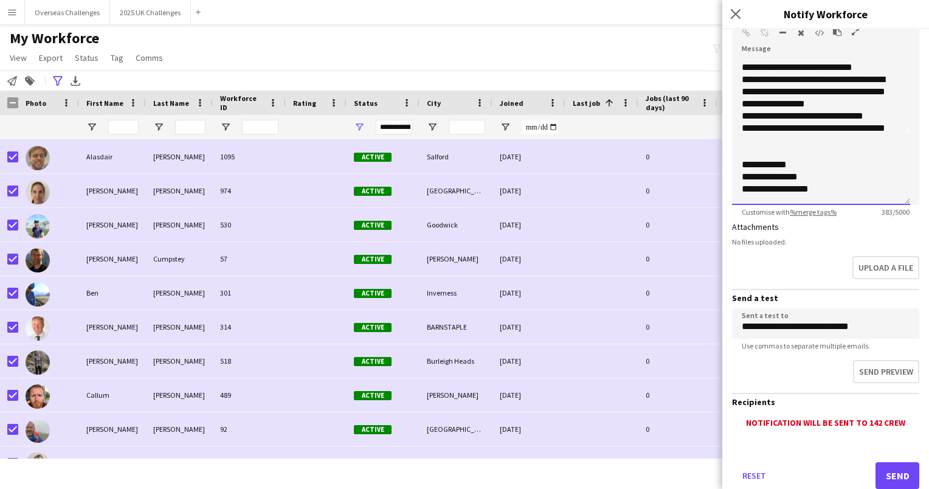
click at [788, 117] on div "**********" at bounding box center [816, 116] width 150 height 12
click at [800, 143] on div "**********" at bounding box center [816, 134] width 150 height 24
click at [889, 472] on button "Send" at bounding box center [897, 475] width 44 height 27
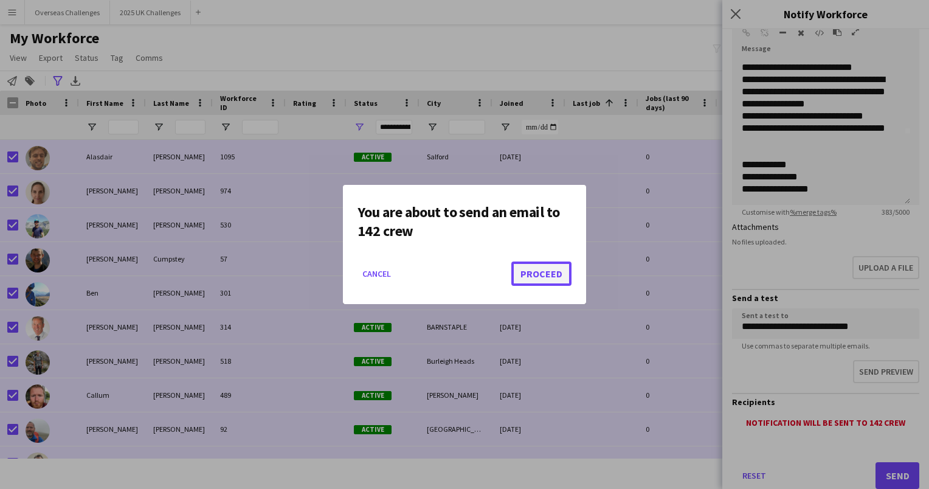
click at [549, 277] on button "Proceed" at bounding box center [541, 273] width 60 height 24
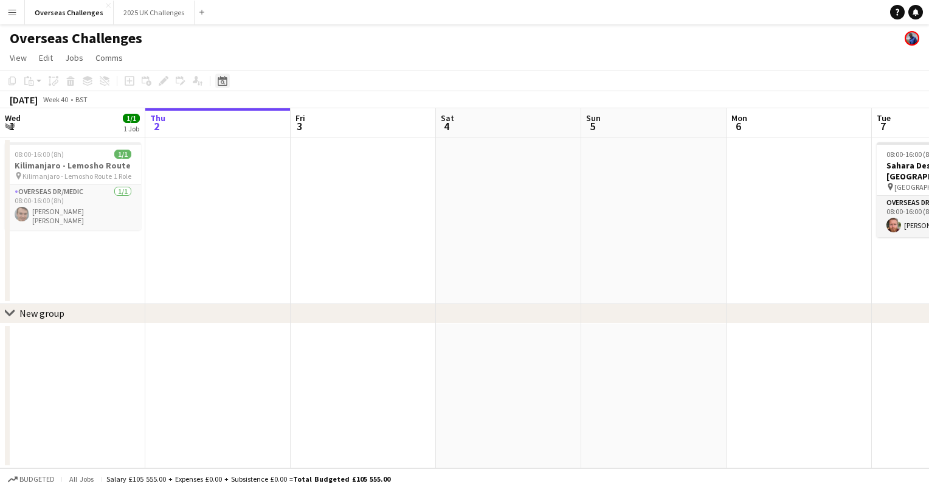
click at [229, 83] on div "Date picker" at bounding box center [222, 81] width 15 height 15
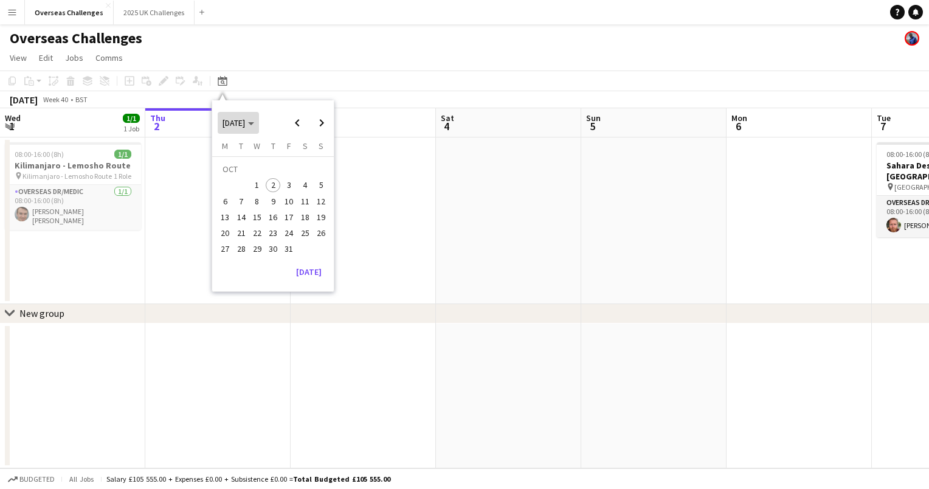
click at [254, 122] on span "[DATE]" at bounding box center [238, 122] width 32 height 11
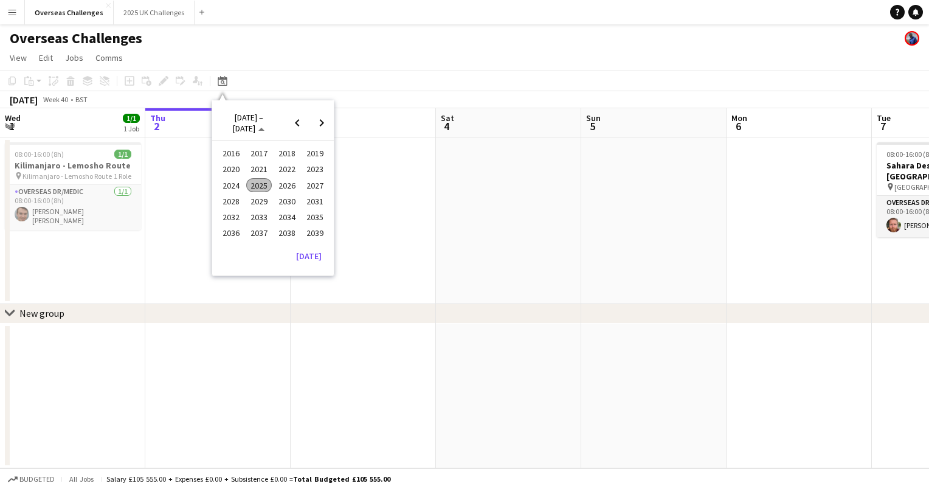
click at [286, 180] on span "2026" at bounding box center [286, 185] width 25 height 15
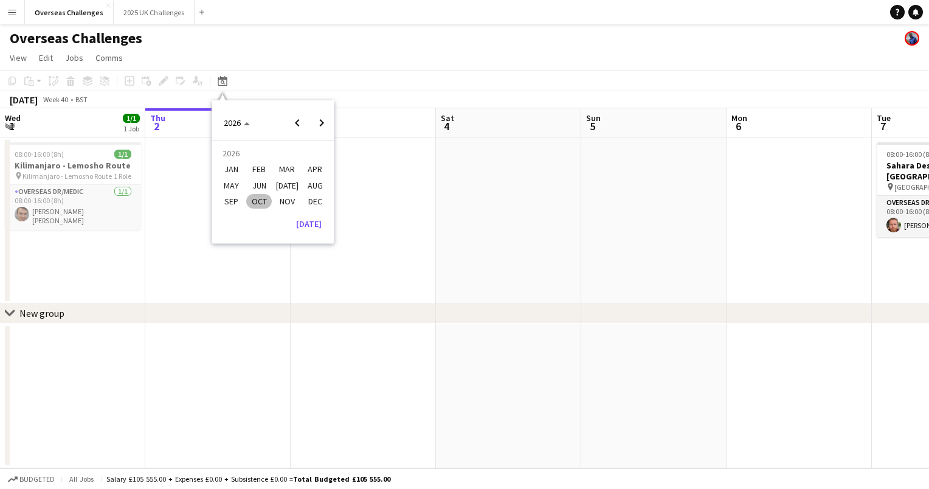
click at [266, 179] on span "JUN" at bounding box center [258, 185] width 25 height 15
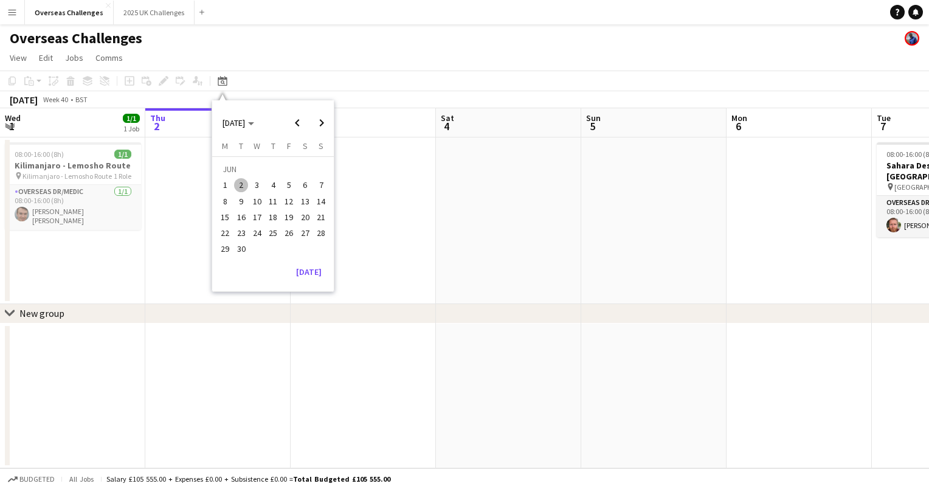
click at [258, 199] on span "10" at bounding box center [257, 201] width 15 height 15
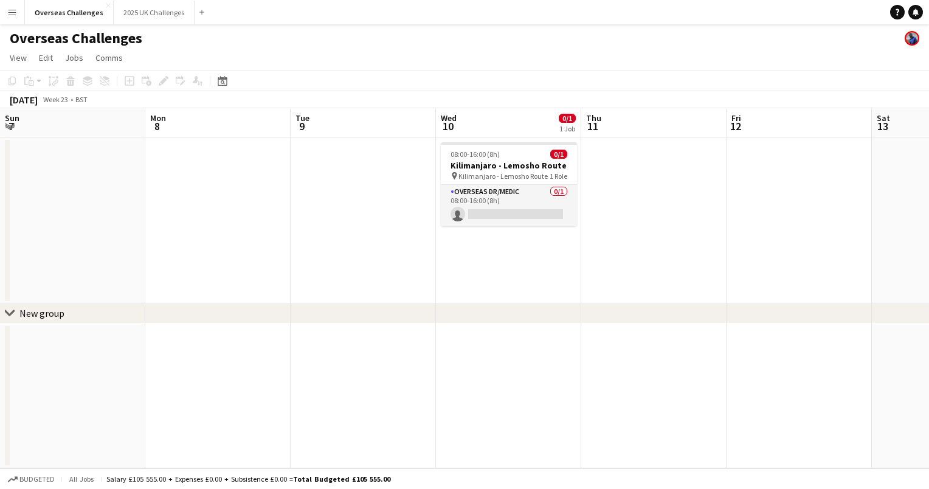
scroll to position [0, 418]
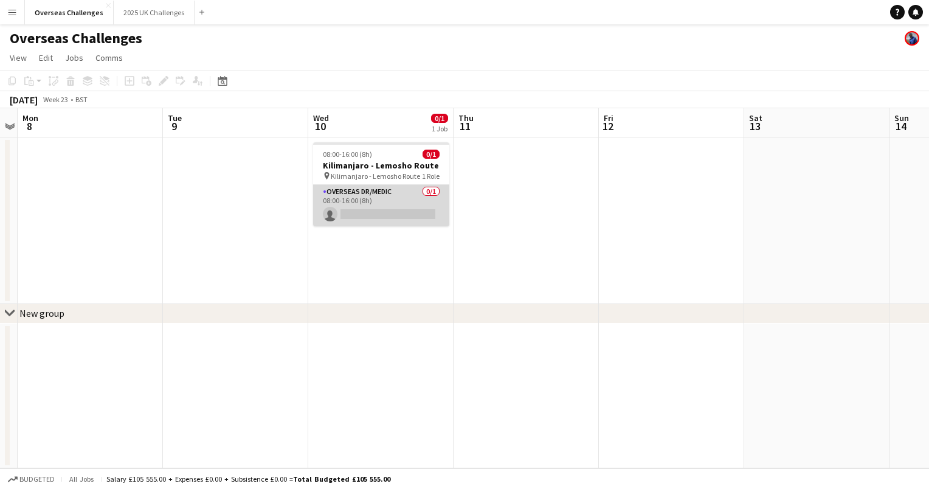
click at [352, 189] on app-card-role "Overseas Dr/Medic 0/1 08:00-16:00 (8h) single-neutral-actions" at bounding box center [381, 205] width 136 height 41
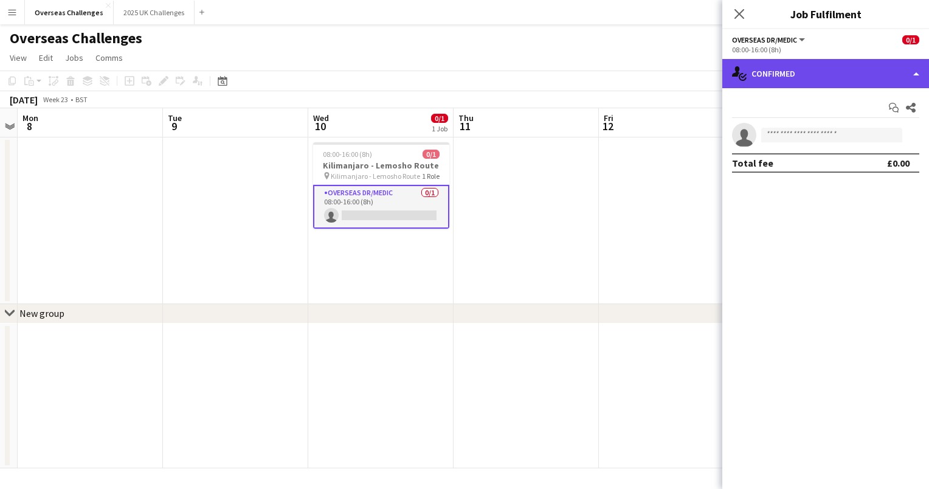
click at [777, 81] on div "single-neutral-actions-check-2 Confirmed" at bounding box center [825, 73] width 207 height 29
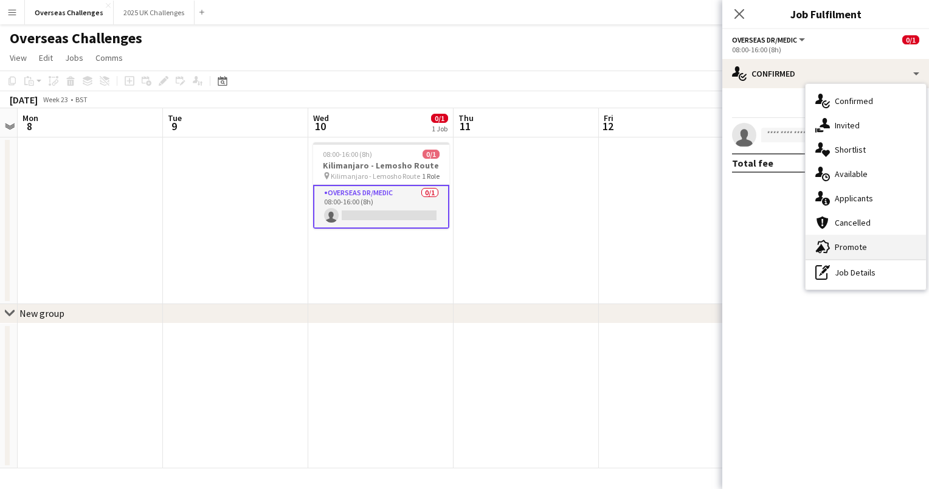
click at [849, 253] on div "advertising-megaphone Promote" at bounding box center [865, 247] width 120 height 24
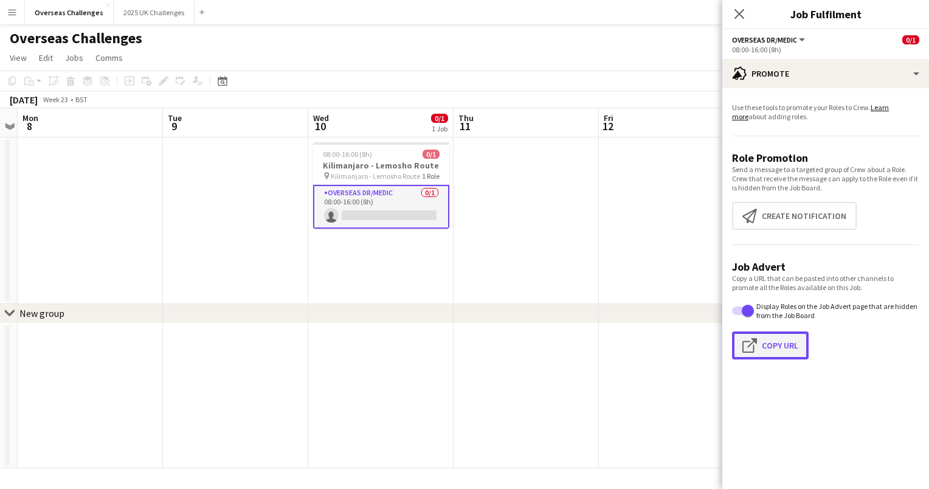
click at [786, 352] on button "Click to copy URL Copy Url" at bounding box center [770, 345] width 77 height 28
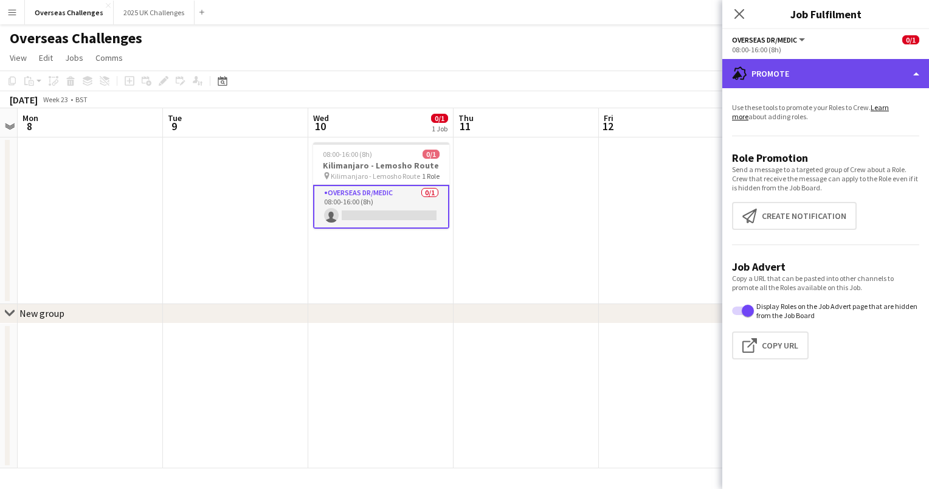
click at [774, 78] on div "advertising-megaphone Promote" at bounding box center [825, 73] width 207 height 29
